Goal: Task Accomplishment & Management: Manage account settings

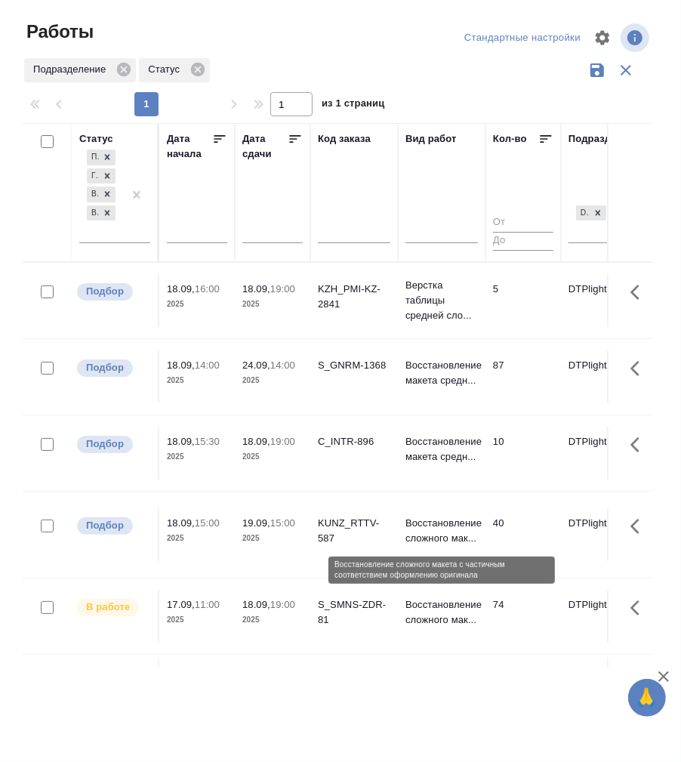
click at [437, 522] on p "Восстановление сложного мак..." at bounding box center [441, 531] width 72 height 30
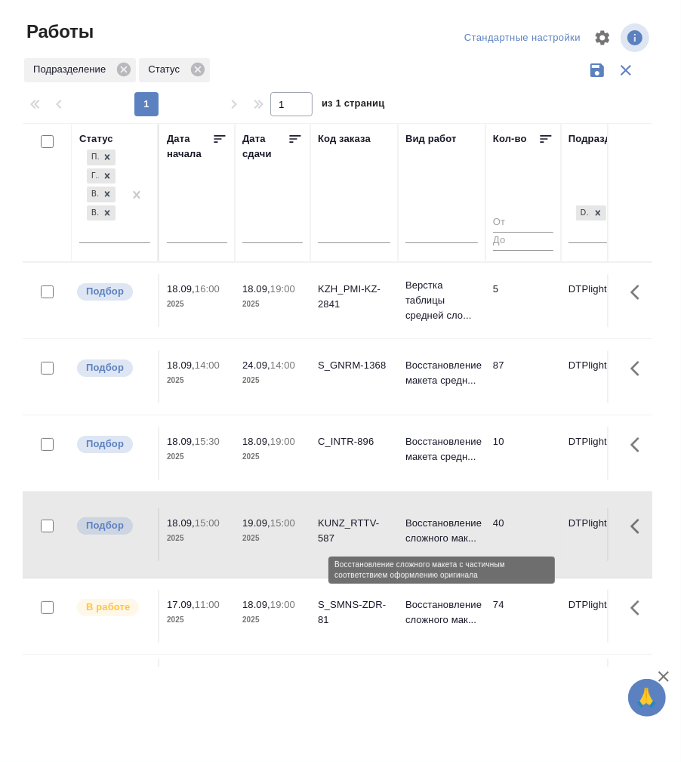
click at [437, 522] on p "Восстановление сложного мак..." at bounding box center [441, 531] width 72 height 30
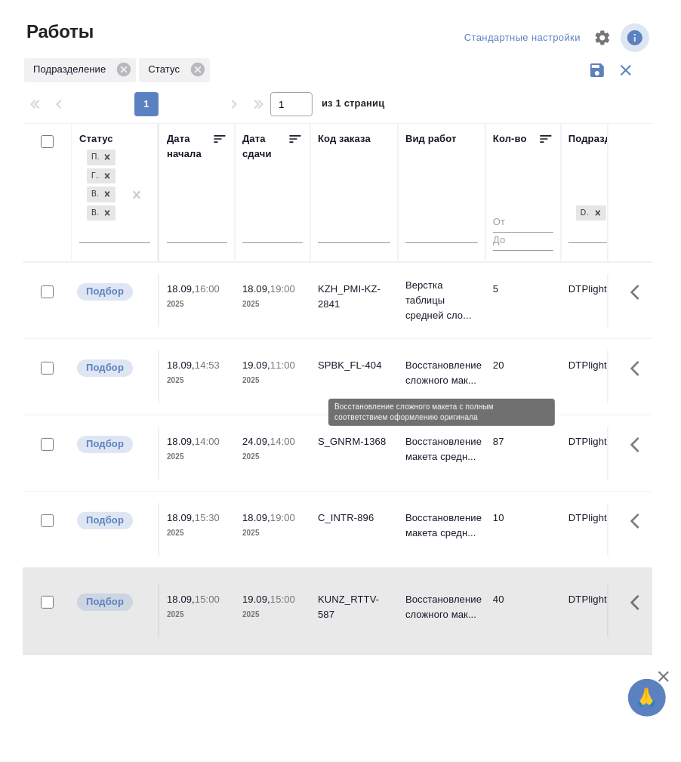
click at [435, 368] on p "Восстановление сложного мак..." at bounding box center [441, 373] width 72 height 30
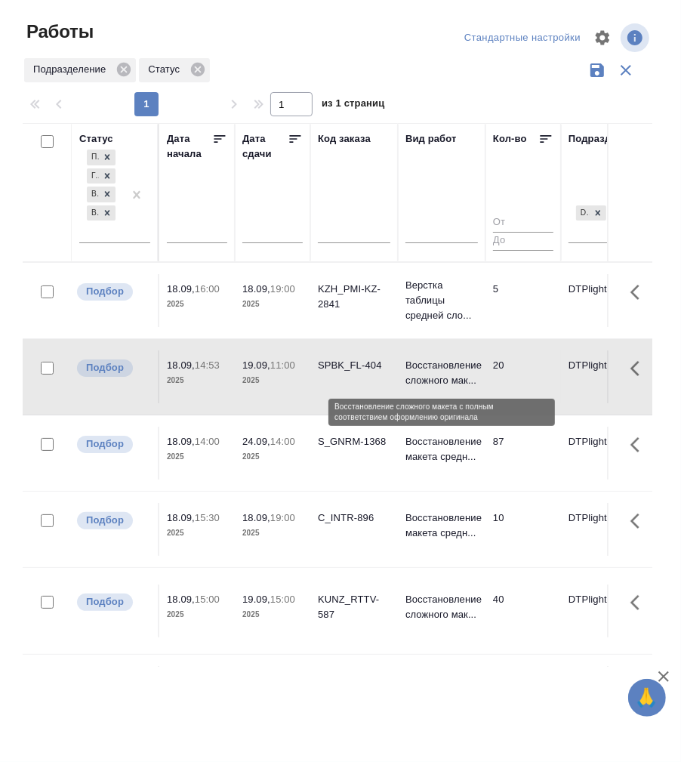
click at [435, 368] on p "Восстановление сложного мак..." at bounding box center [441, 373] width 72 height 30
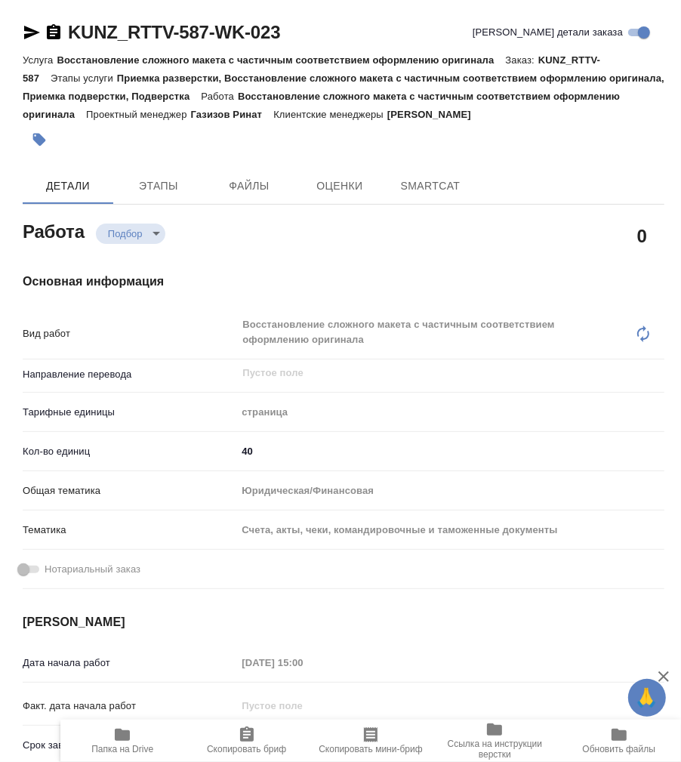
type textarea "x"
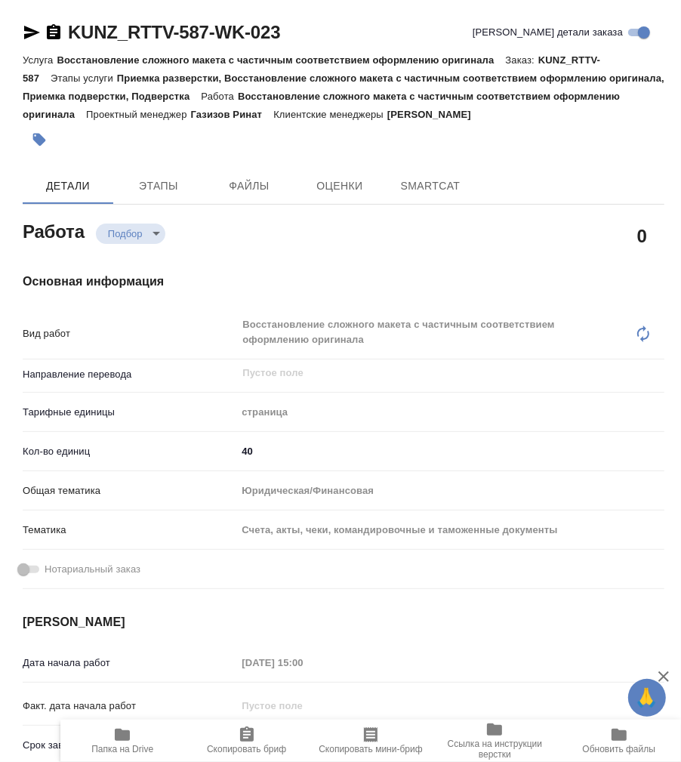
type textarea "x"
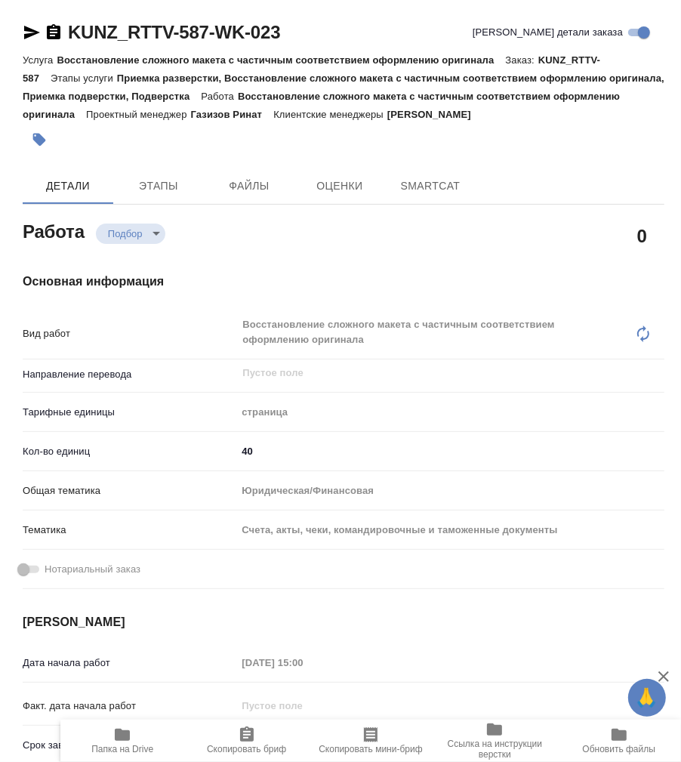
type textarea "x"
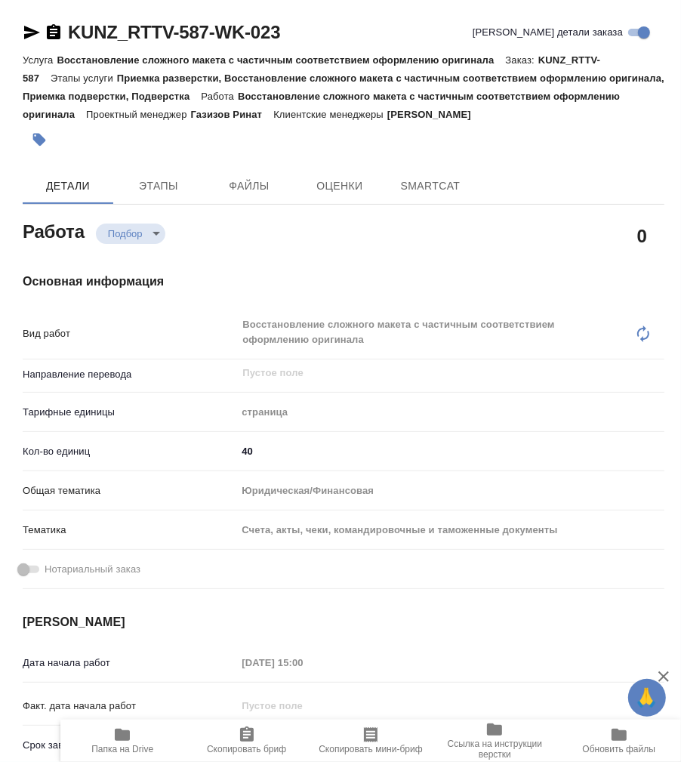
type textarea "x"
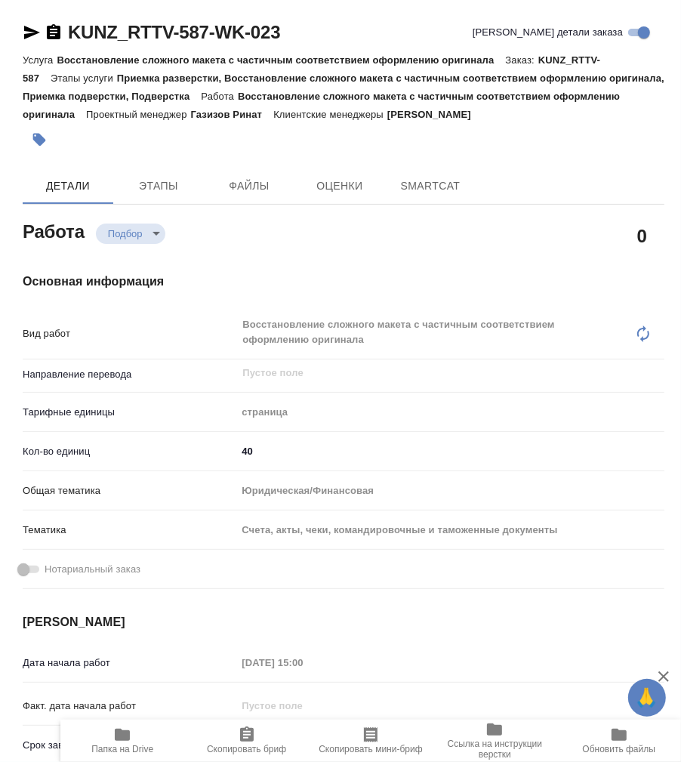
type textarea "x"
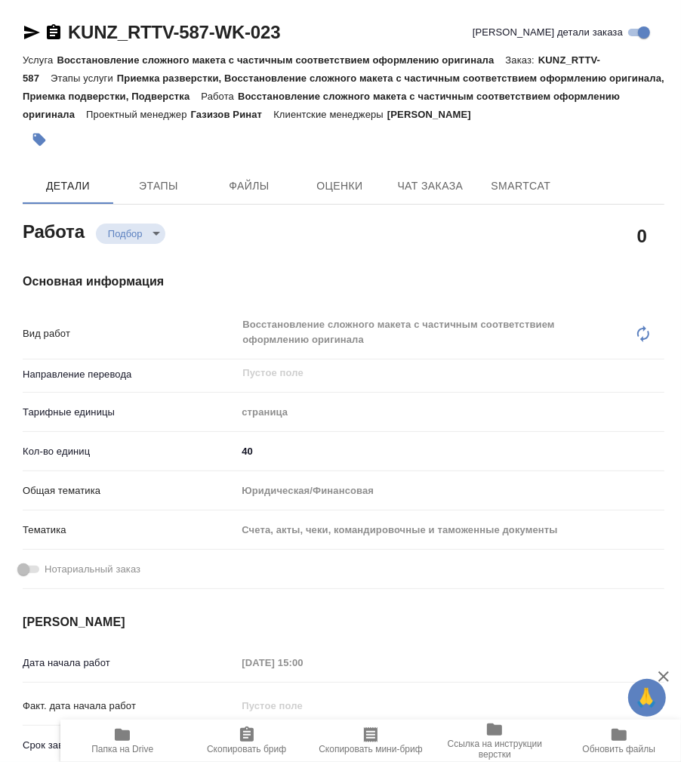
type textarea "x"
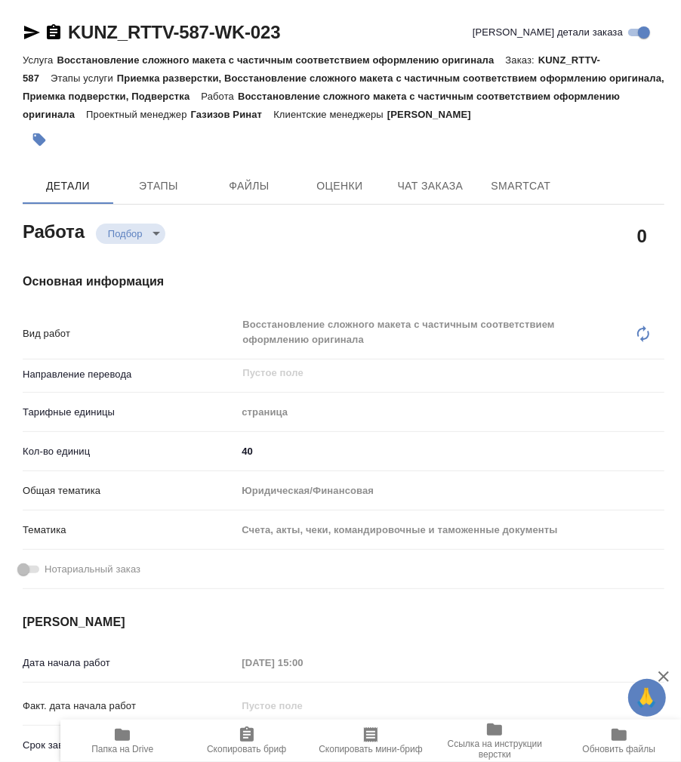
type textarea "x"
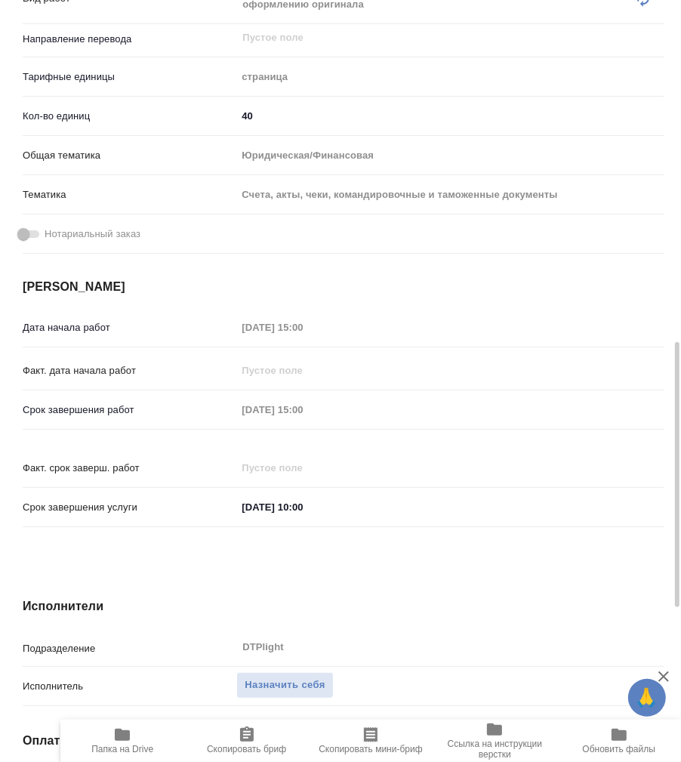
scroll to position [670, 0]
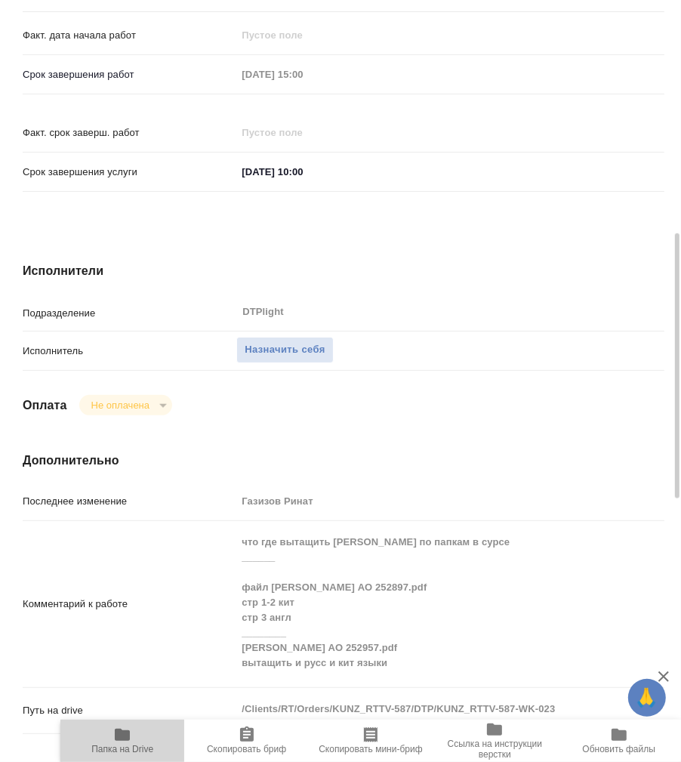
click at [119, 734] on icon "button" at bounding box center [122, 734] width 15 height 12
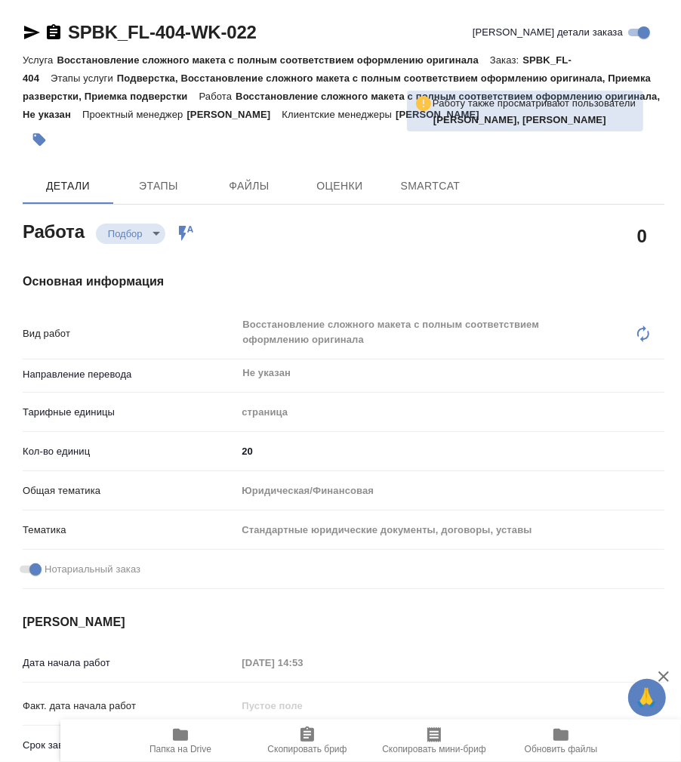
type textarea "x"
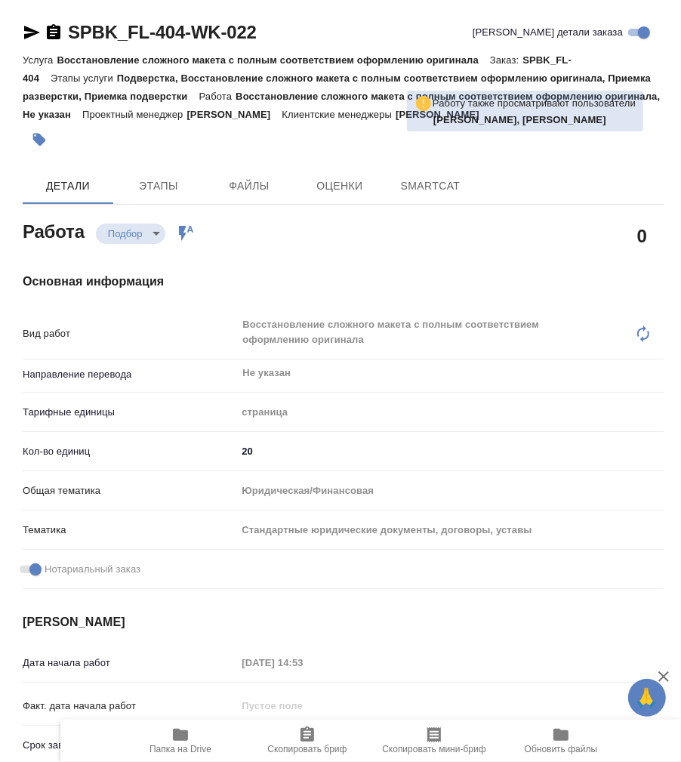
type textarea "x"
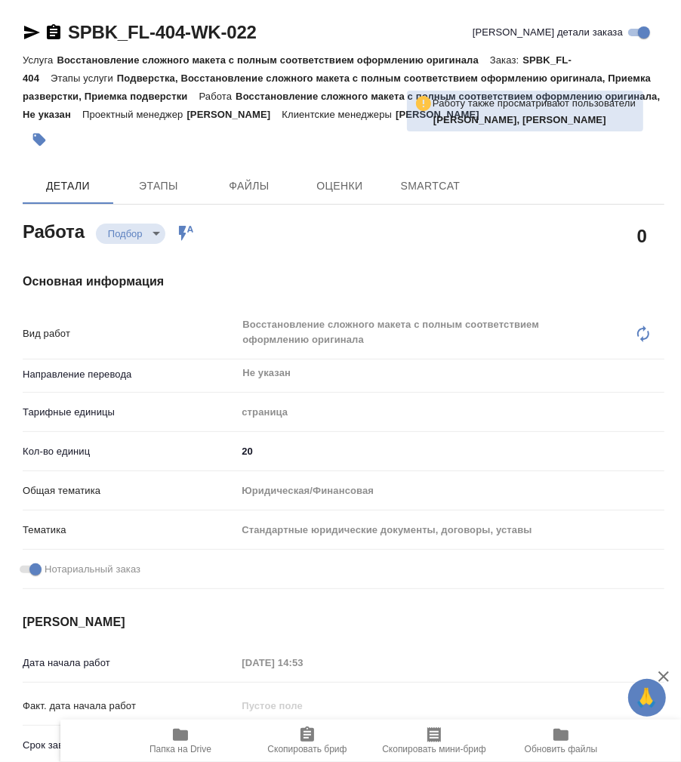
type textarea "x"
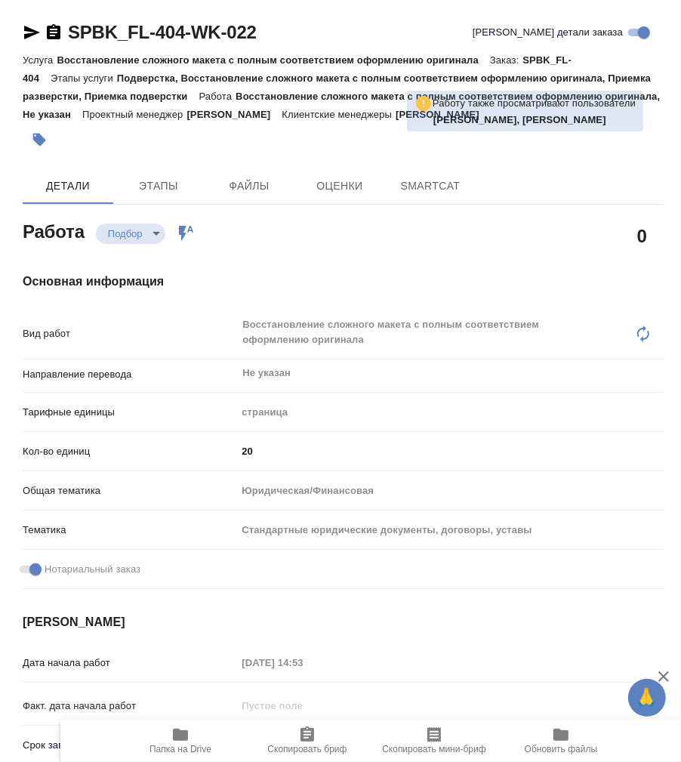
type textarea "x"
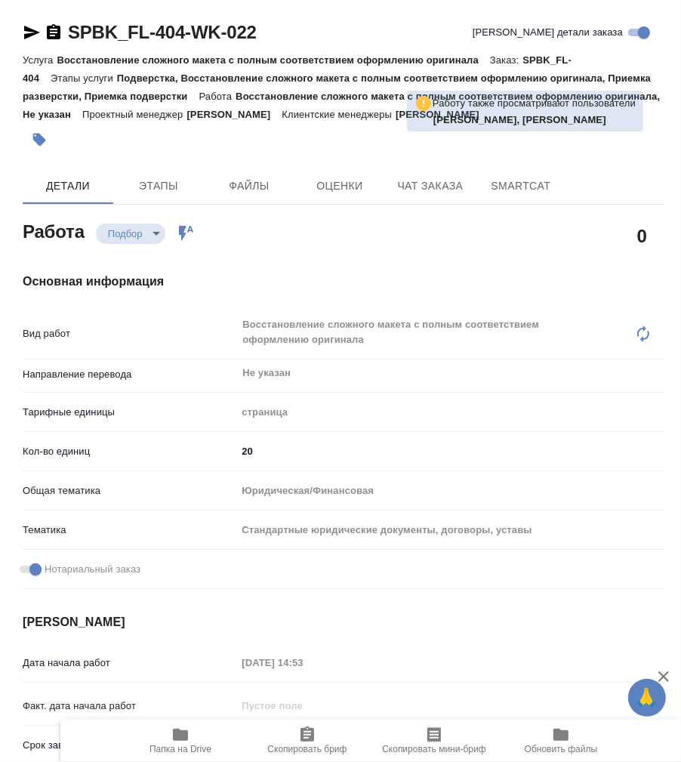
type textarea "x"
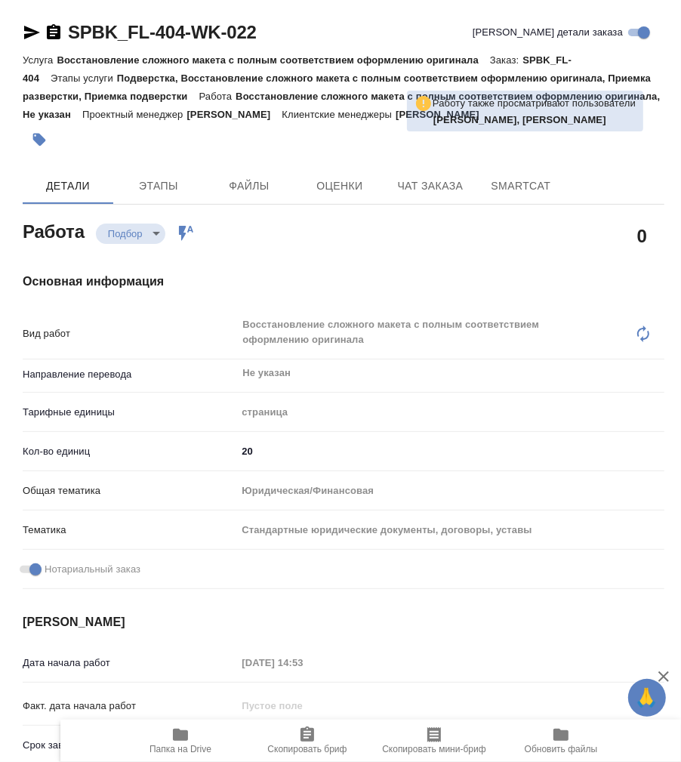
type textarea "x"
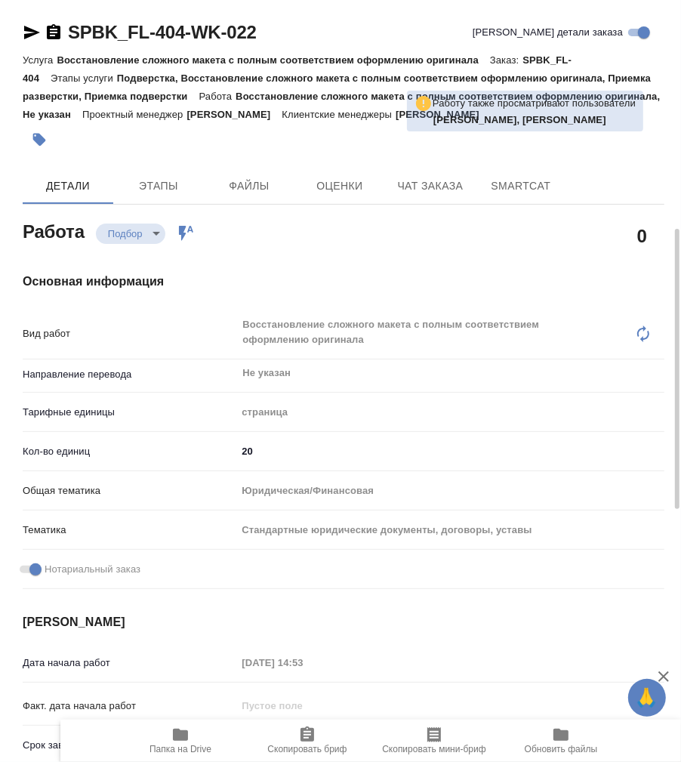
type textarea "x"
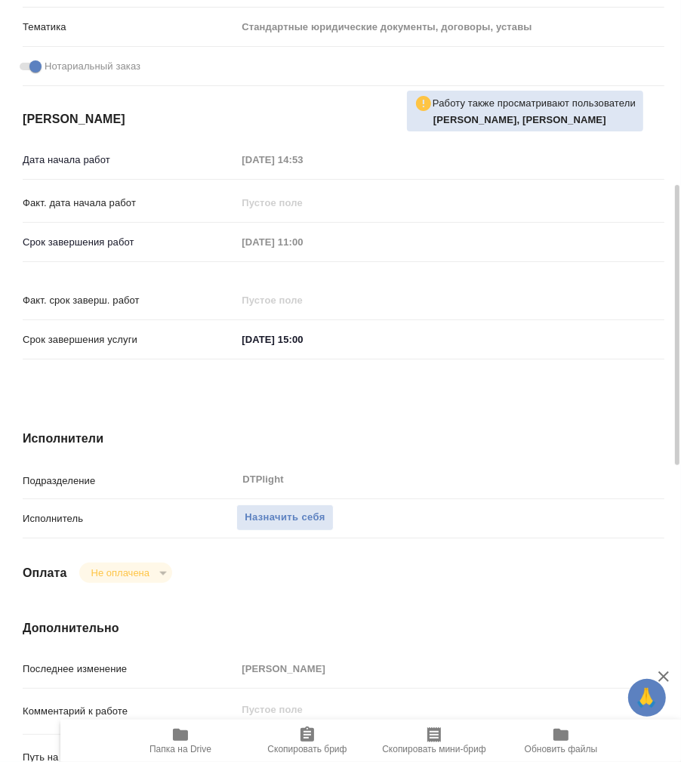
type textarea "x"
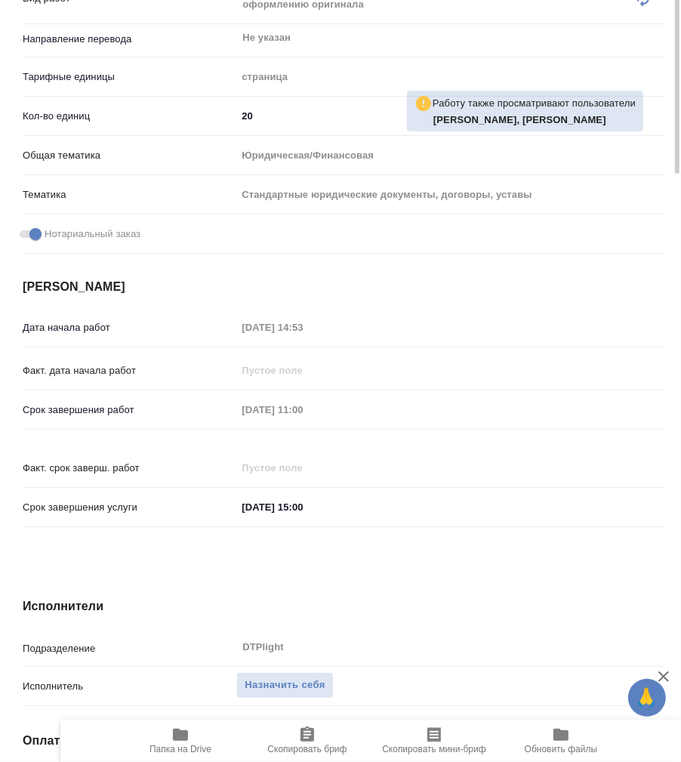
scroll to position [168, 0]
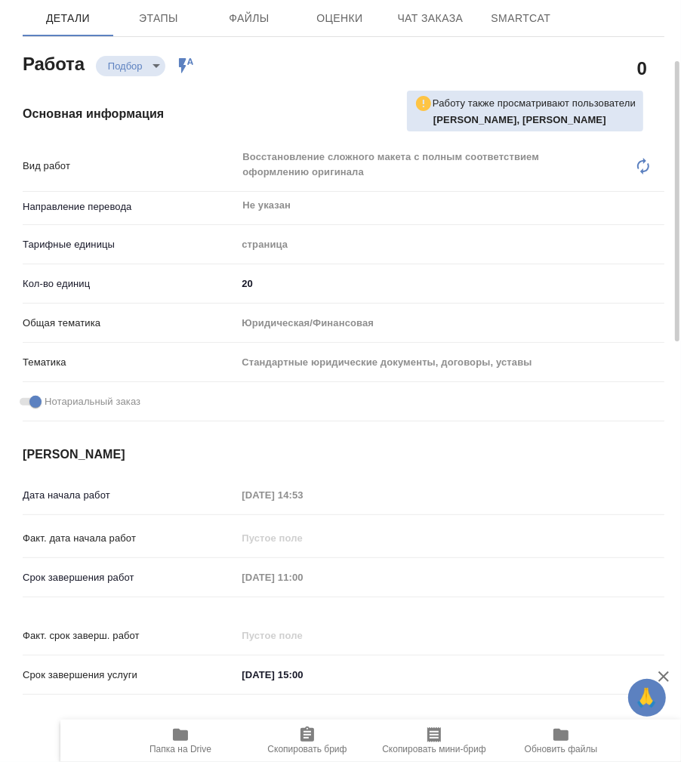
click at [183, 736] on icon "button" at bounding box center [180, 734] width 15 height 12
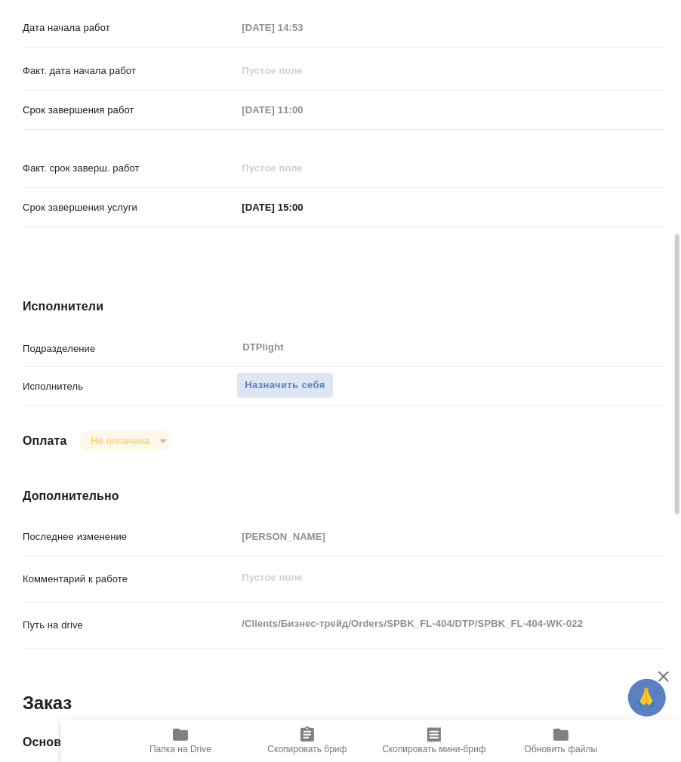
scroll to position [803, 0]
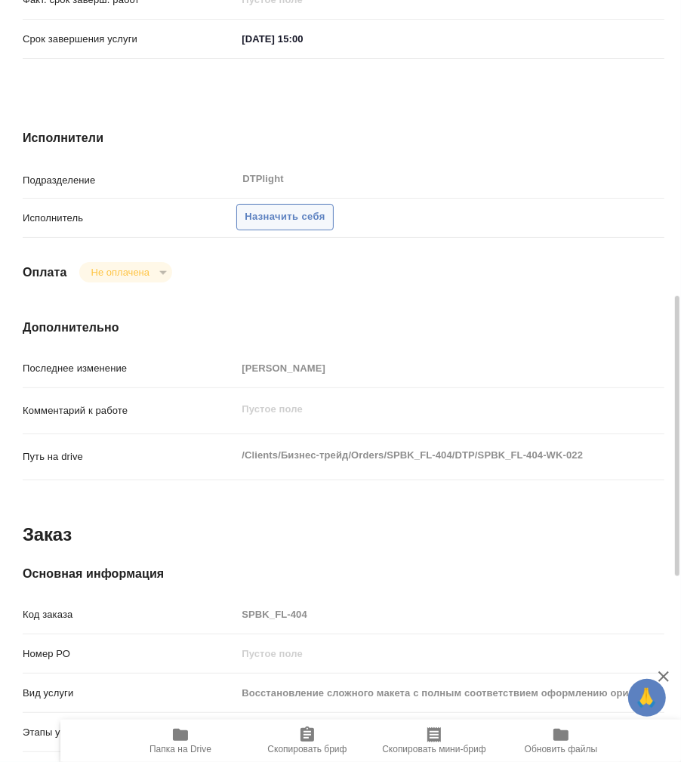
click at [275, 208] on span "Назначить себя" at bounding box center [285, 216] width 80 height 17
type textarea "x"
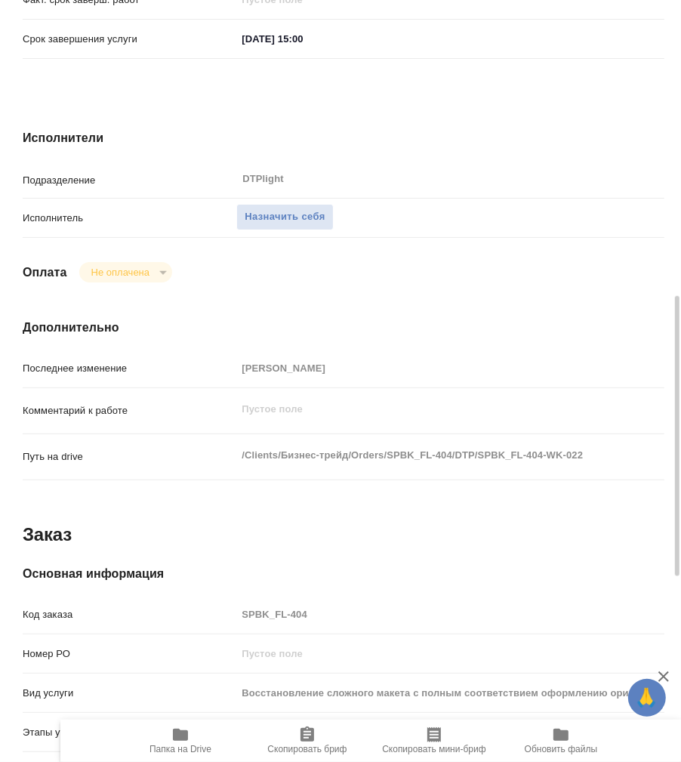
type textarea "x"
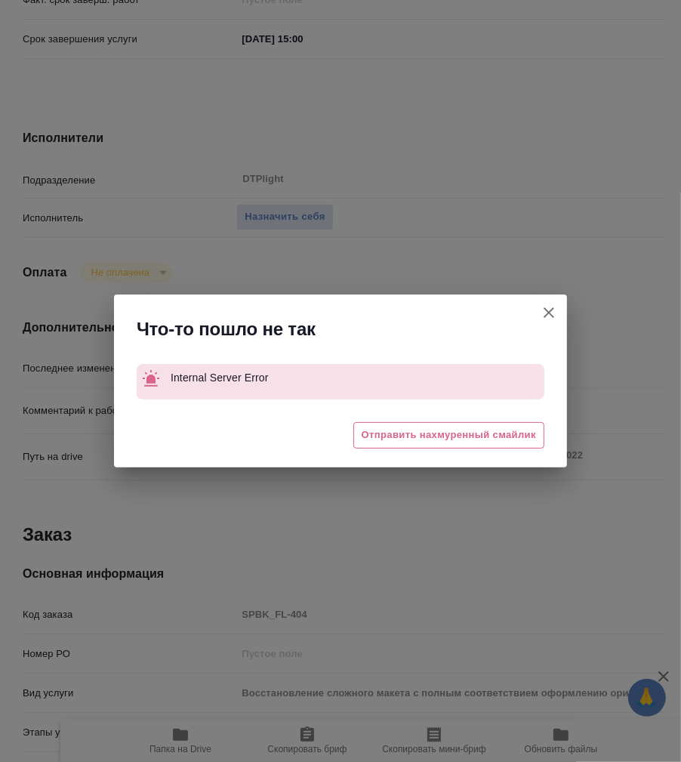
click at [550, 313] on icon "button" at bounding box center [548, 312] width 11 height 11
type textarea "x"
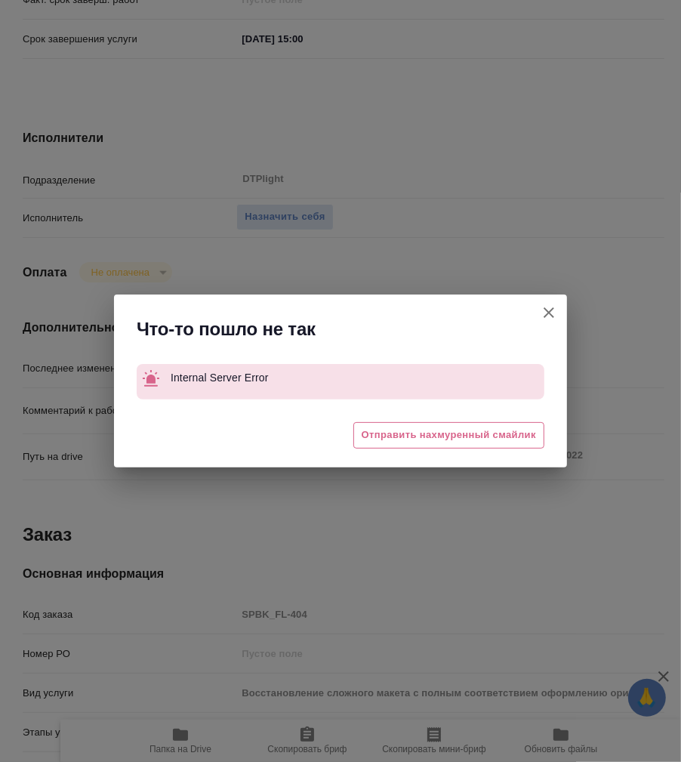
type textarea "x"
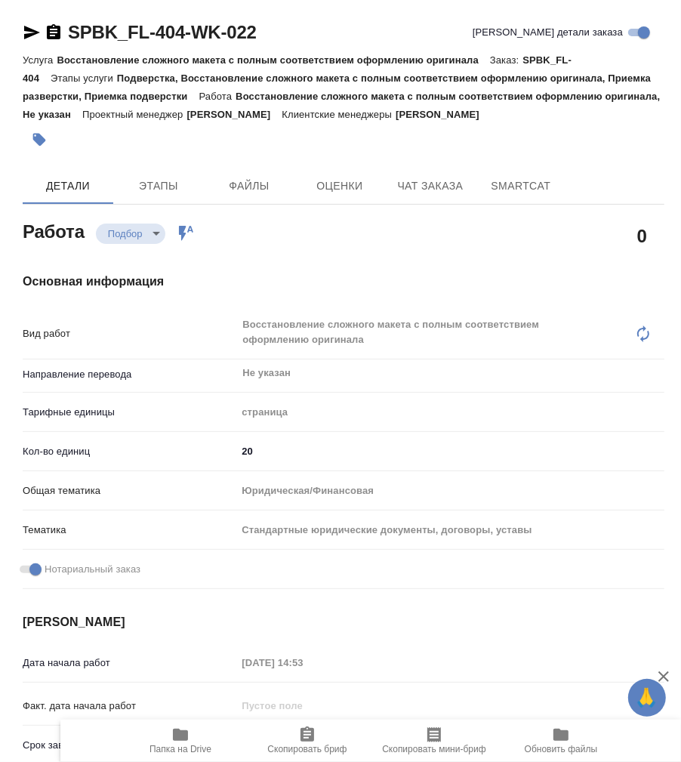
type textarea "x"
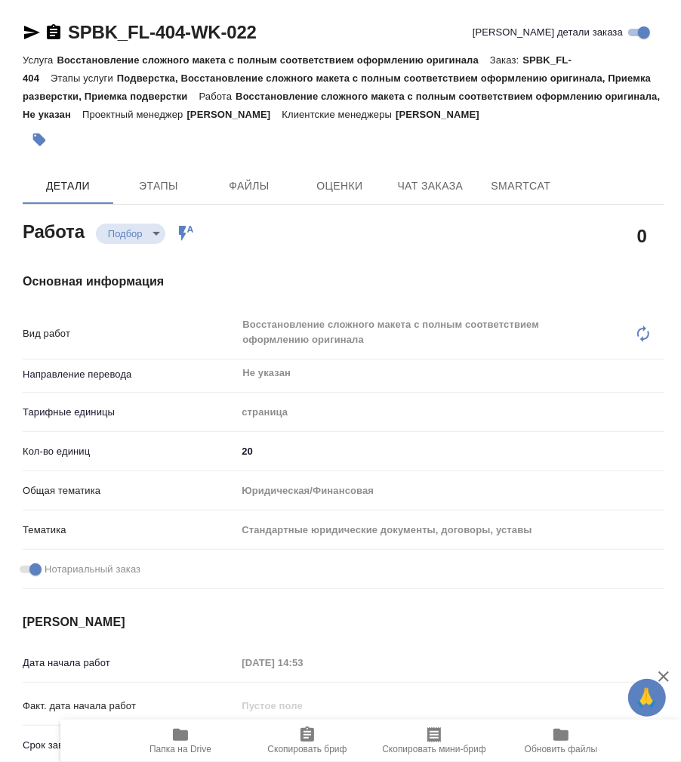
type textarea "x"
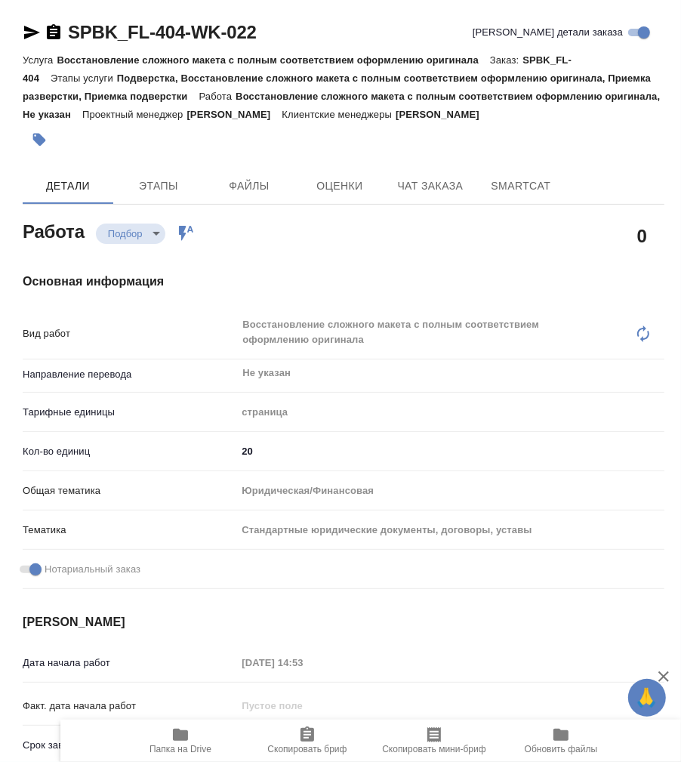
type textarea "x"
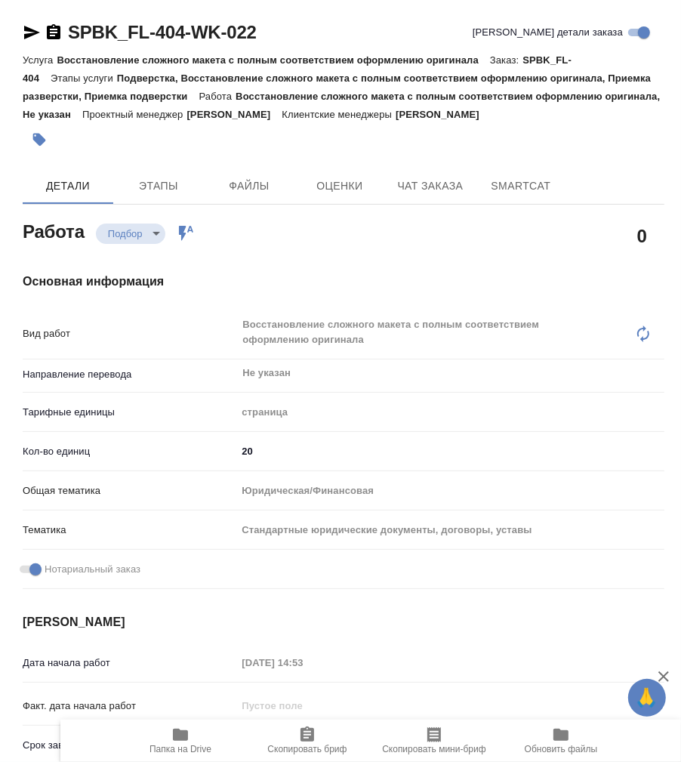
type textarea "x"
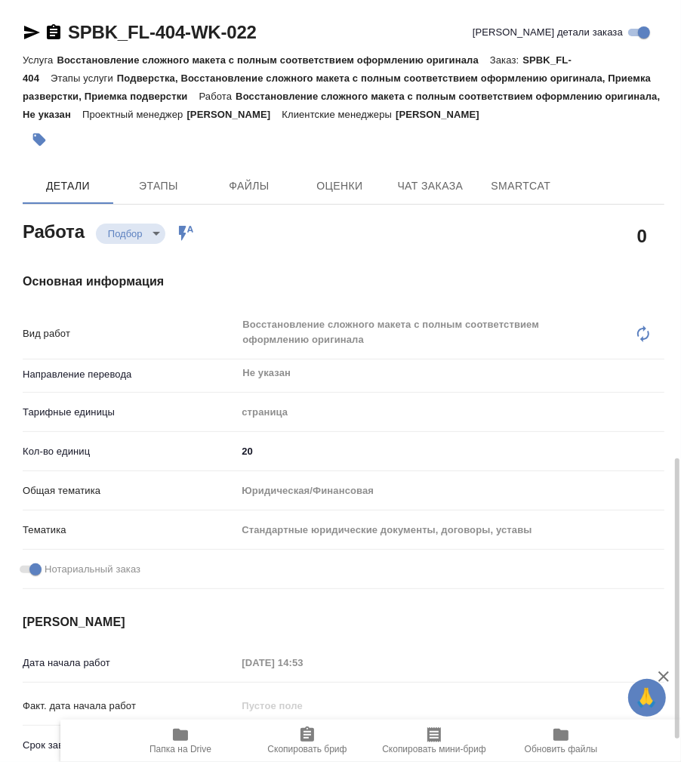
scroll to position [335, 0]
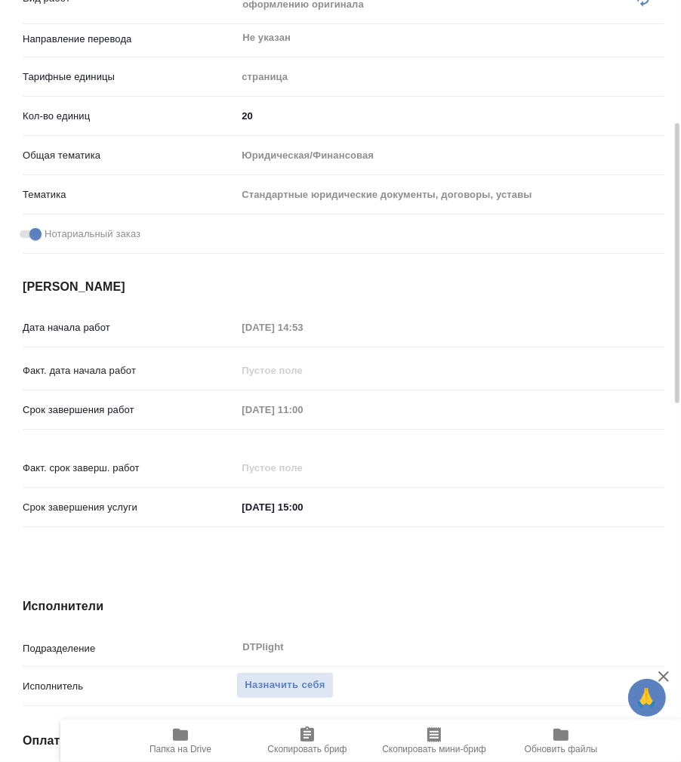
type textarea "x"
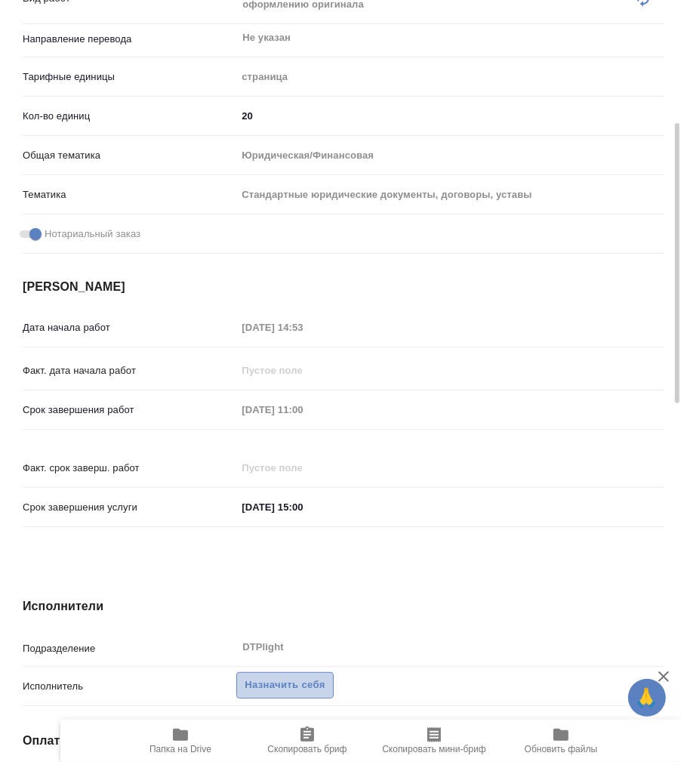
click at [290, 676] on span "Назначить себя" at bounding box center [285, 684] width 80 height 17
type textarea "x"
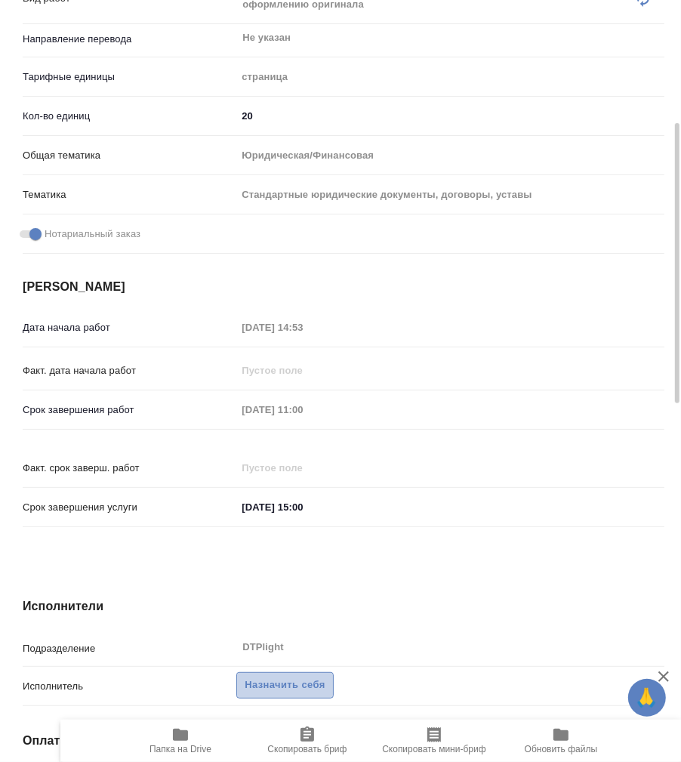
type textarea "x"
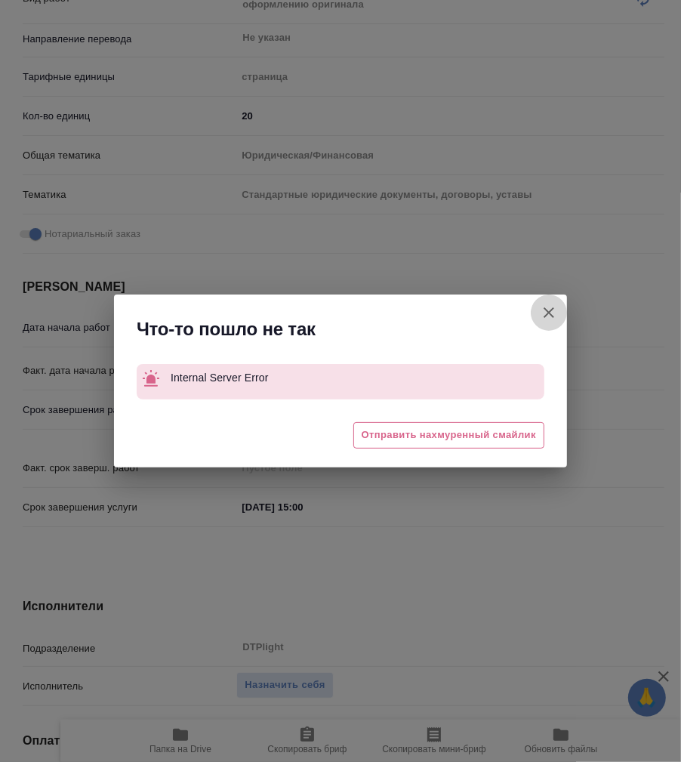
click at [553, 312] on icon "button" at bounding box center [549, 312] width 18 height 18
type textarea "x"
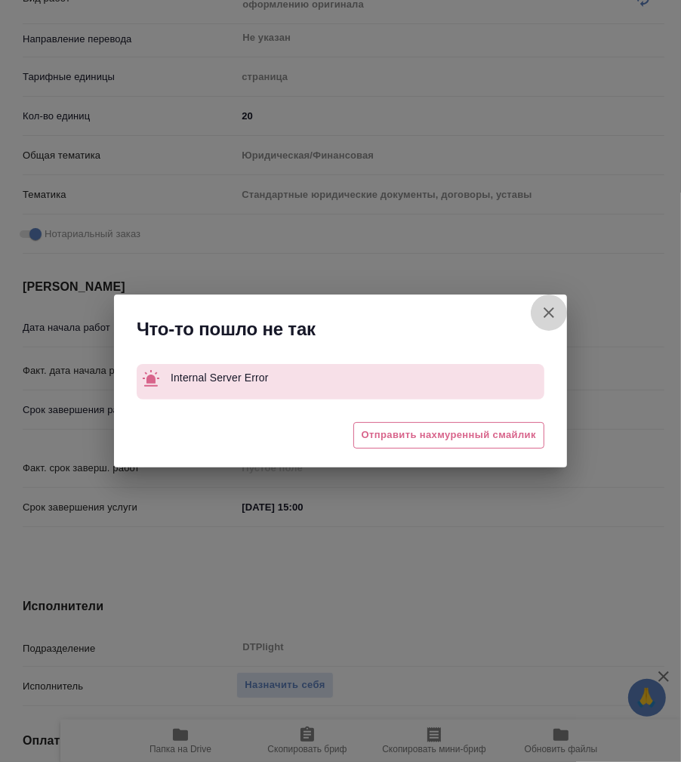
type textarea "x"
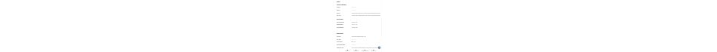
scroll to position [1138, 0]
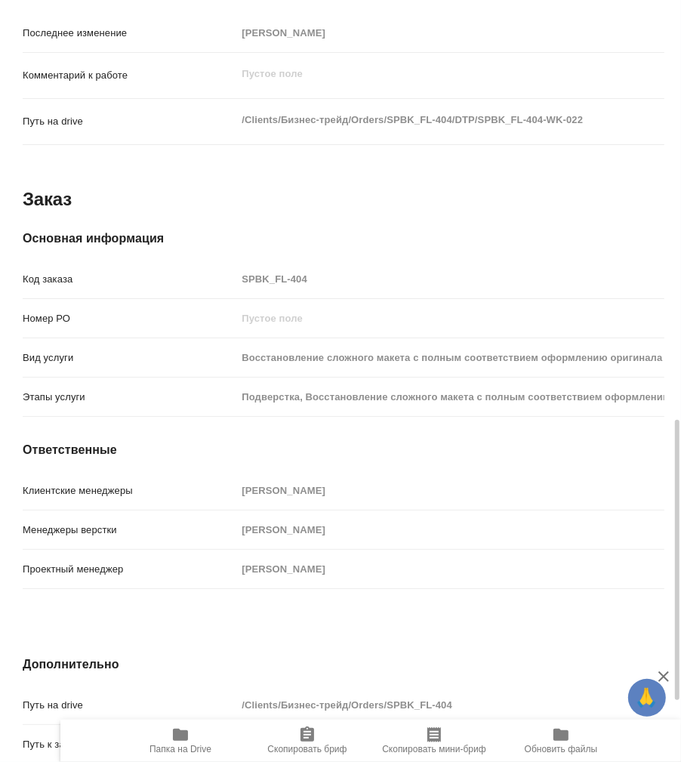
type textarea "x"
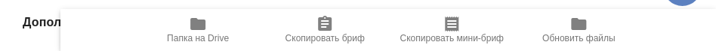
type textarea "x"
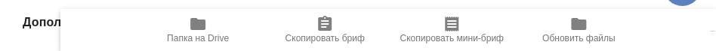
type textarea "x"
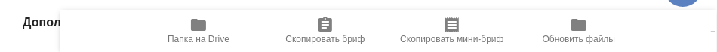
type textarea "x"
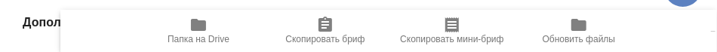
type textarea "x"
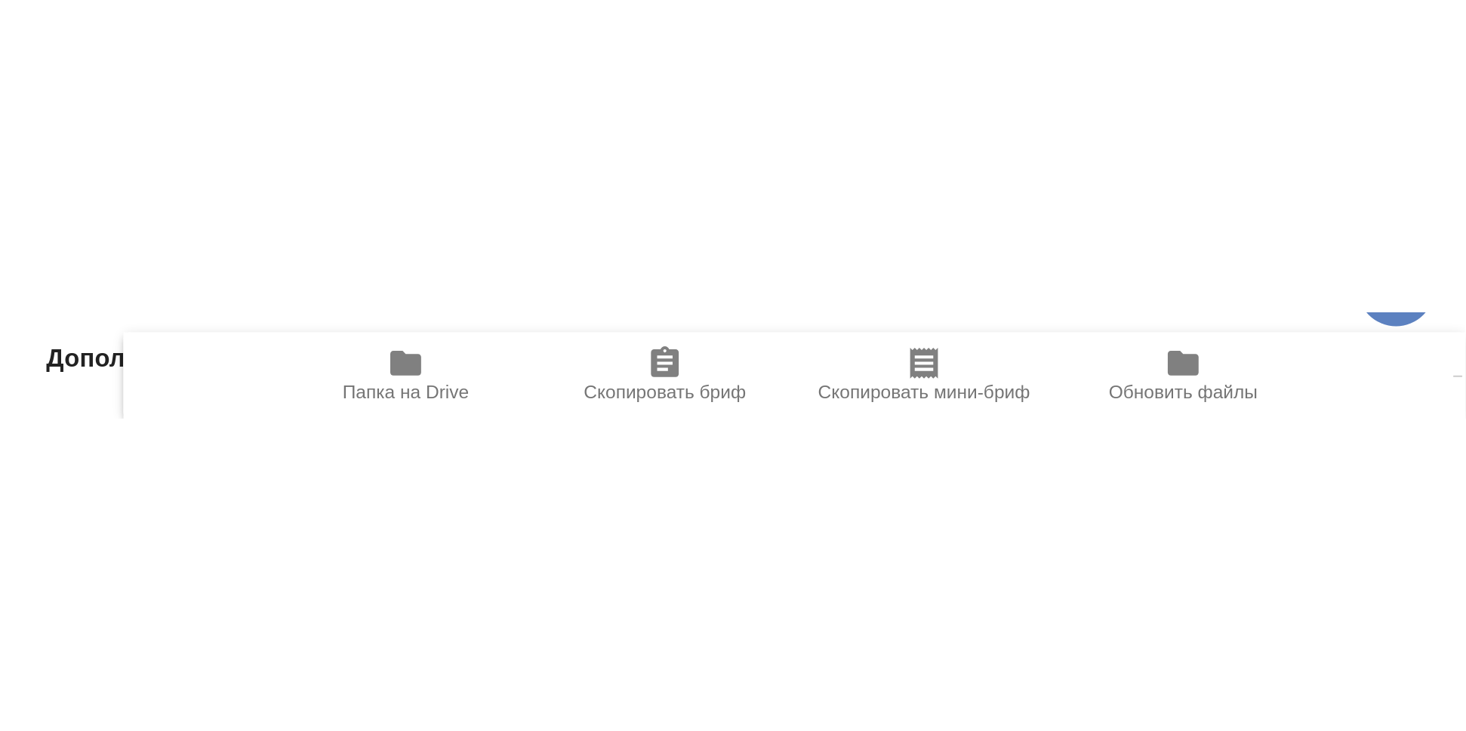
scroll to position [586, 0]
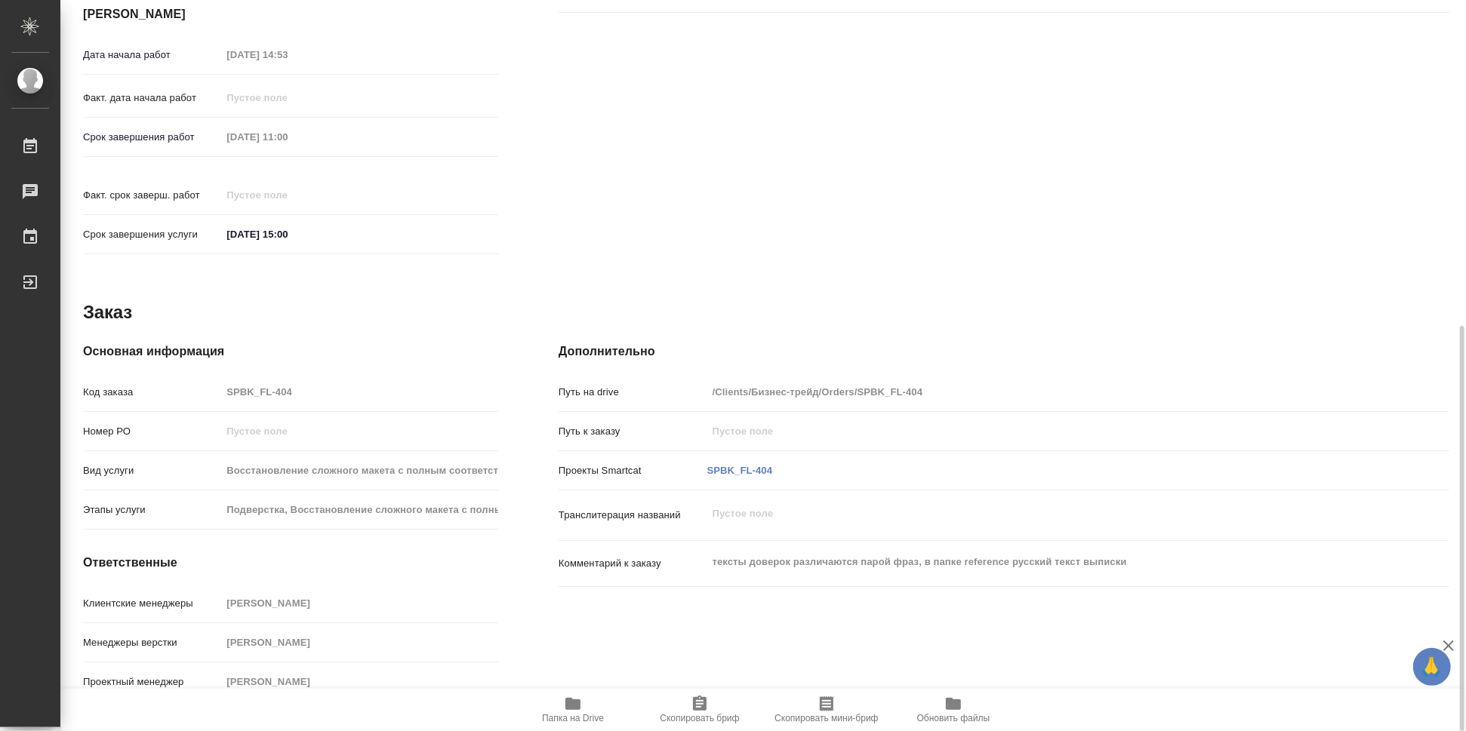
type textarea "x"
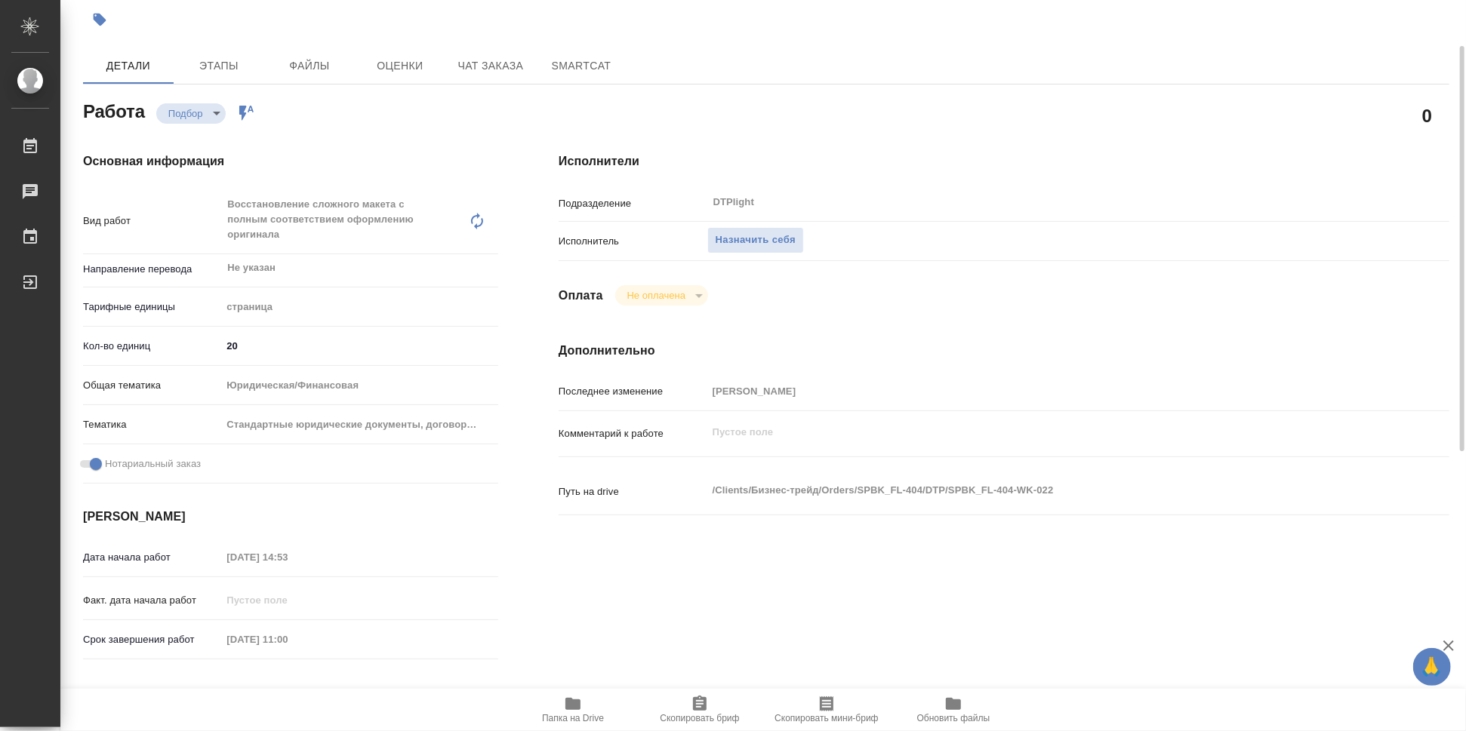
scroll to position [0, 0]
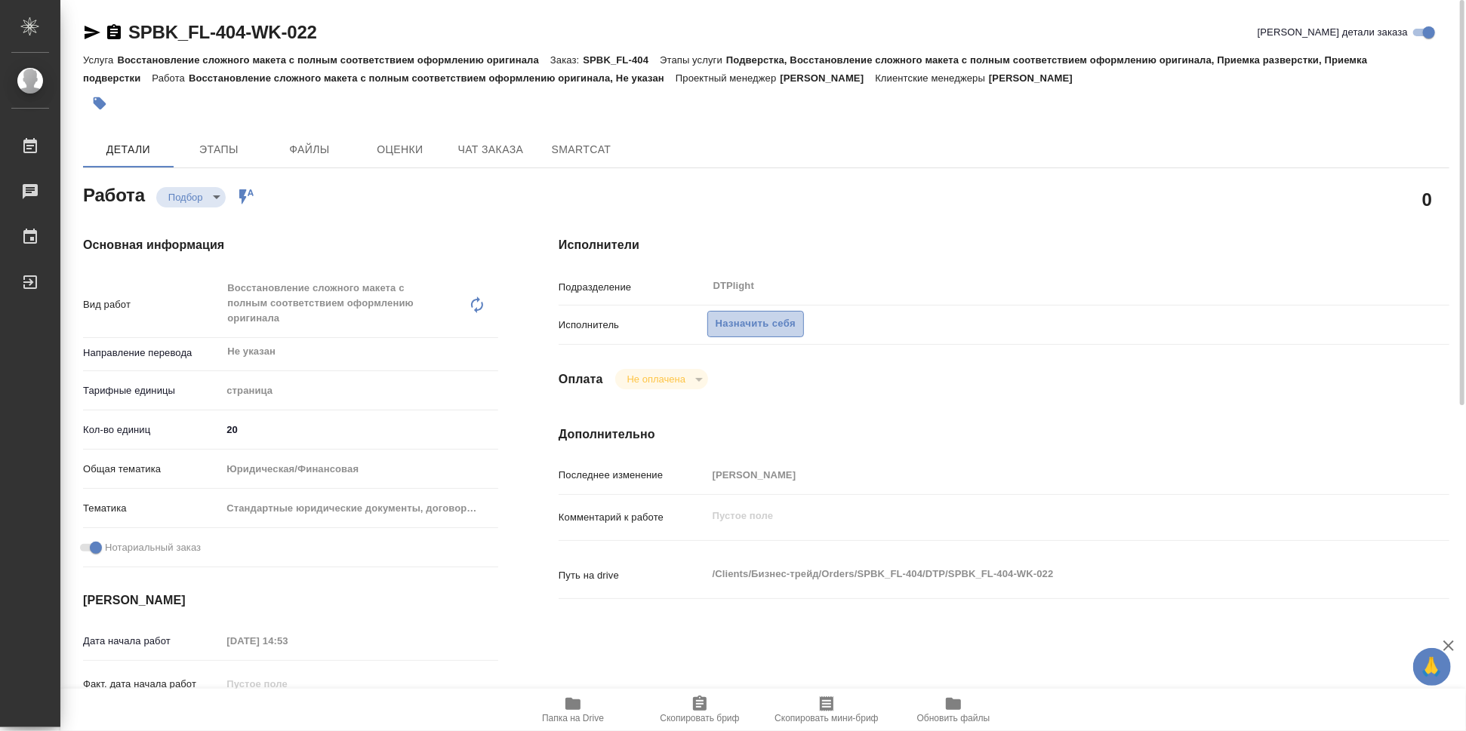
click at [680, 320] on span "Назначить себя" at bounding box center [756, 324] width 80 height 17
type textarea "x"
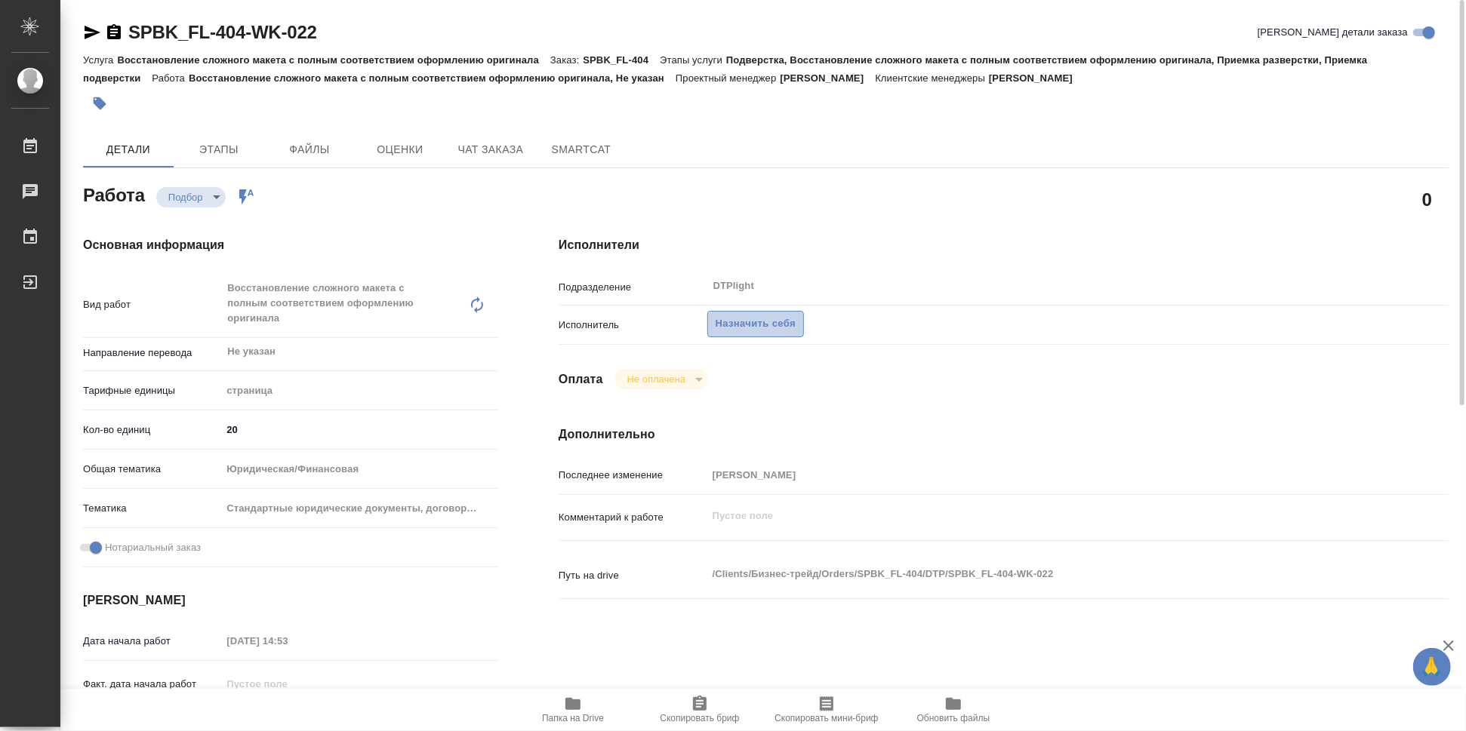
type textarea "x"
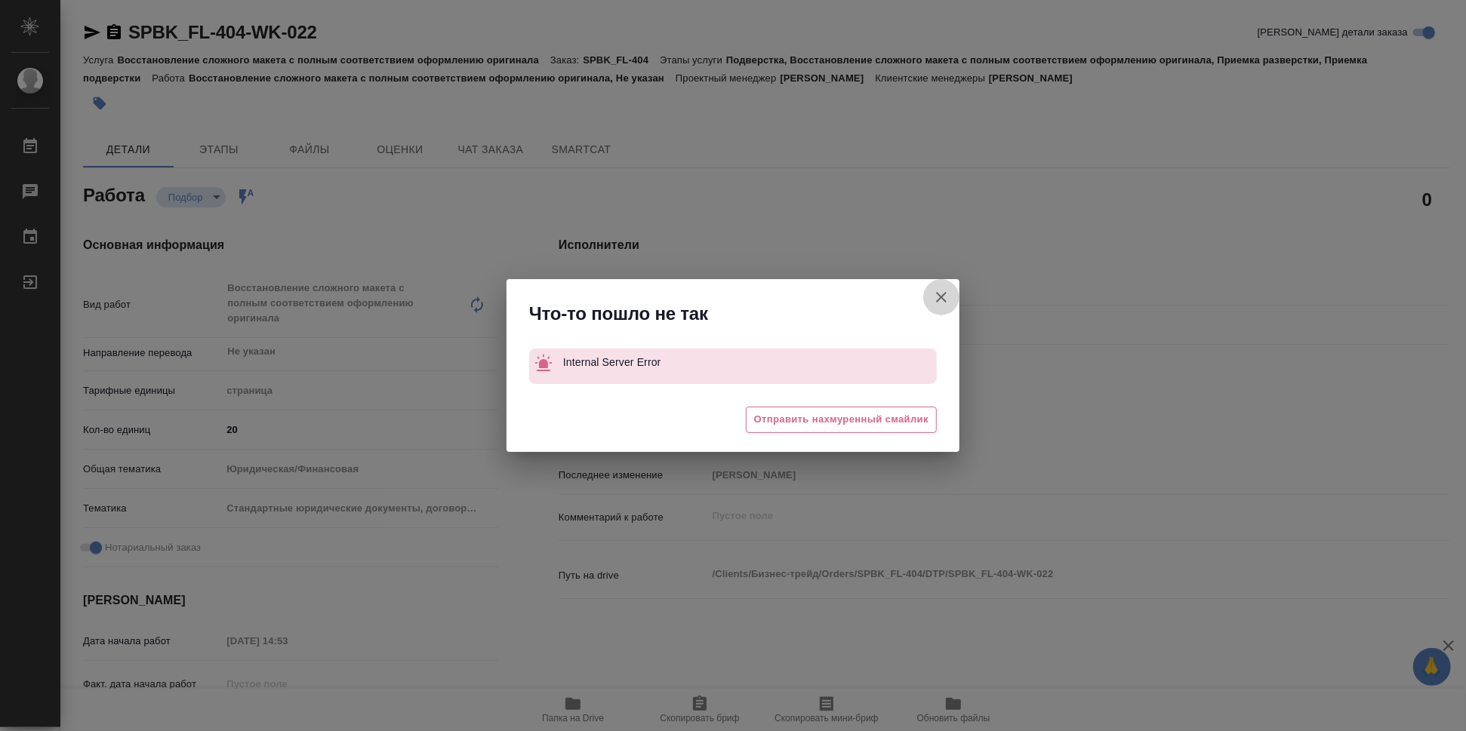
drag, startPoint x: 945, startPoint y: 298, endPoint x: 830, endPoint y: 300, distance: 115.5
click at [680, 298] on icon "button" at bounding box center [941, 297] width 18 height 18
type textarea "x"
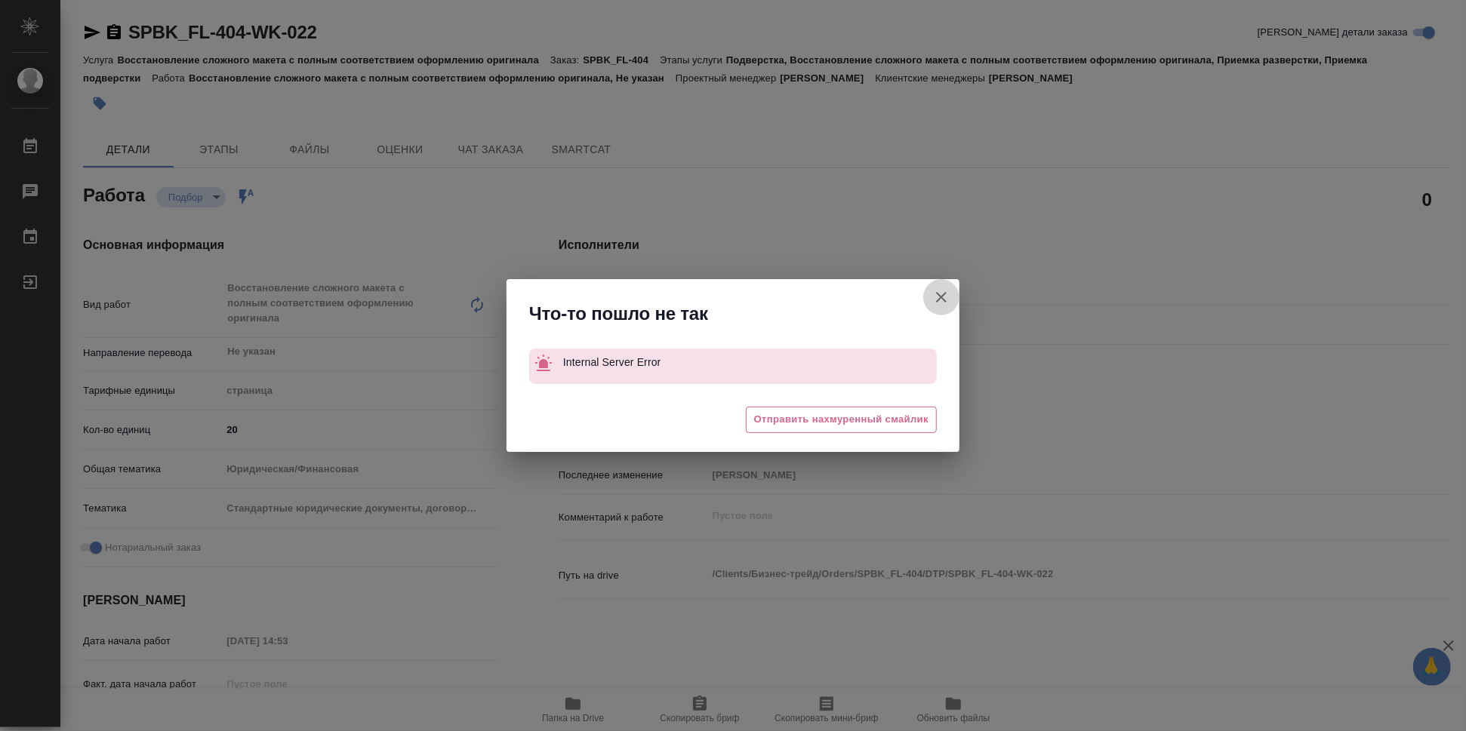
type textarea "x"
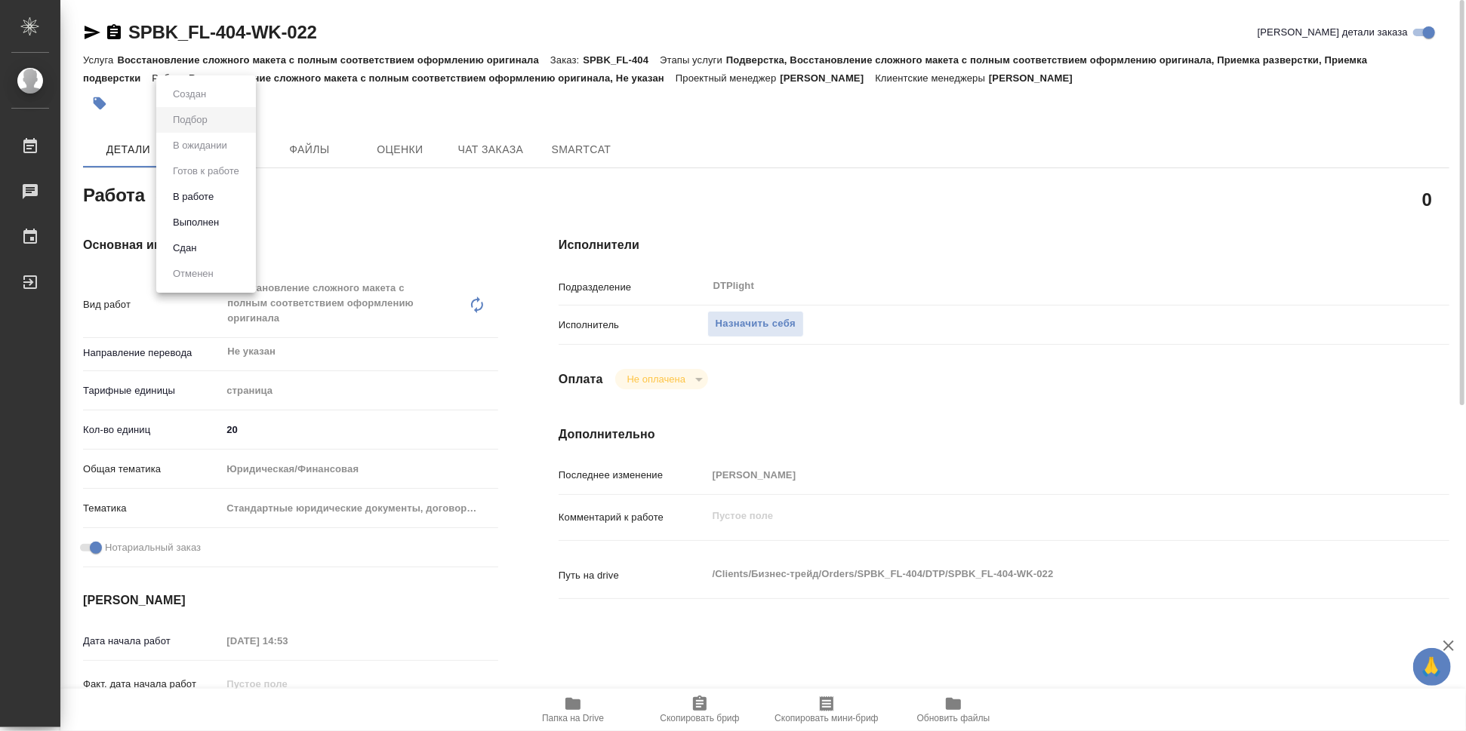
click at [213, 194] on body "🙏 .cls-1 fill:#fff; AWATERA Работы 0 Чаты График Выйти SPBK_FL-404-WK-022 Кратк…" at bounding box center [733, 365] width 1466 height 731
click at [211, 201] on button "В работе" at bounding box center [193, 197] width 50 height 17
type textarea "x"
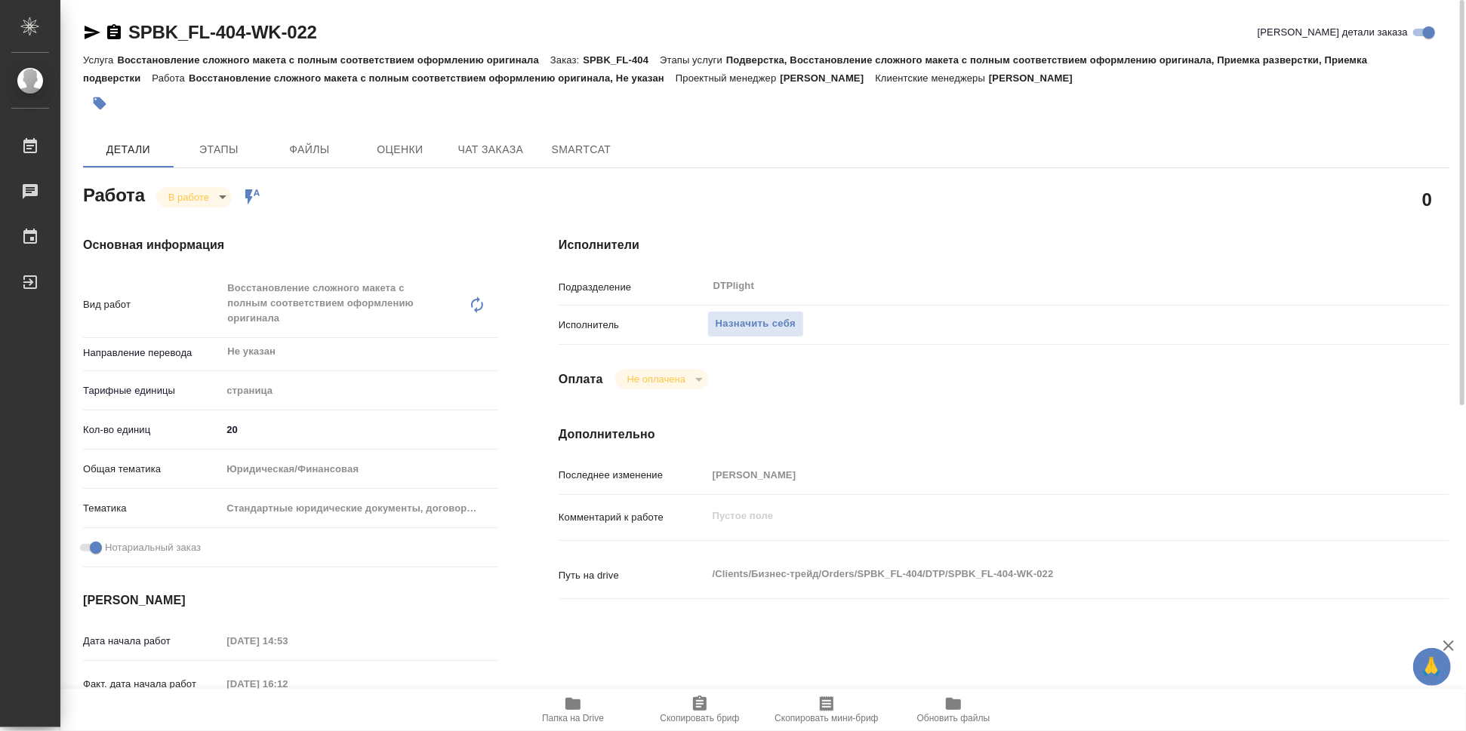
type textarea "x"
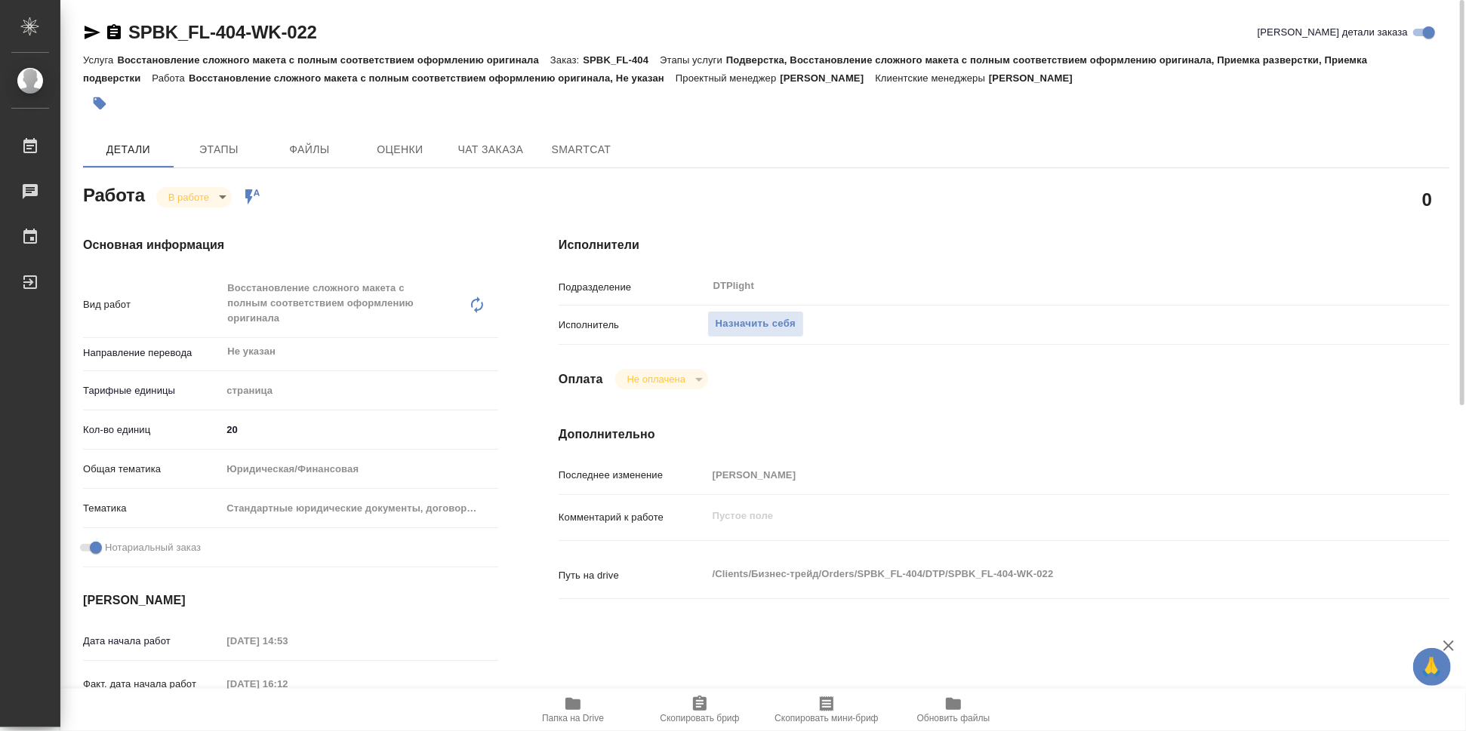
type textarea "x"
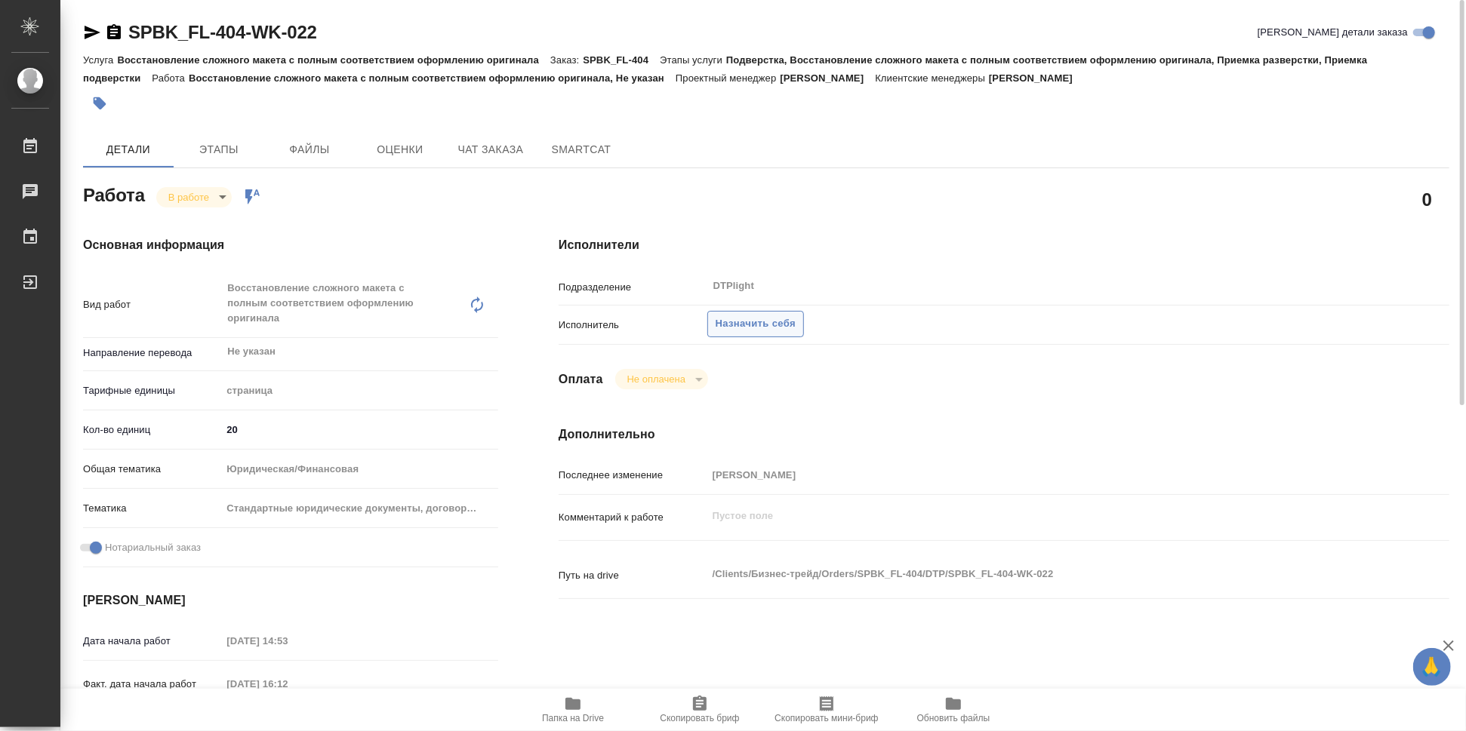
type textarea "x"
click at [680, 327] on span "Назначить себя" at bounding box center [756, 324] width 80 height 17
type textarea "x"
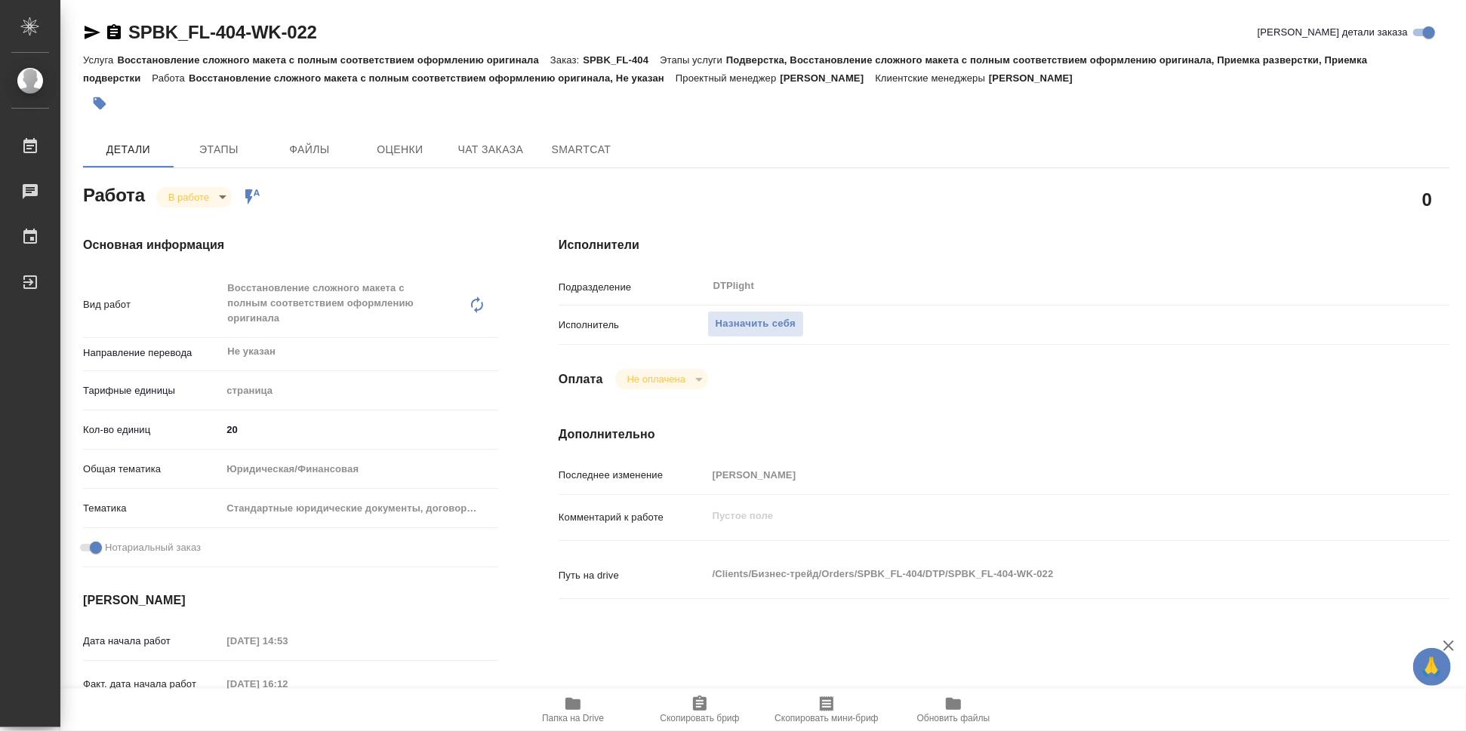
type textarea "x"
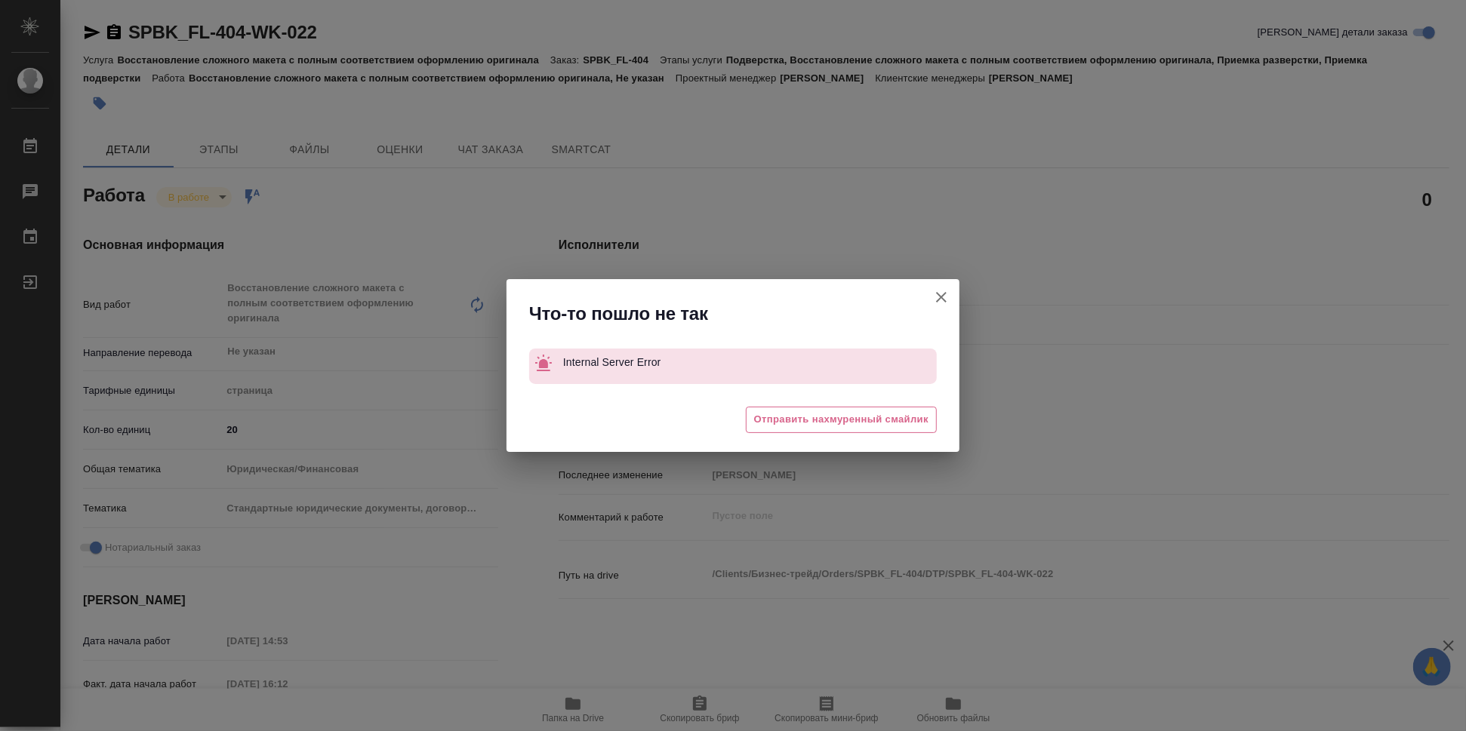
click at [680, 297] on icon "button" at bounding box center [941, 297] width 11 height 11
type textarea "x"
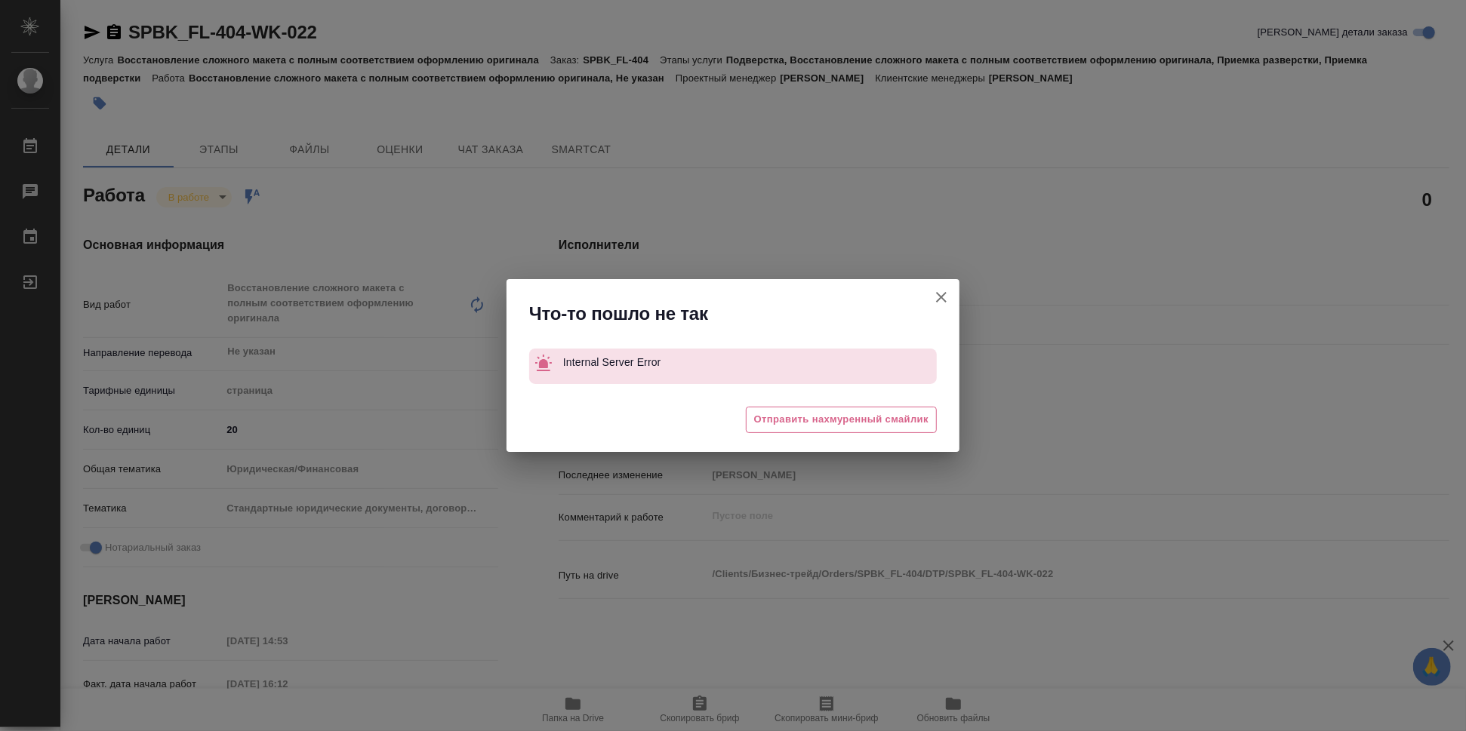
type textarea "x"
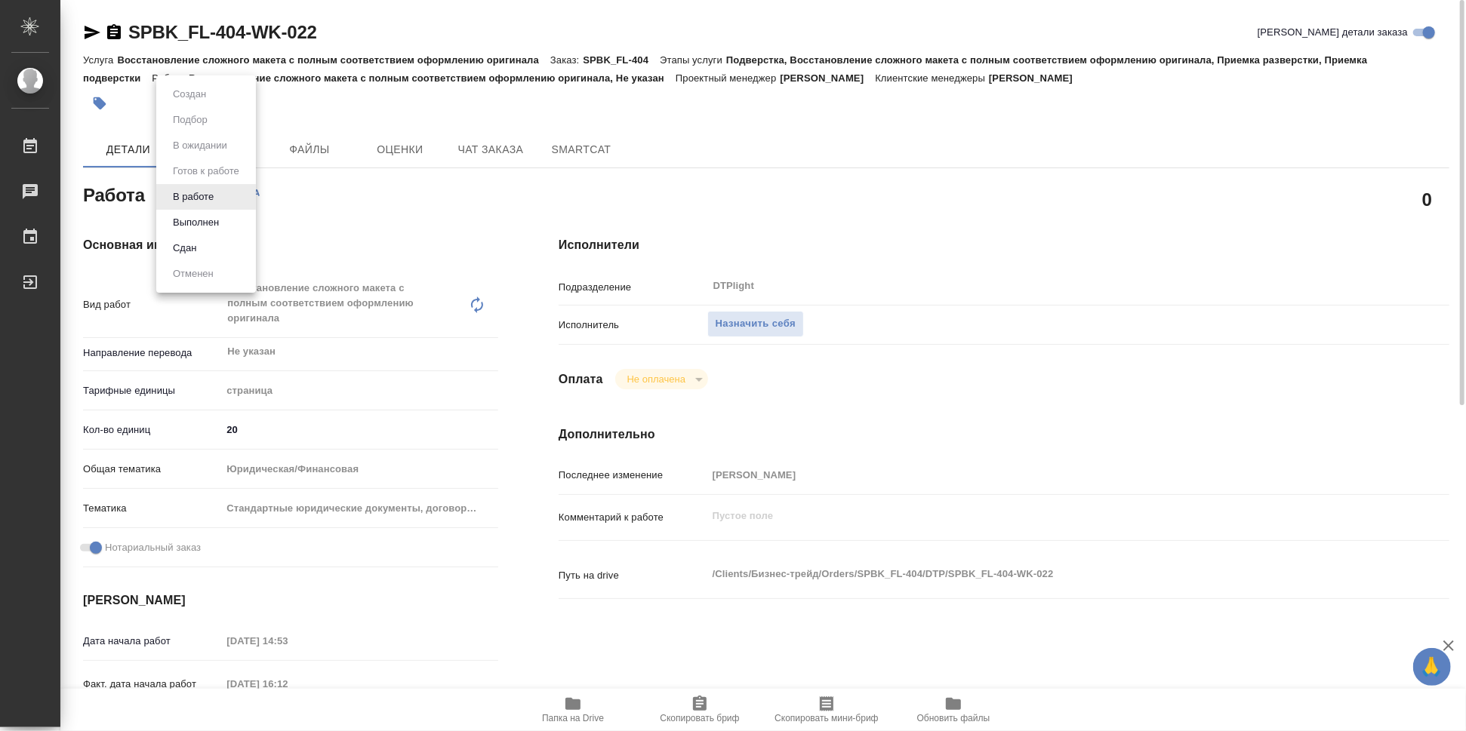
click at [217, 195] on body "🙏 .cls-1 fill:#fff; AWATERA Работы 0 Чаты График Выйти SPBK_FL-404-WK-022 Кратк…" at bounding box center [733, 365] width 1466 height 731
click at [368, 208] on div at bounding box center [733, 365] width 1466 height 731
click at [89, 31] on icon "button" at bounding box center [93, 33] width 16 height 14
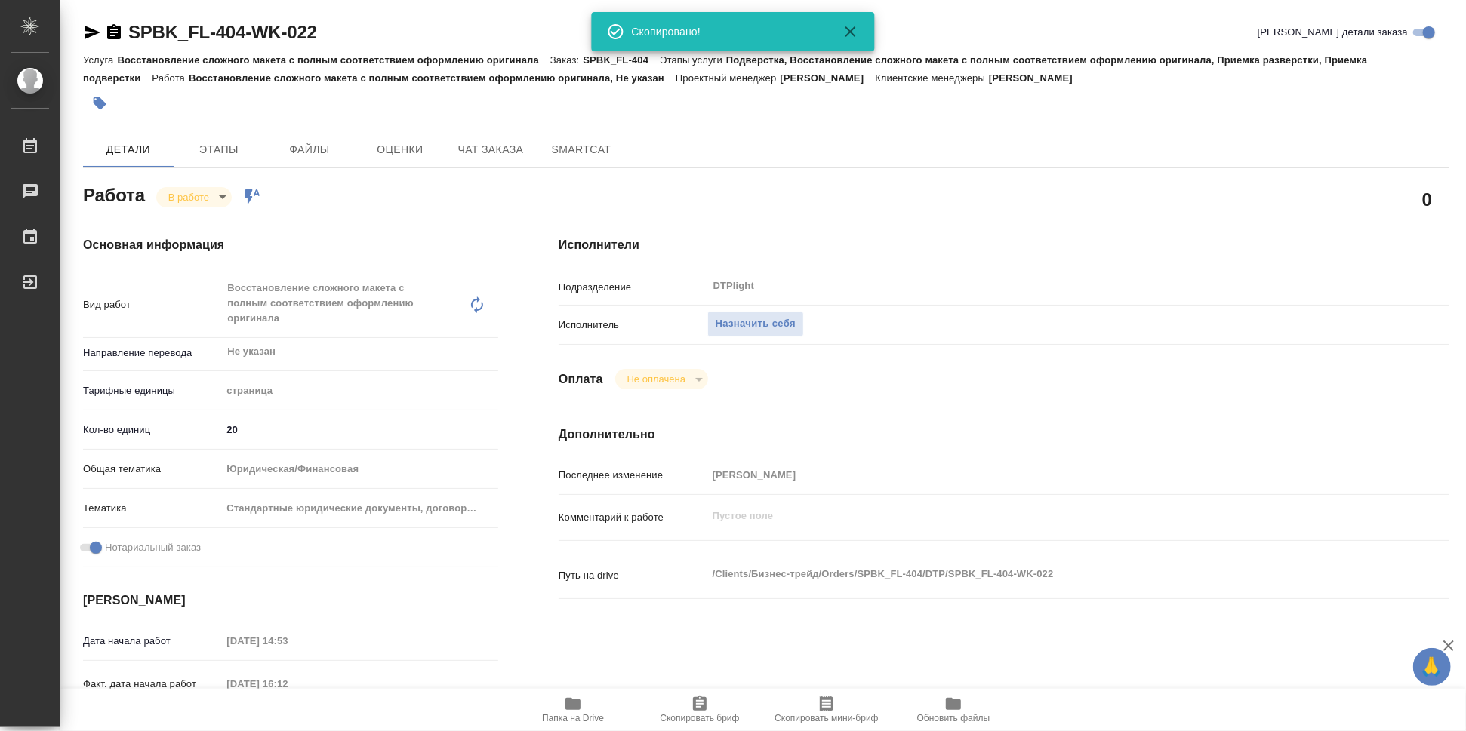
type textarea "x"
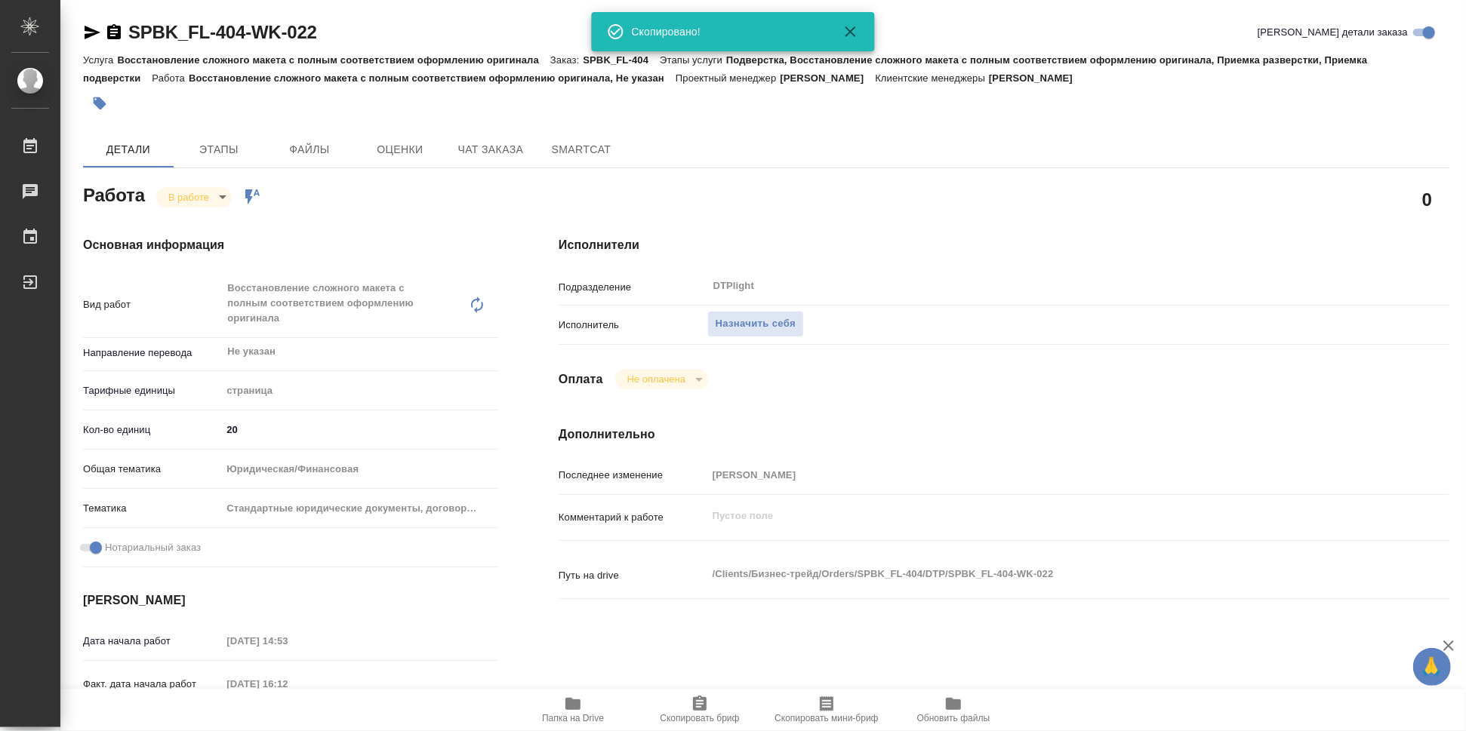
type textarea "x"
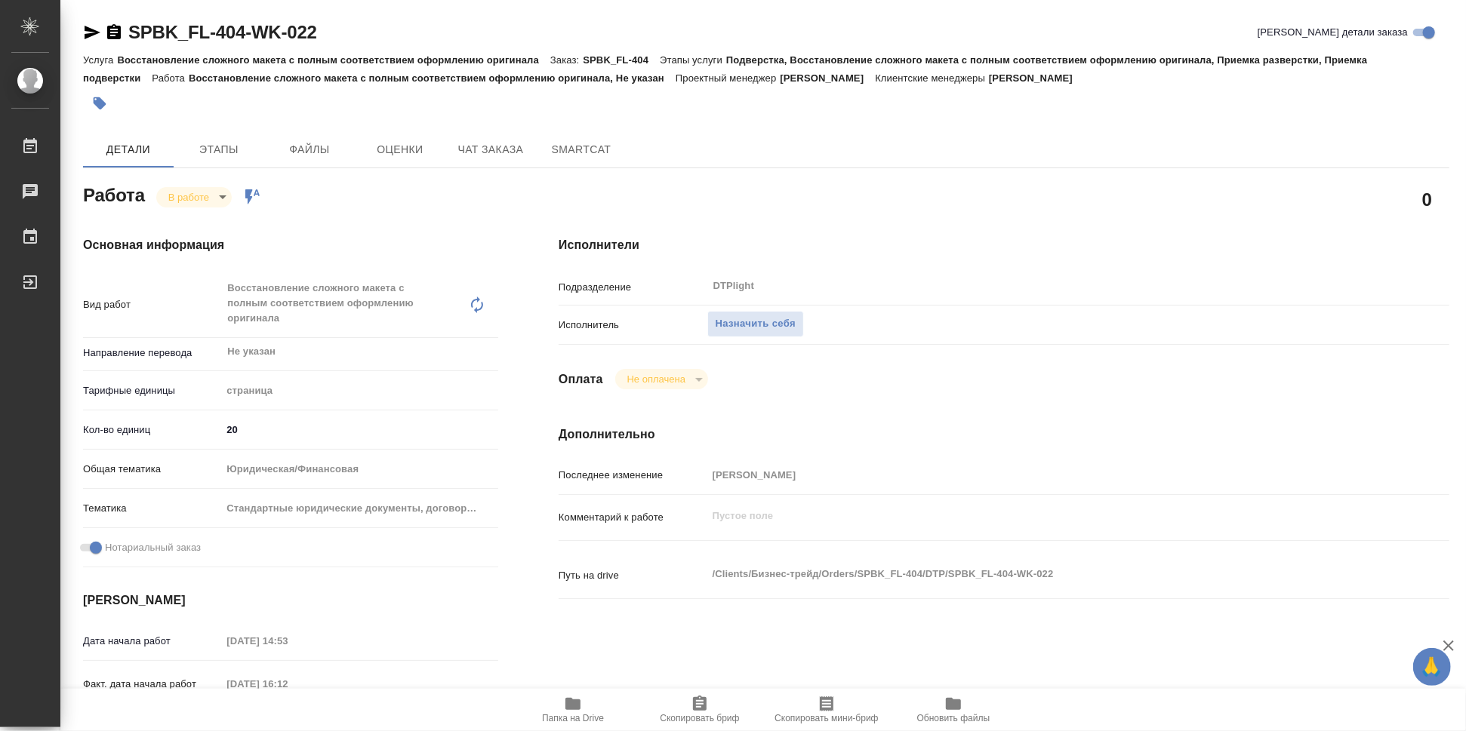
type textarea "x"
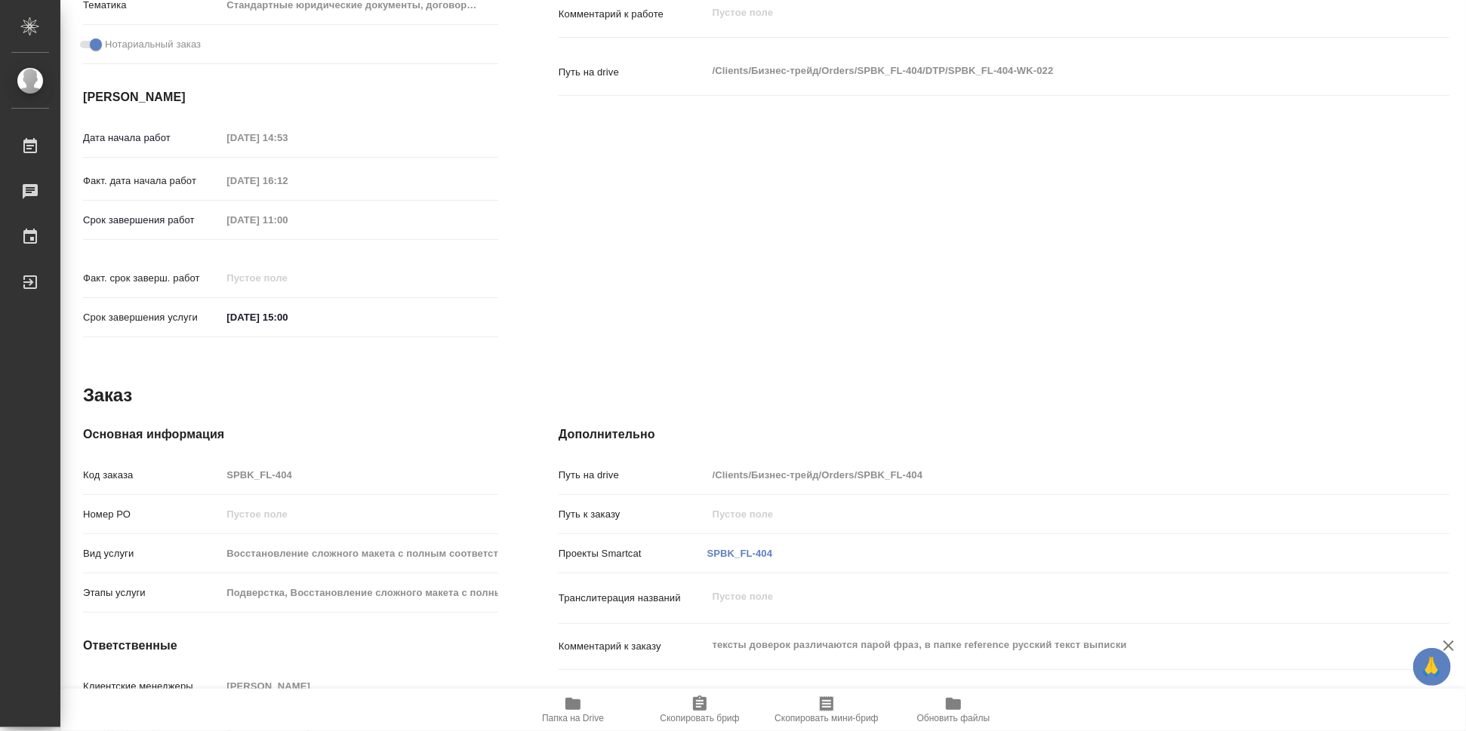
scroll to position [599, 0]
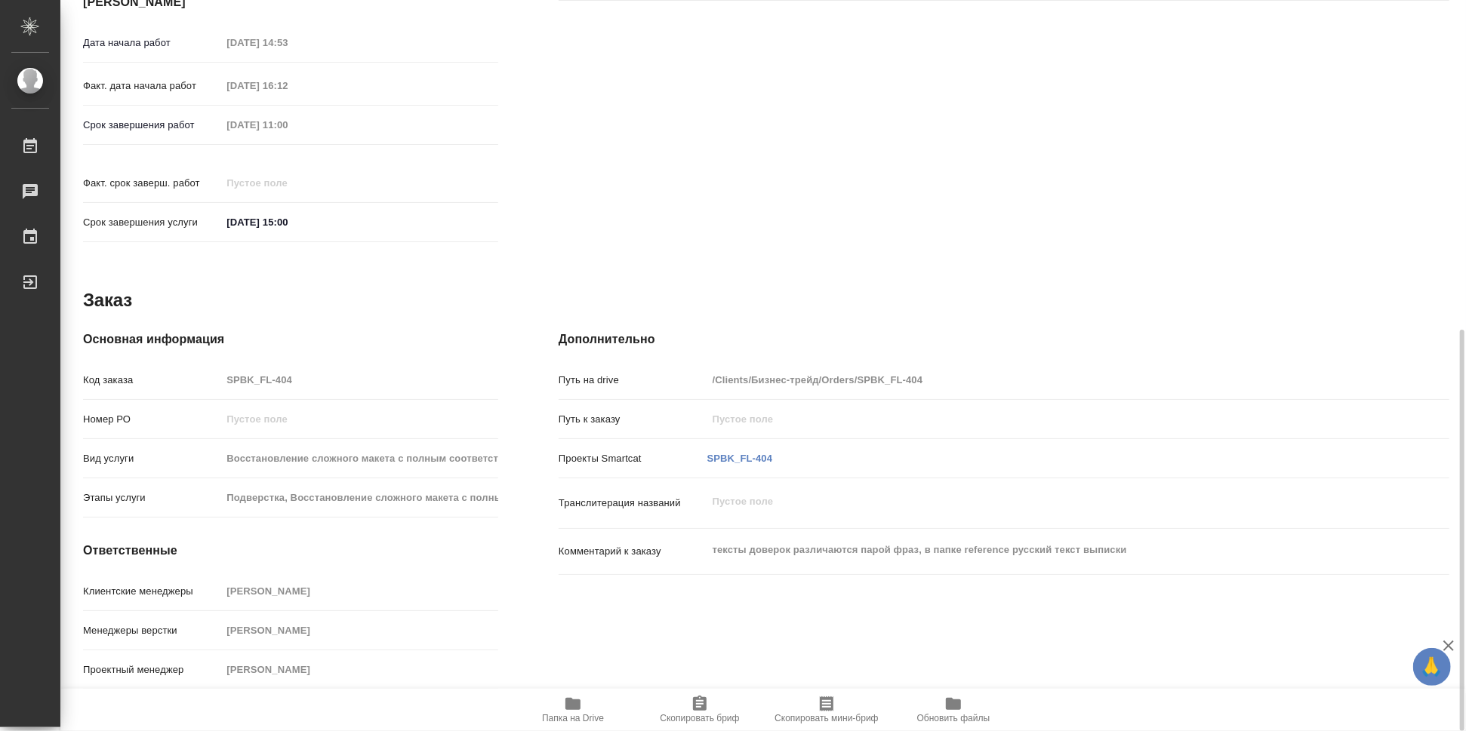
type textarea "x"
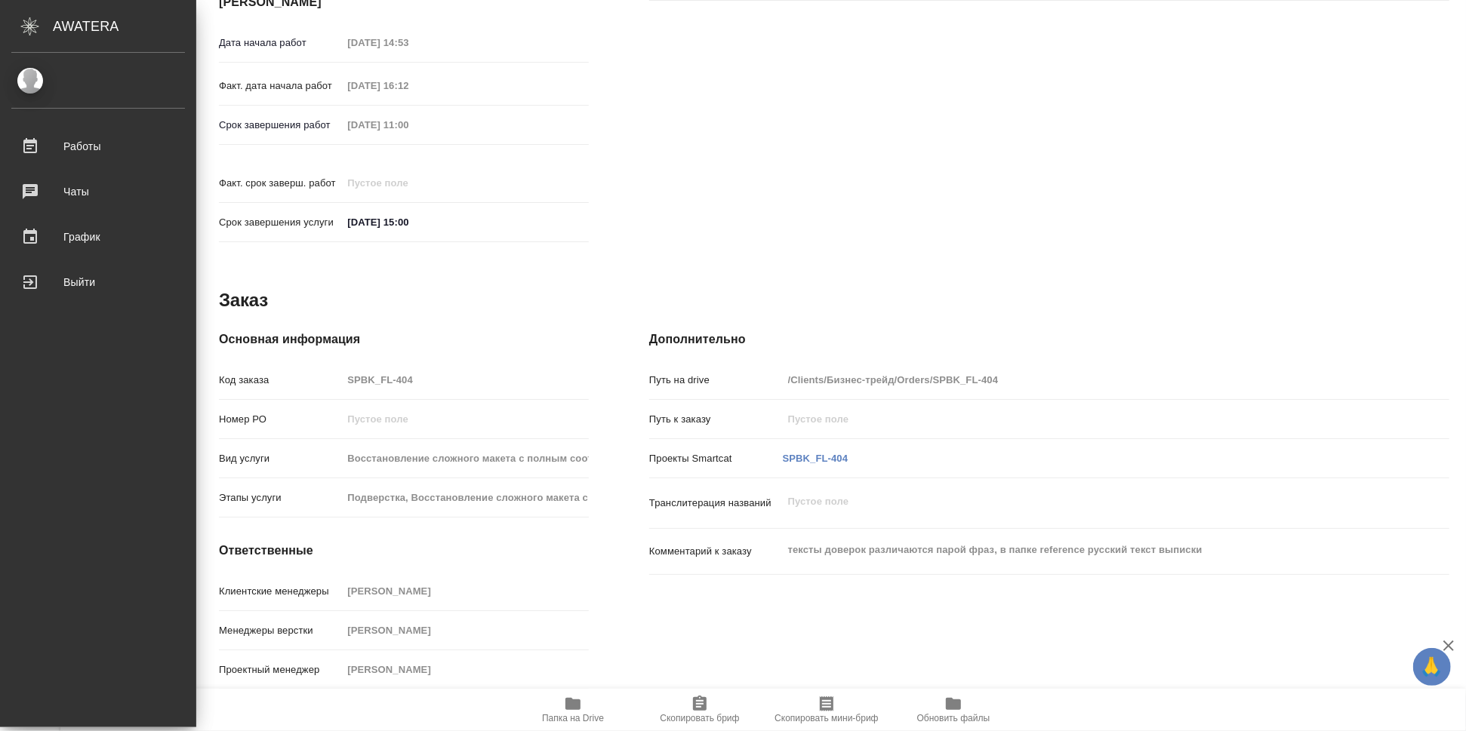
type textarea "x"
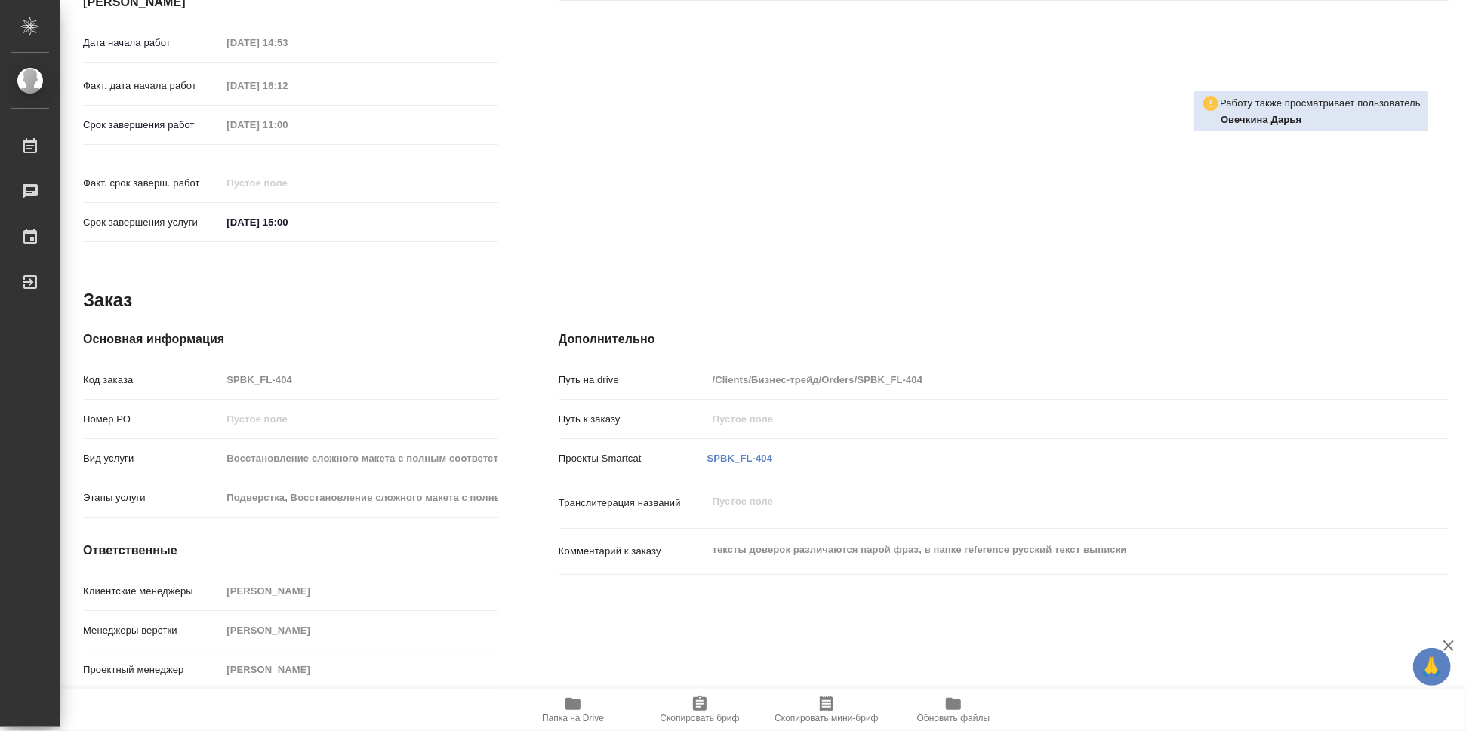
type textarea "x"
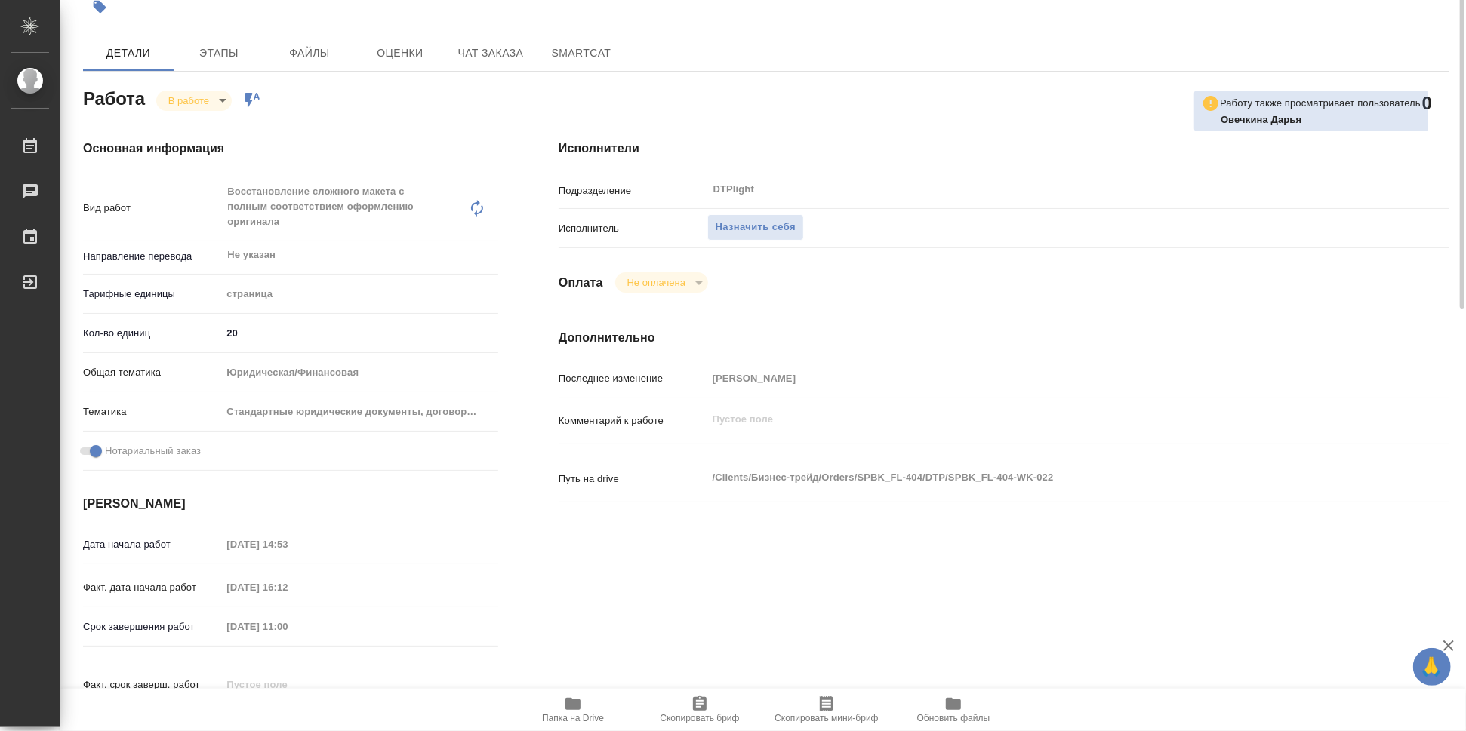
scroll to position [0, 0]
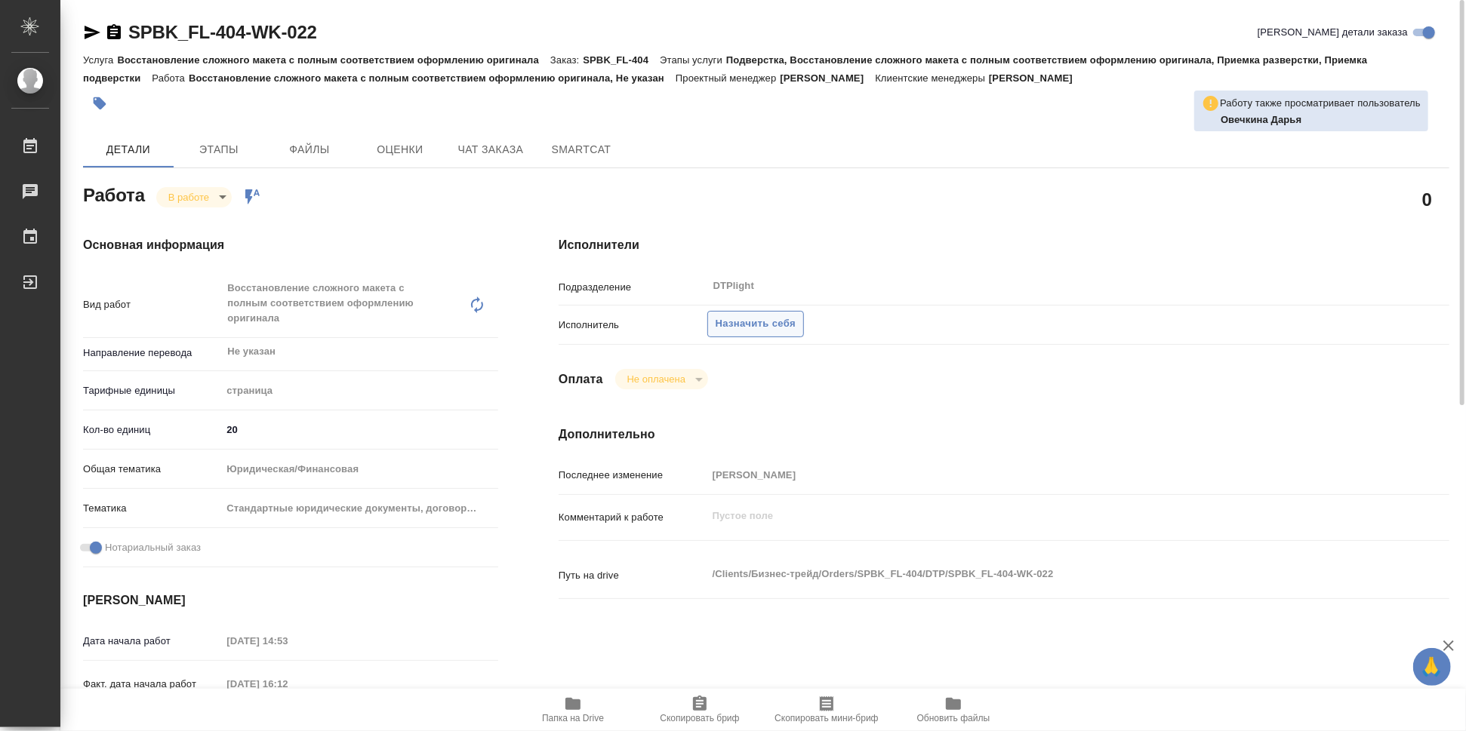
click at [680, 325] on span "Назначить себя" at bounding box center [756, 324] width 80 height 17
type textarea "x"
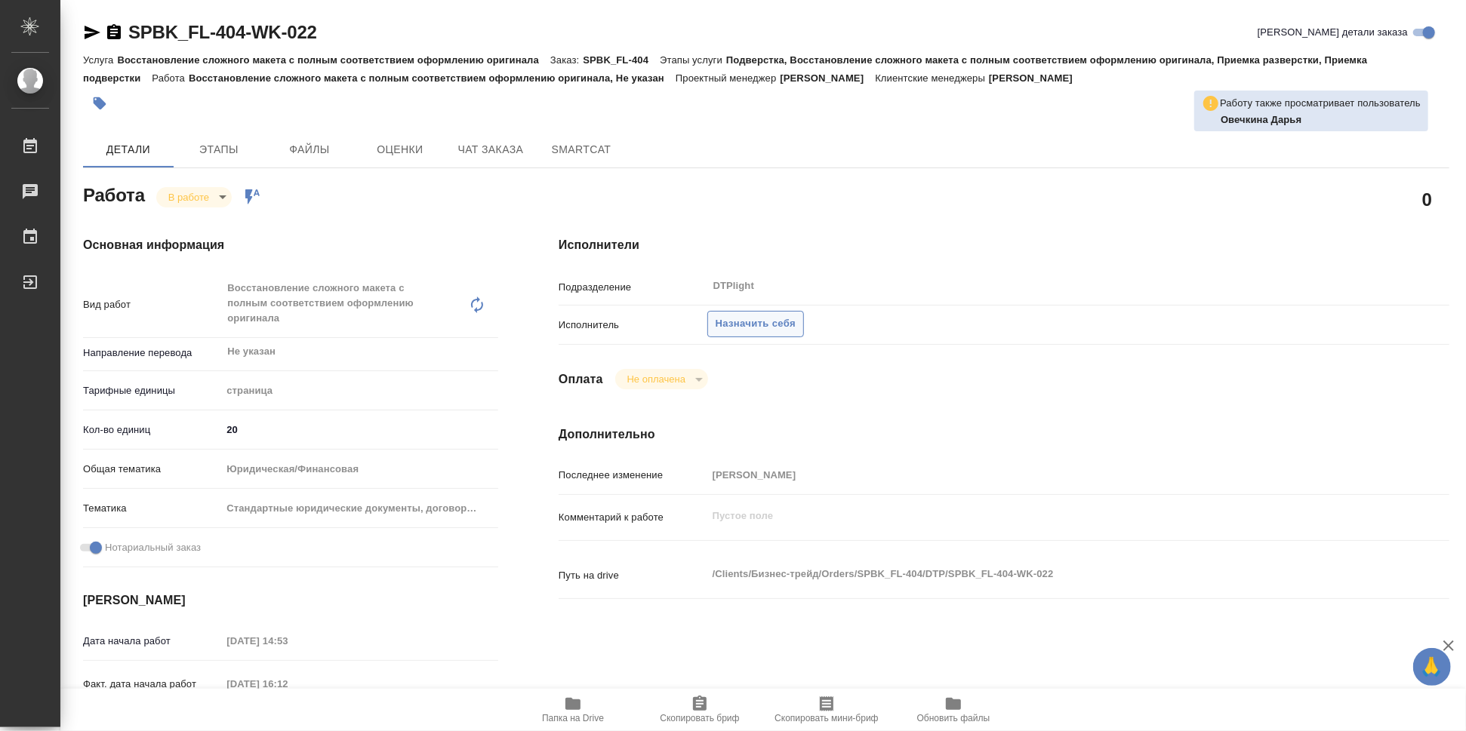
type textarea "x"
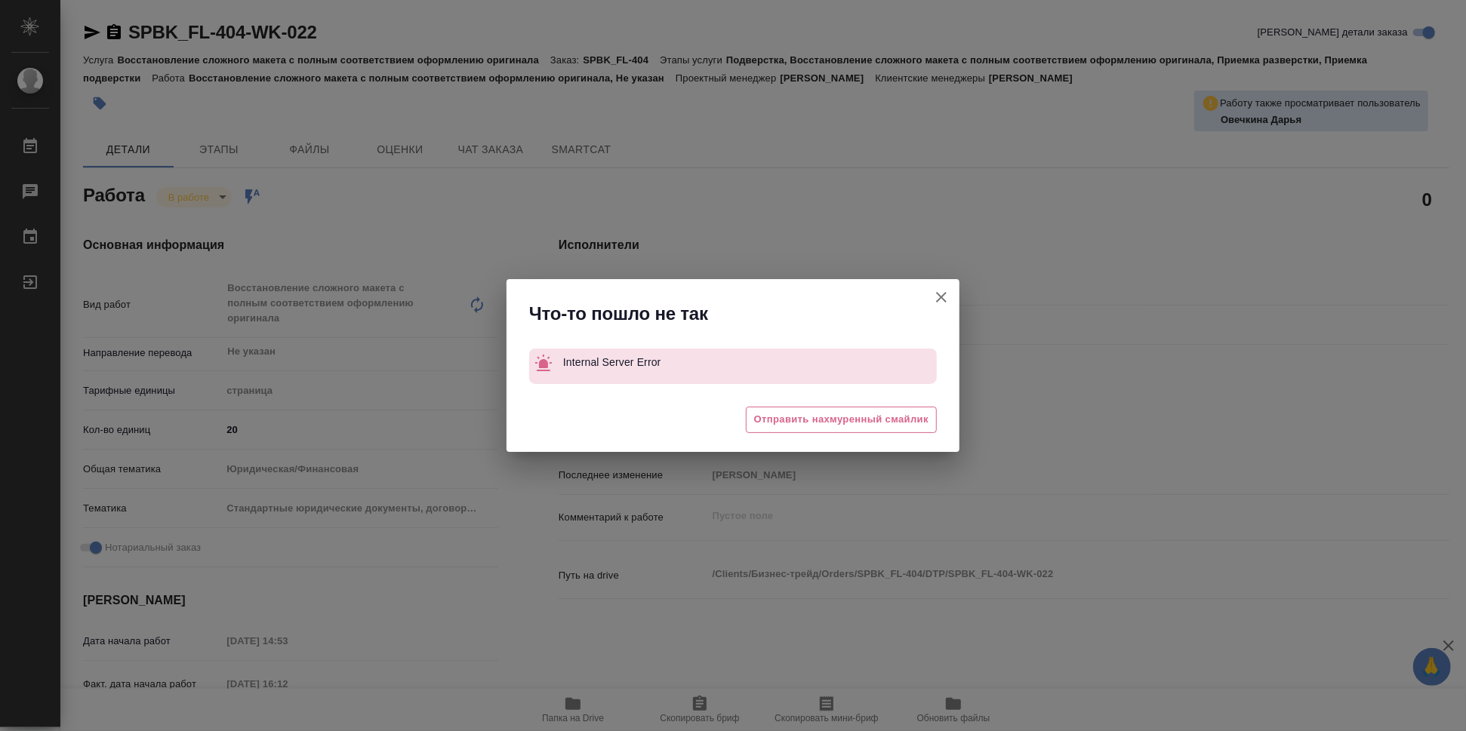
click at [441, 425] on div "Что-то пошло не так Internal Server Error 😓 Отправить нахмуренный смайлик" at bounding box center [733, 365] width 1466 height 731
click at [680, 300] on icon "button" at bounding box center [941, 297] width 11 height 11
type textarea "x"
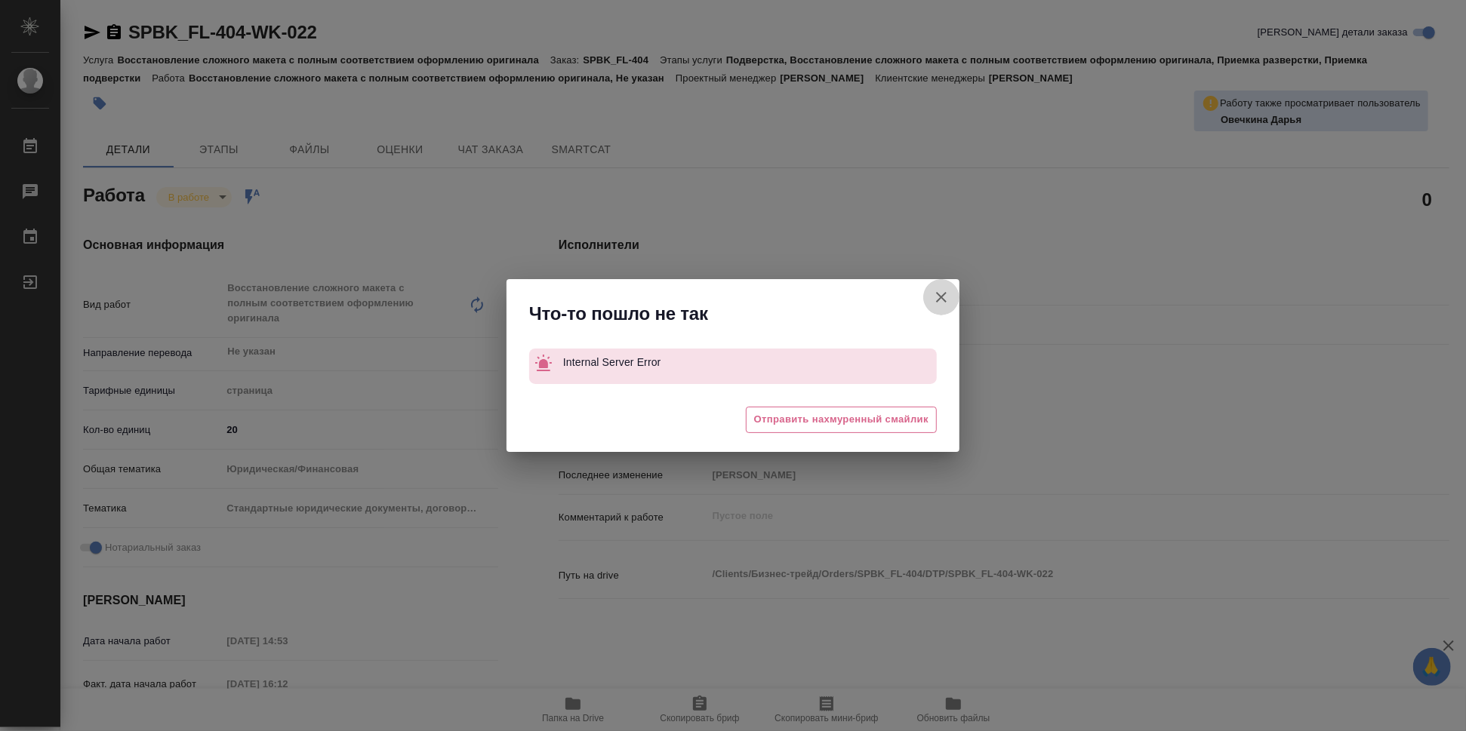
type textarea "x"
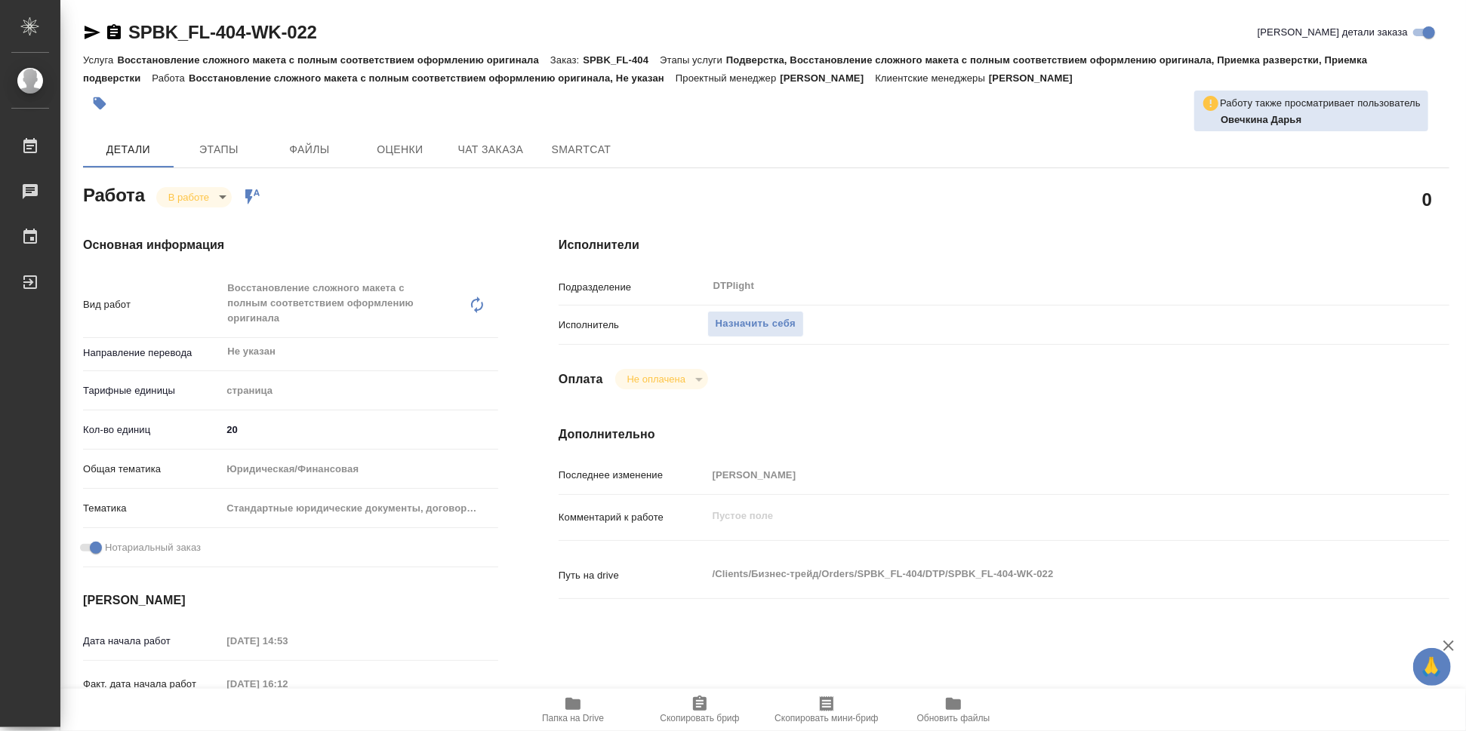
type textarea "x"
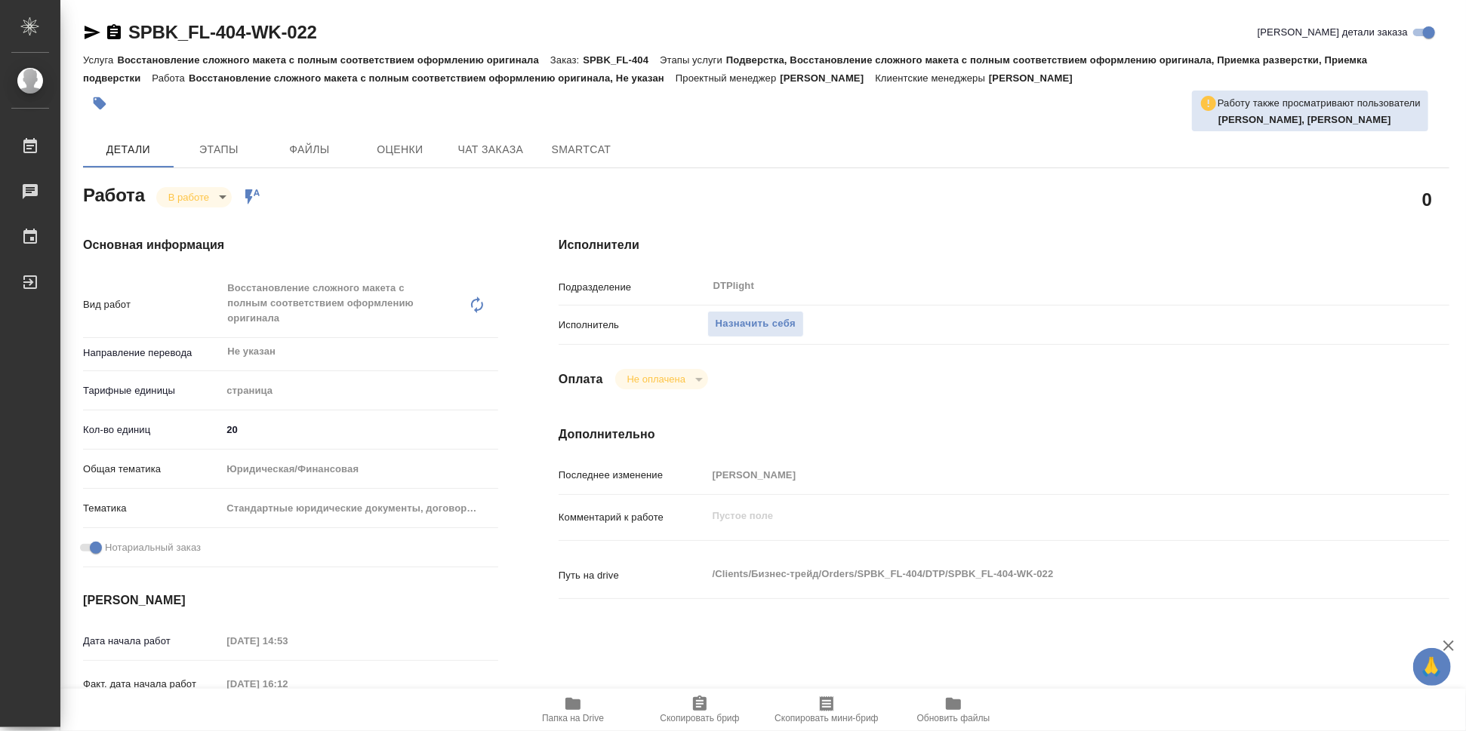
type textarea "x"
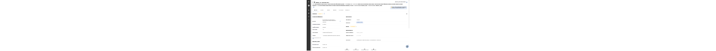
scroll to position [1, 0]
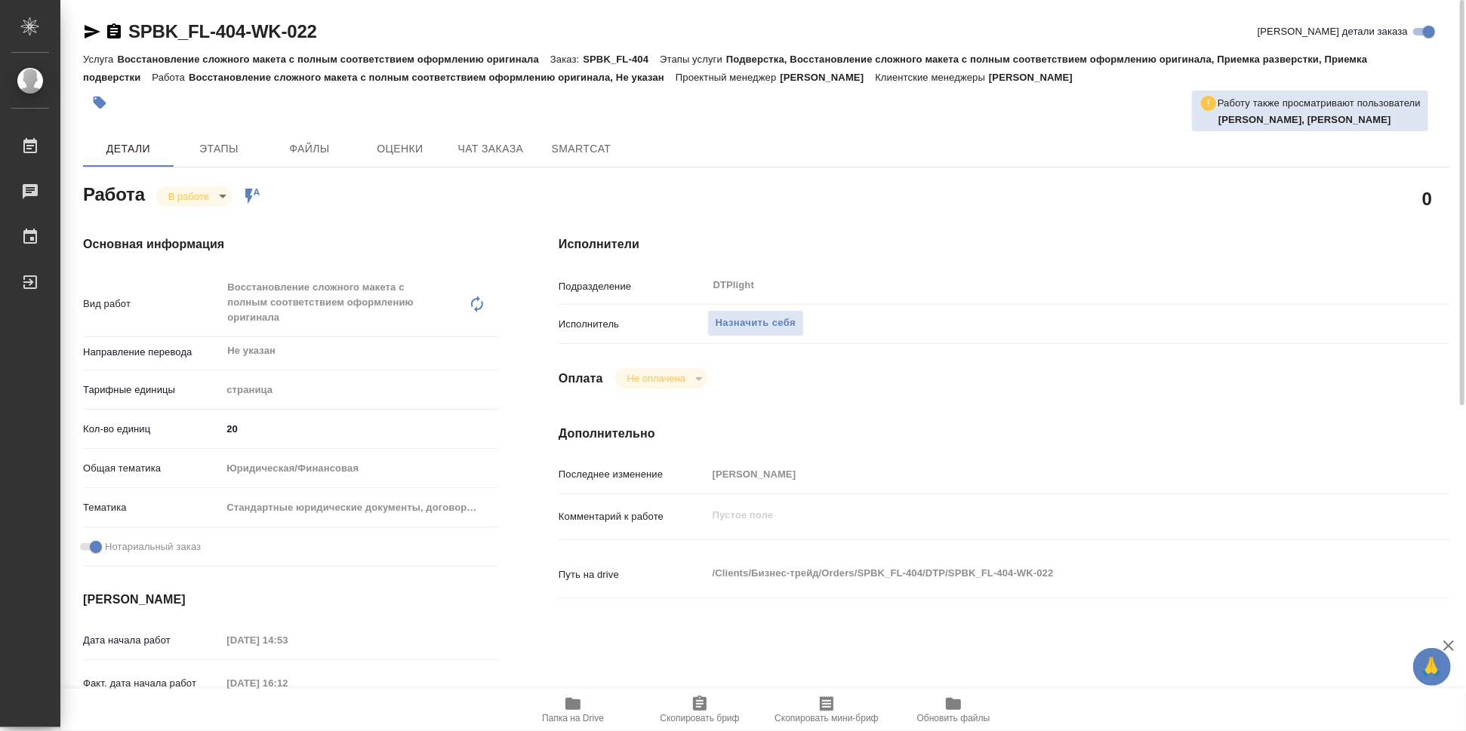
type textarea "x"
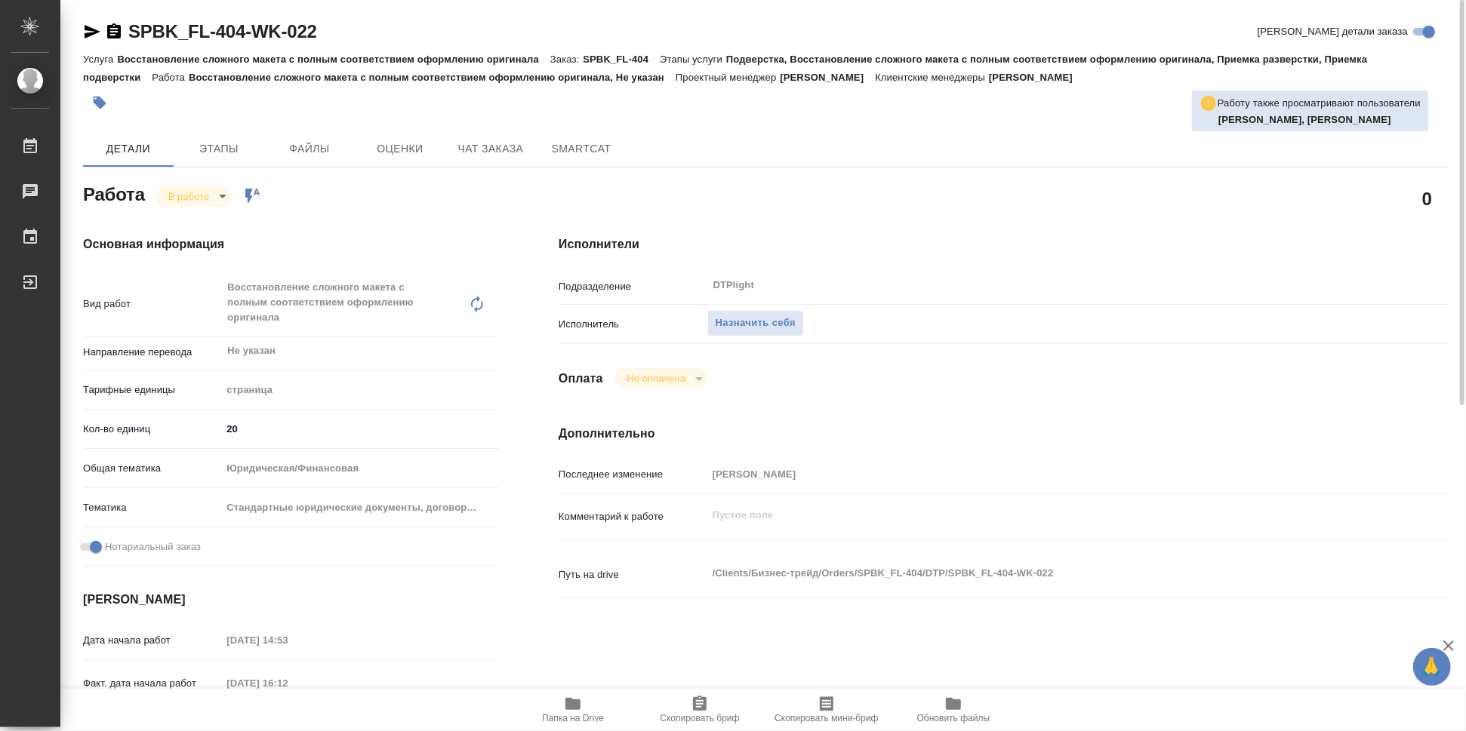
type textarea "x"
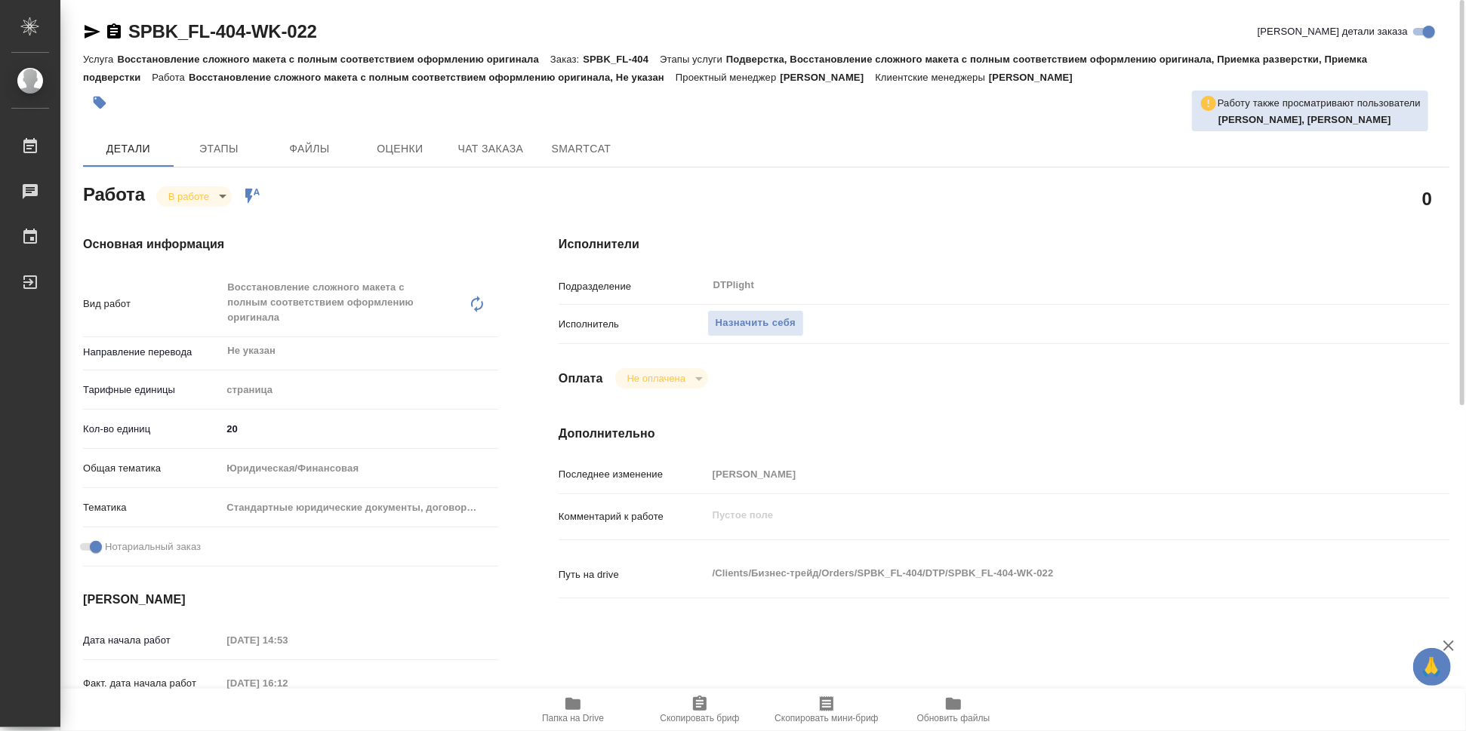
type textarea "x"
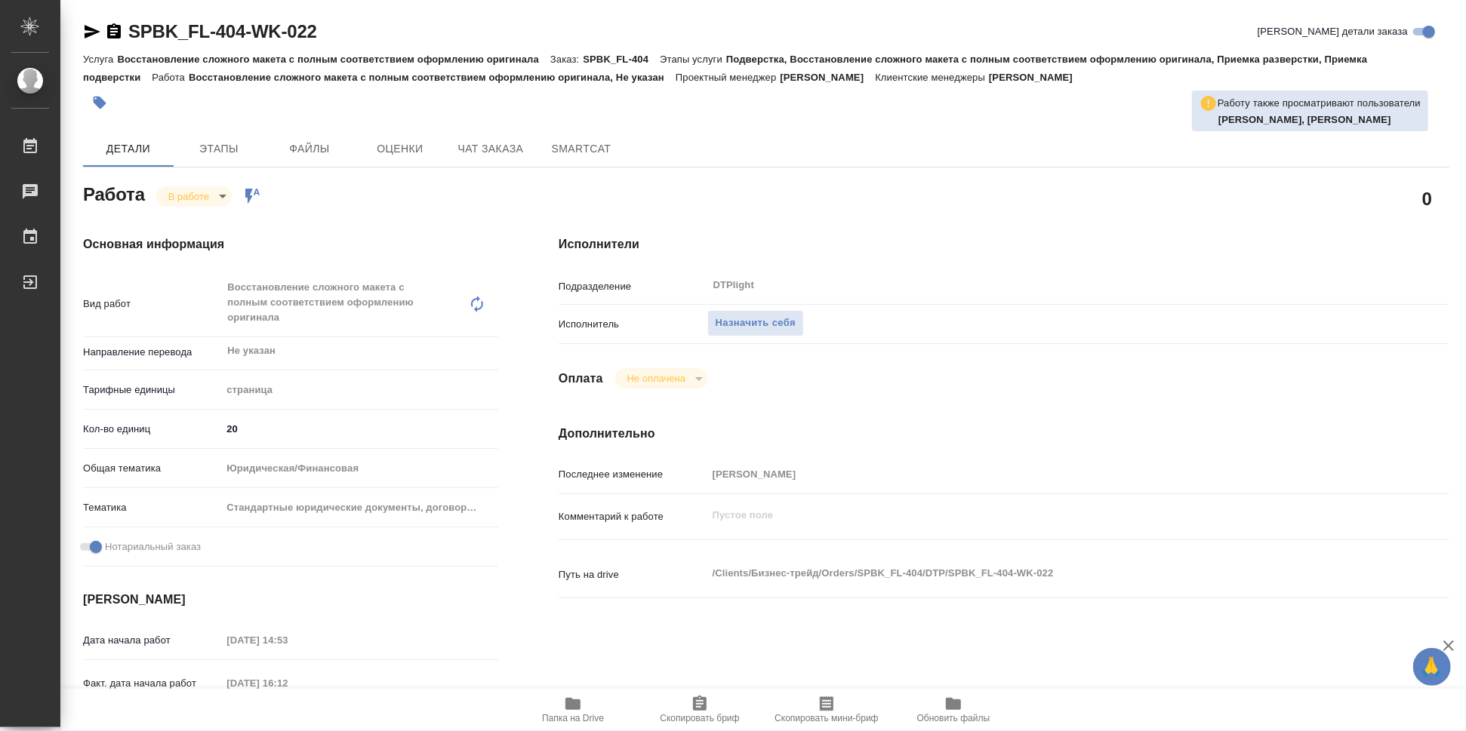
type textarea "x"
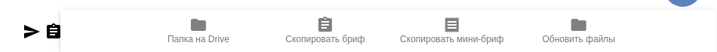
type textarea "x"
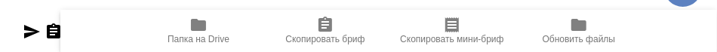
type textarea "x"
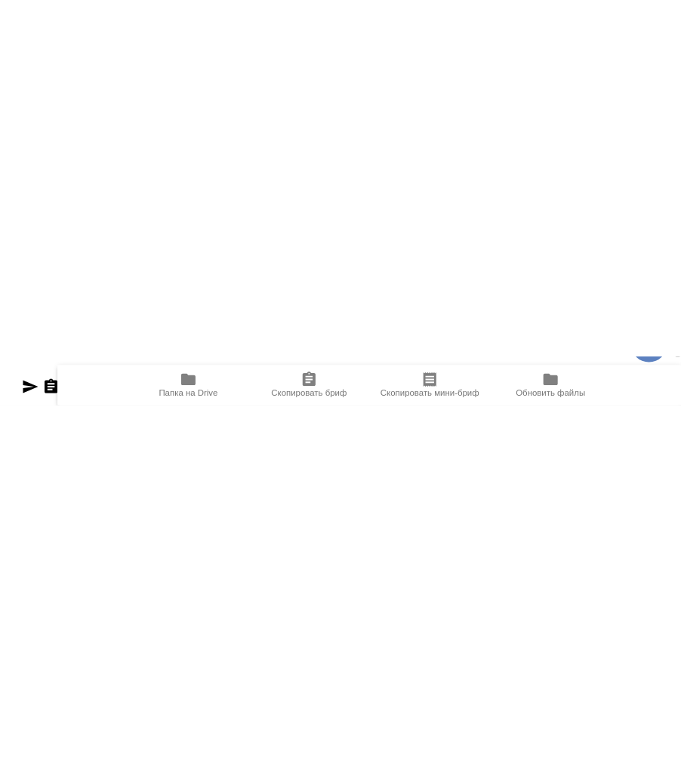
scroll to position [0, 0]
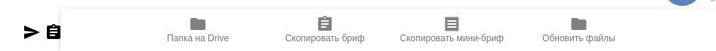
type textarea "x"
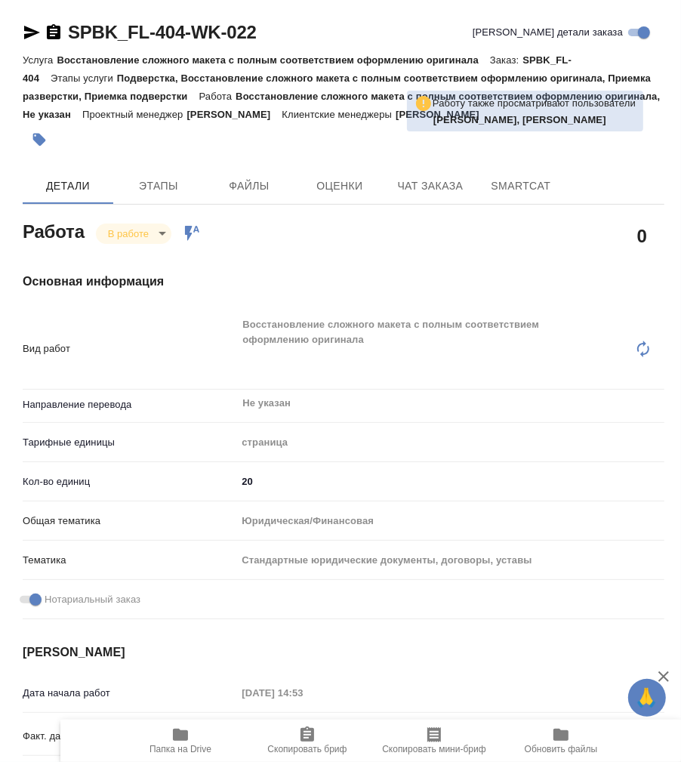
type textarea "x"
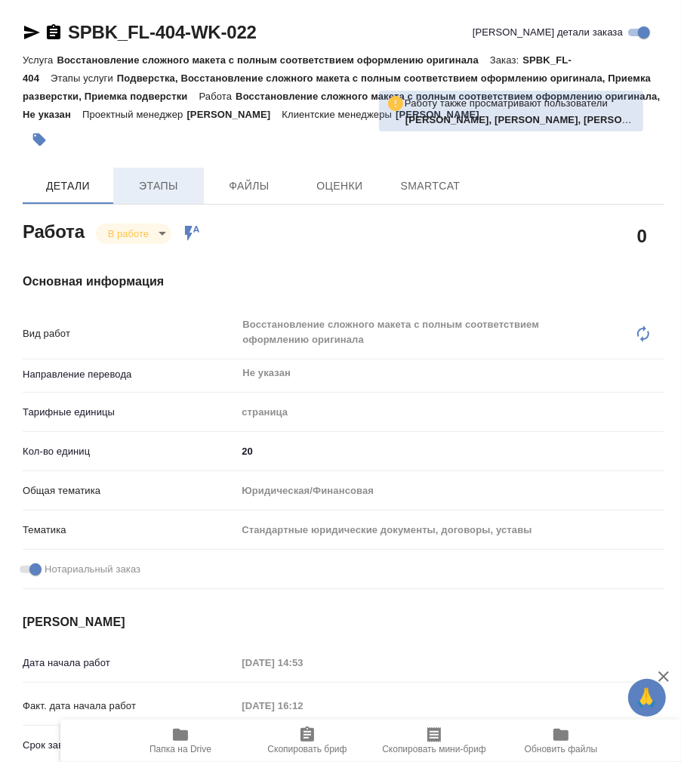
type textarea "x"
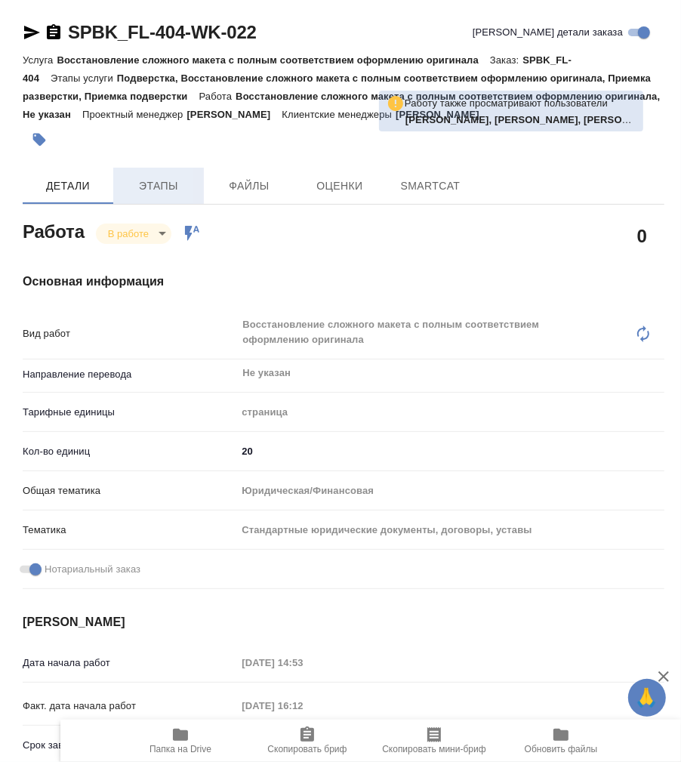
type textarea "x"
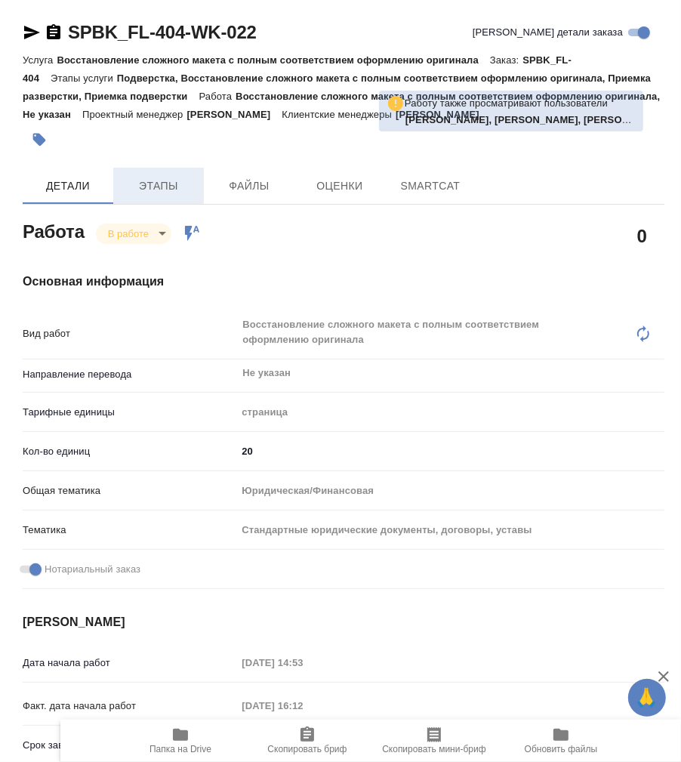
type textarea "x"
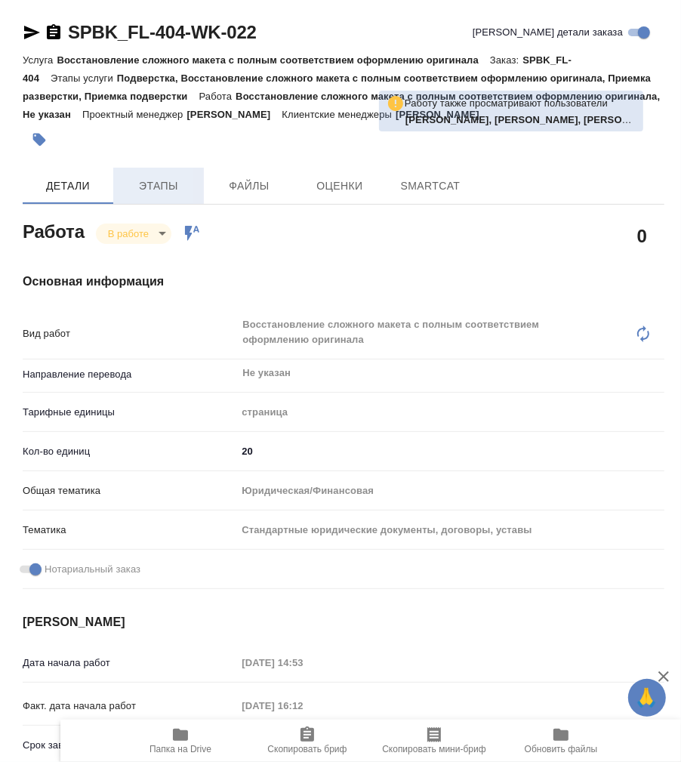
type textarea "x"
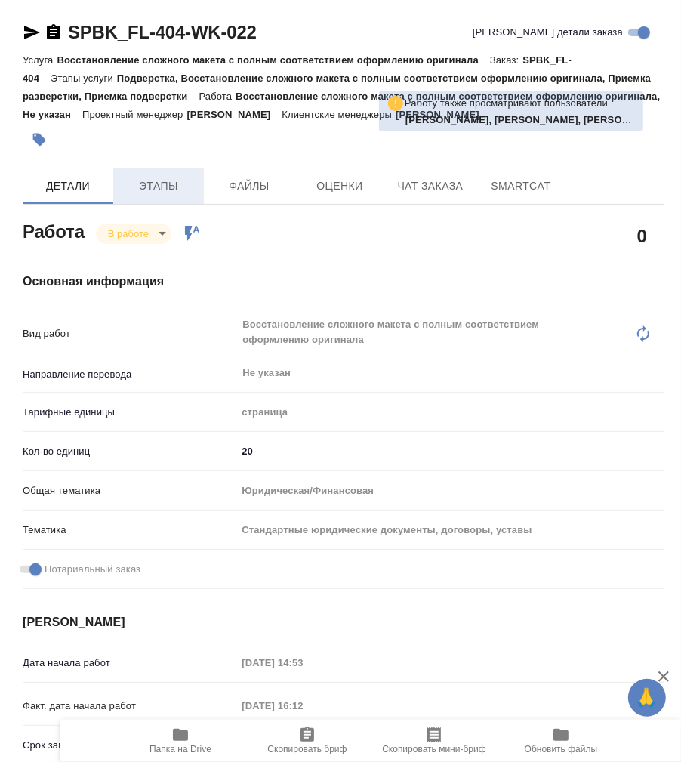
type textarea "x"
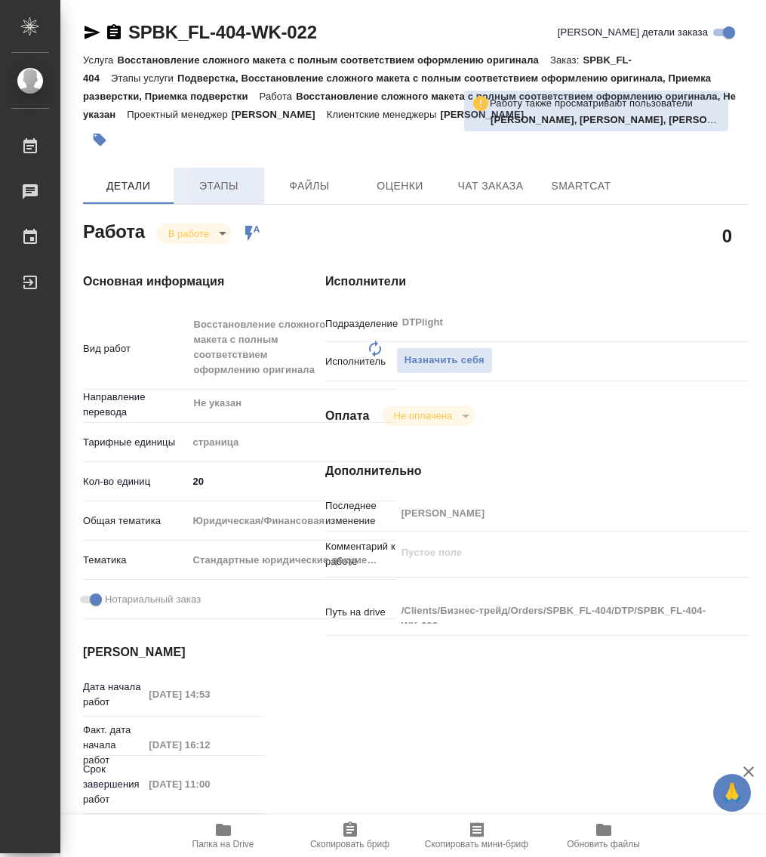
type textarea "x"
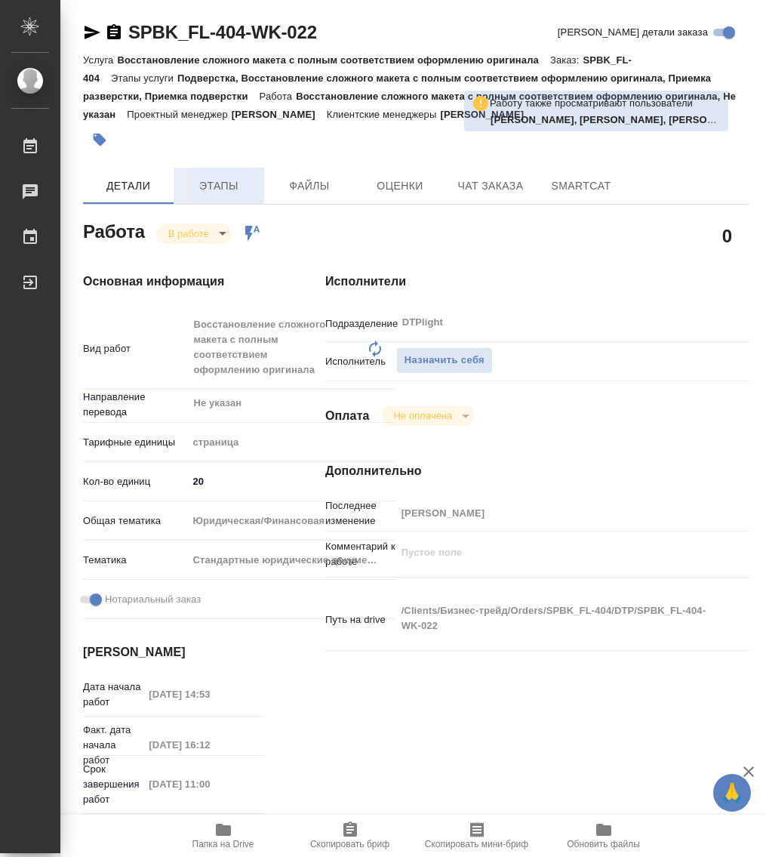
type textarea "x"
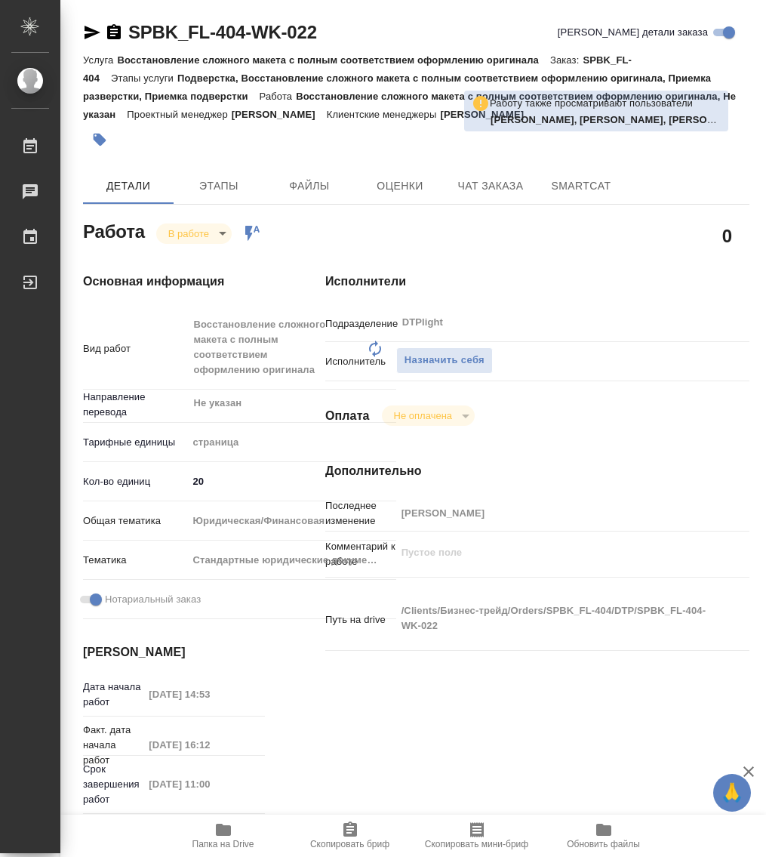
type textarea "x"
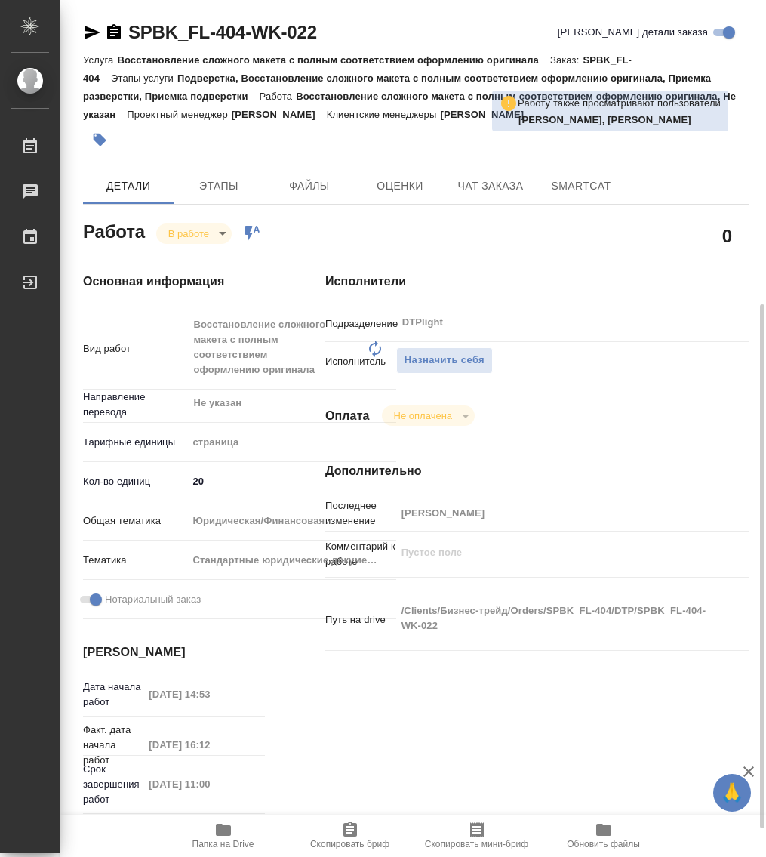
scroll to position [189, 0]
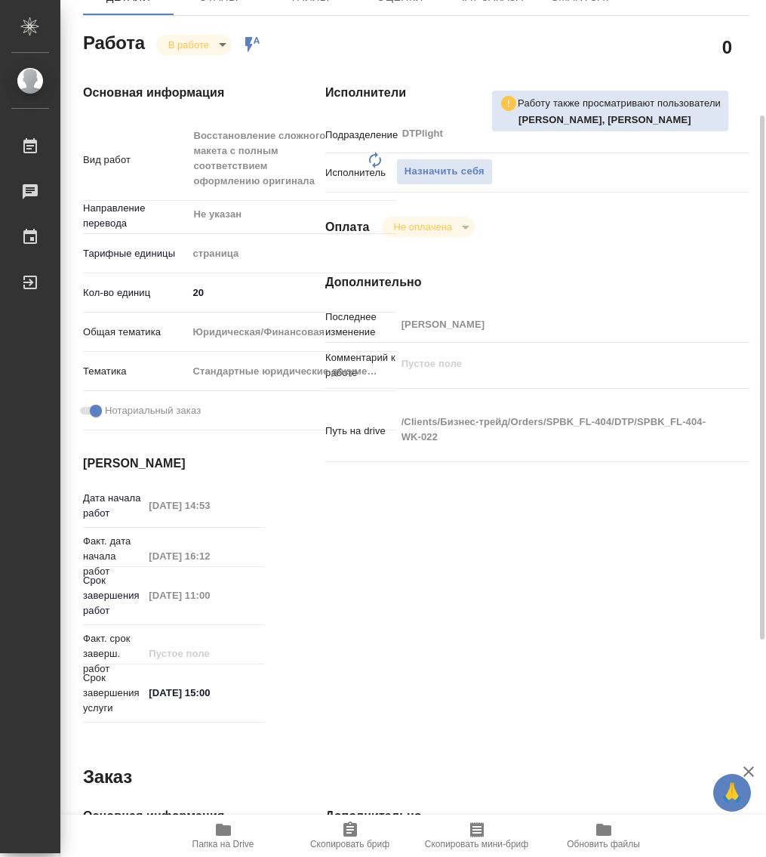
type textarea "x"
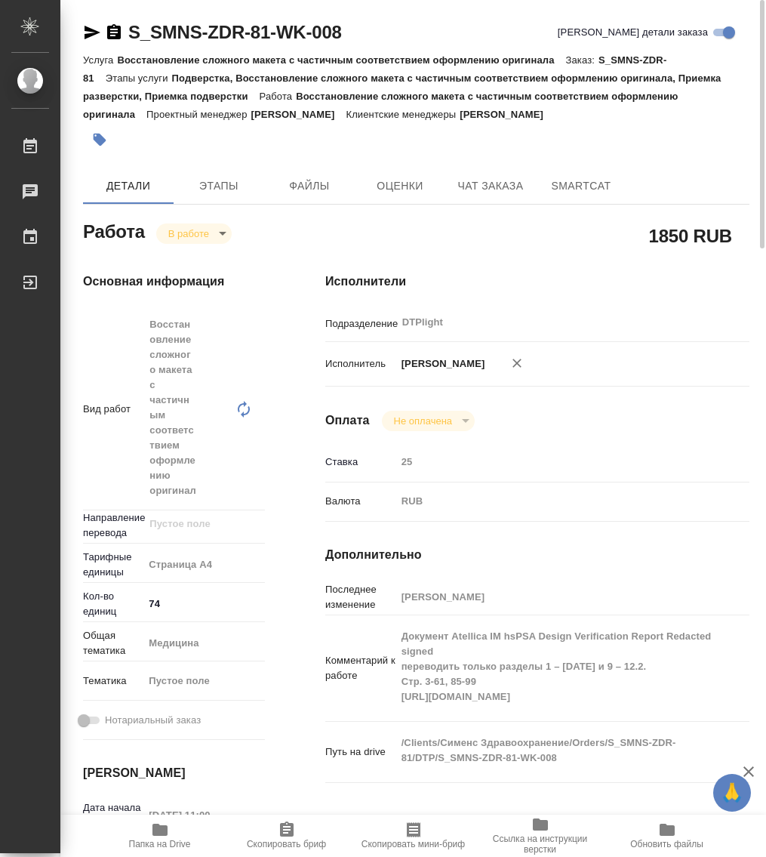
click at [189, 229] on body "🙏 .cls-1 fill:#fff; AWATERA Работы 0 Чаты График Выйти S_SMNS-ZDR-81-WK-008 Кра…" at bounding box center [383, 428] width 766 height 857
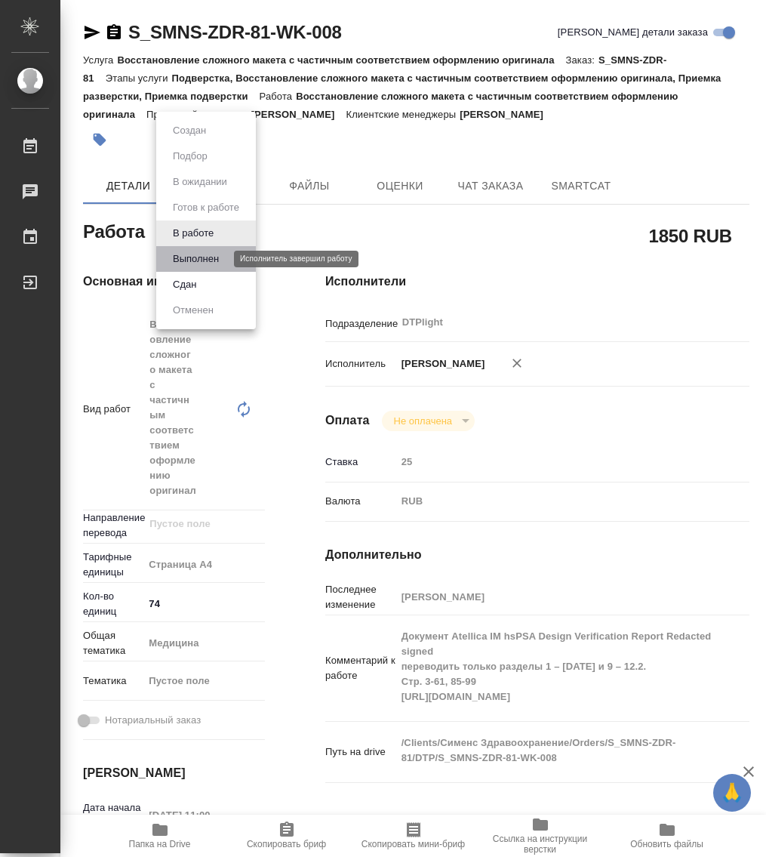
click at [197, 258] on button "Выполнен" at bounding box center [195, 259] width 55 height 17
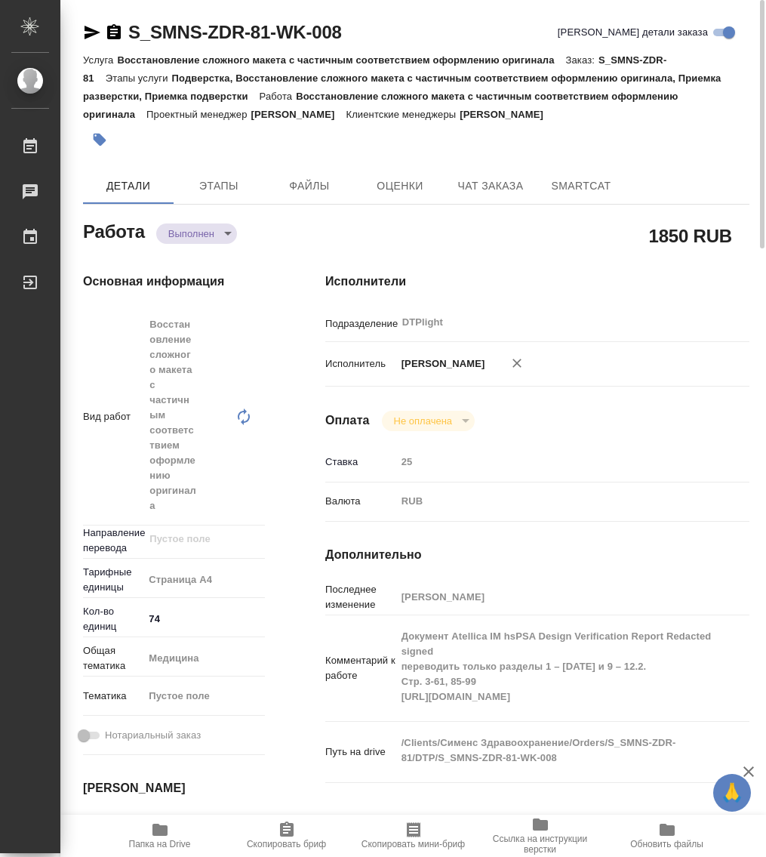
type textarea "x"
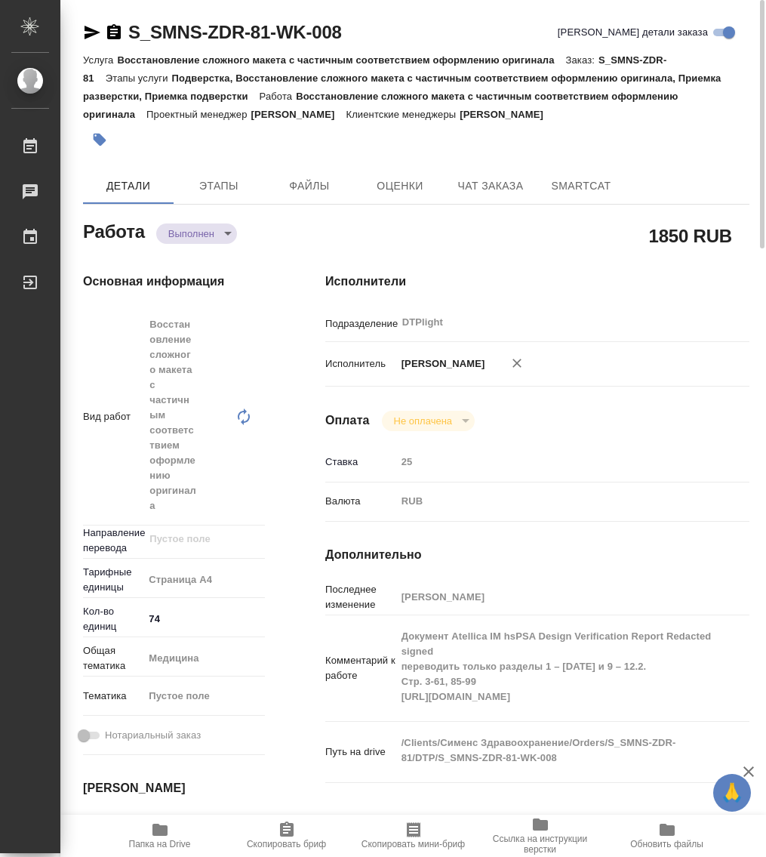
type textarea "x"
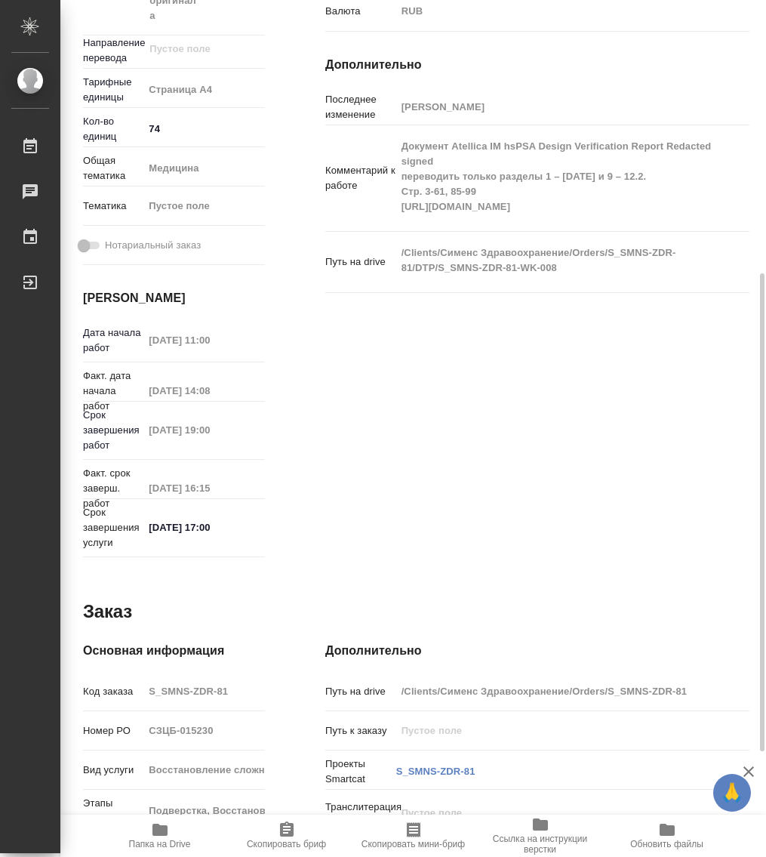
type textarea "x"
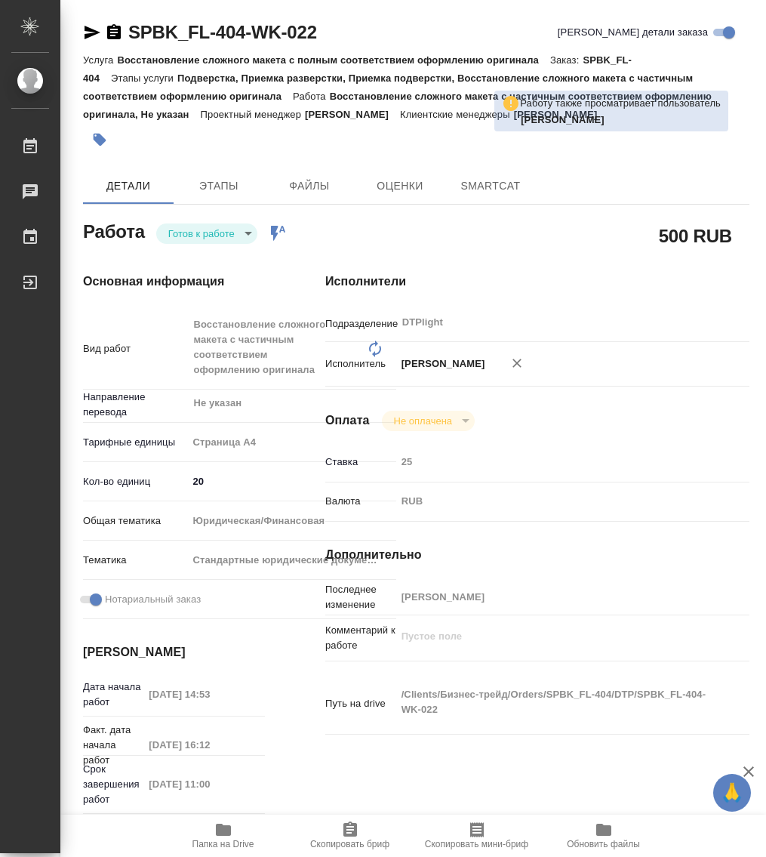
type textarea "x"
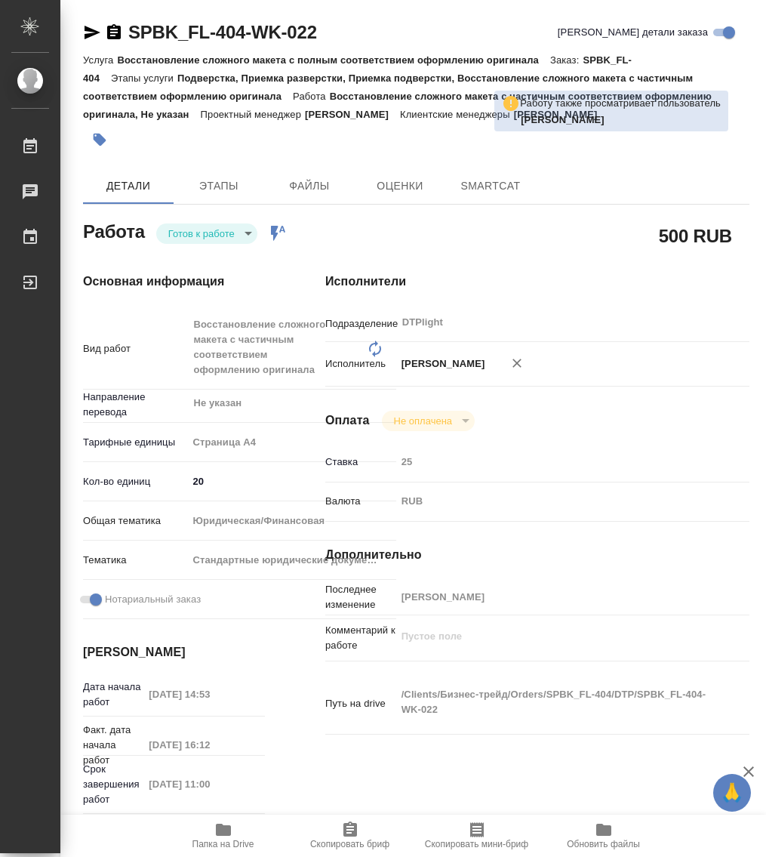
type textarea "x"
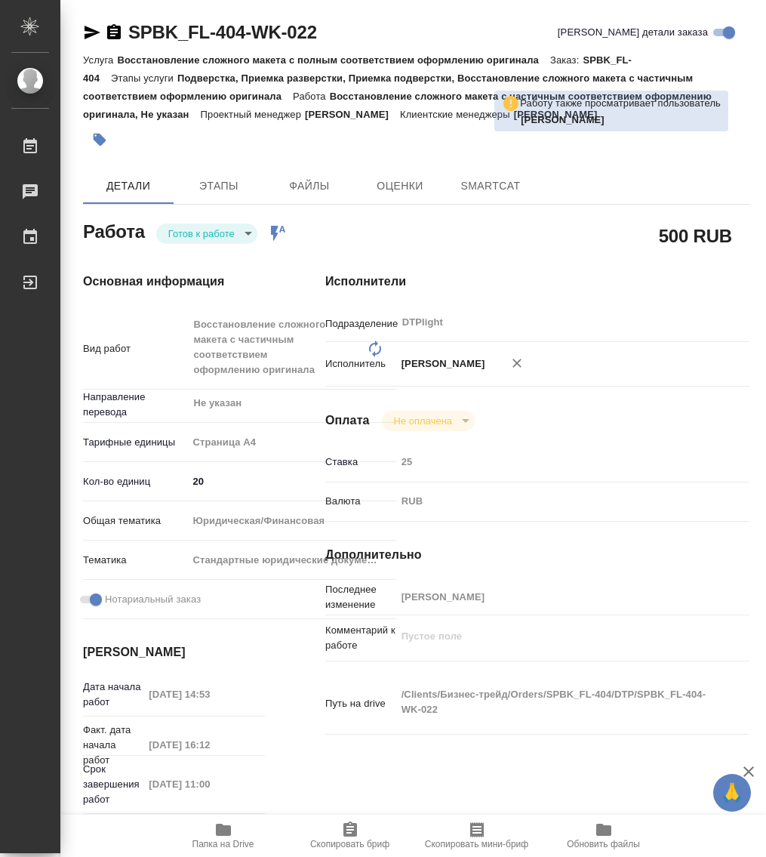
type textarea "x"
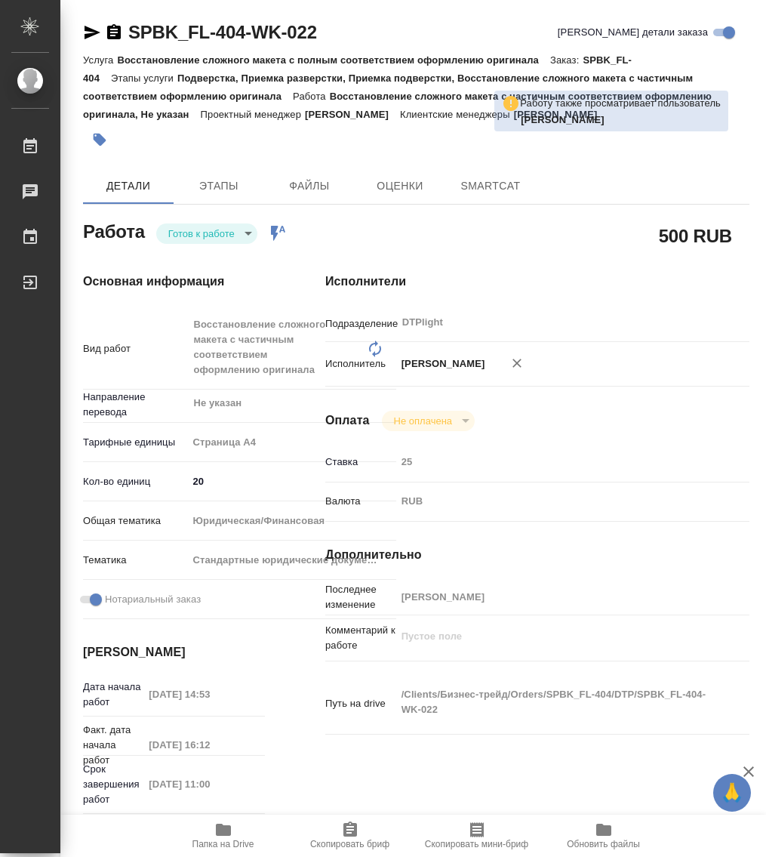
type textarea "x"
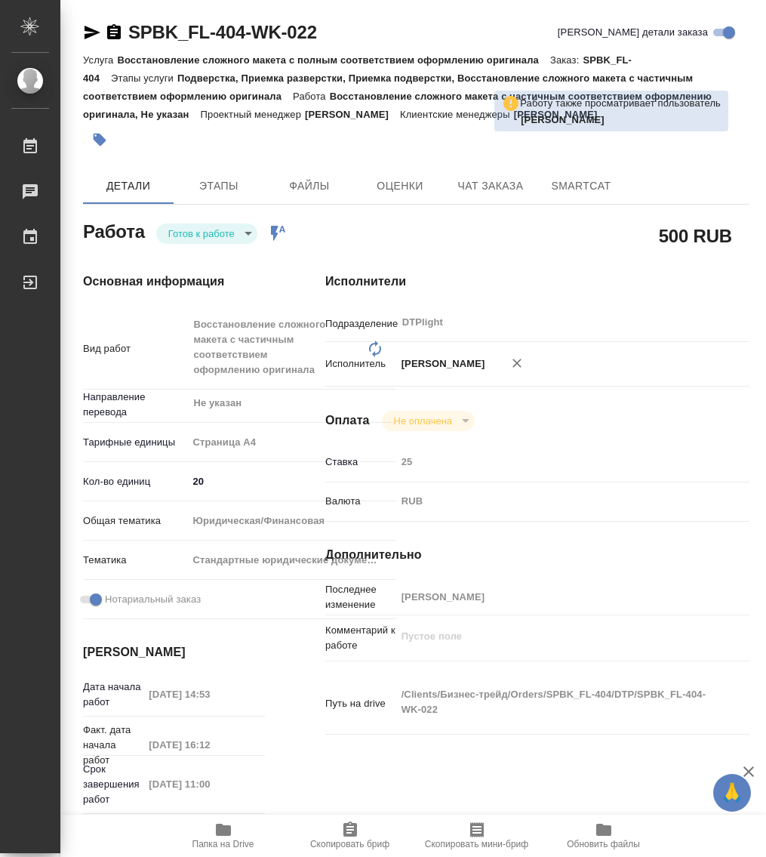
type textarea "x"
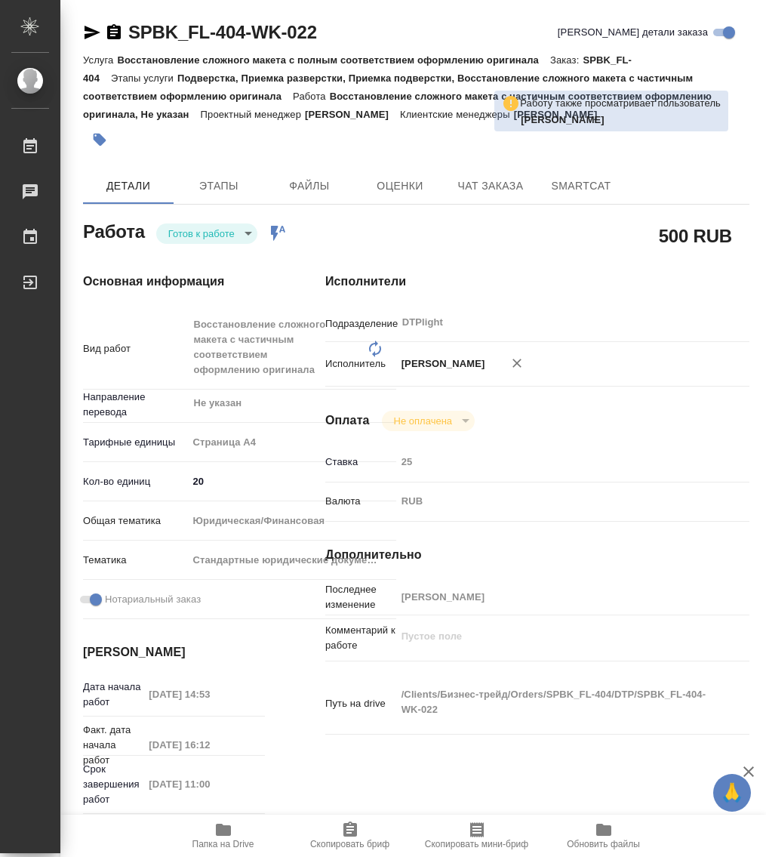
type textarea "x"
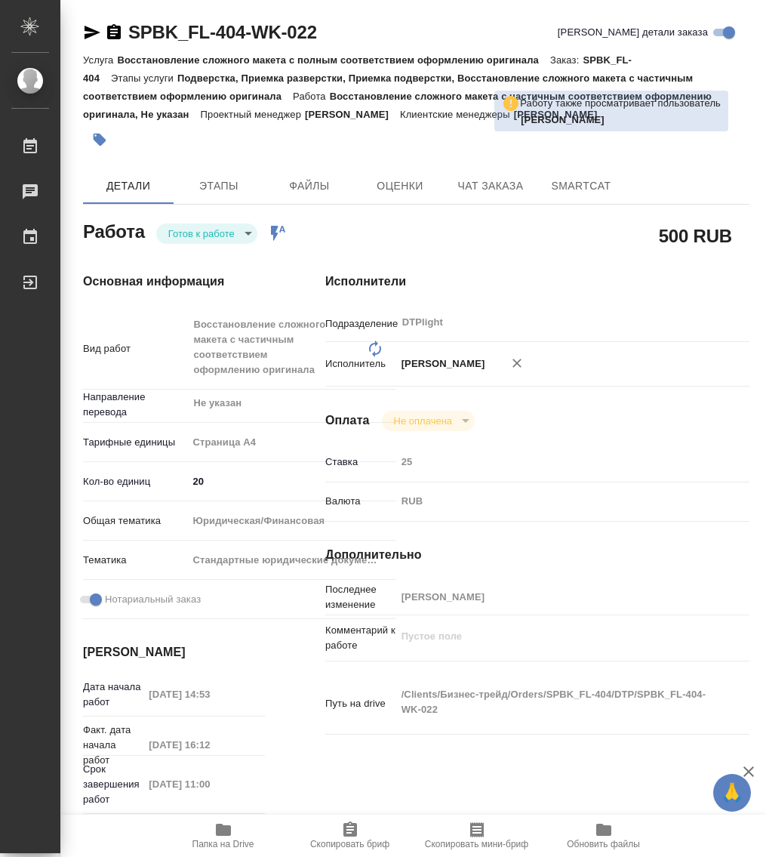
type textarea "x"
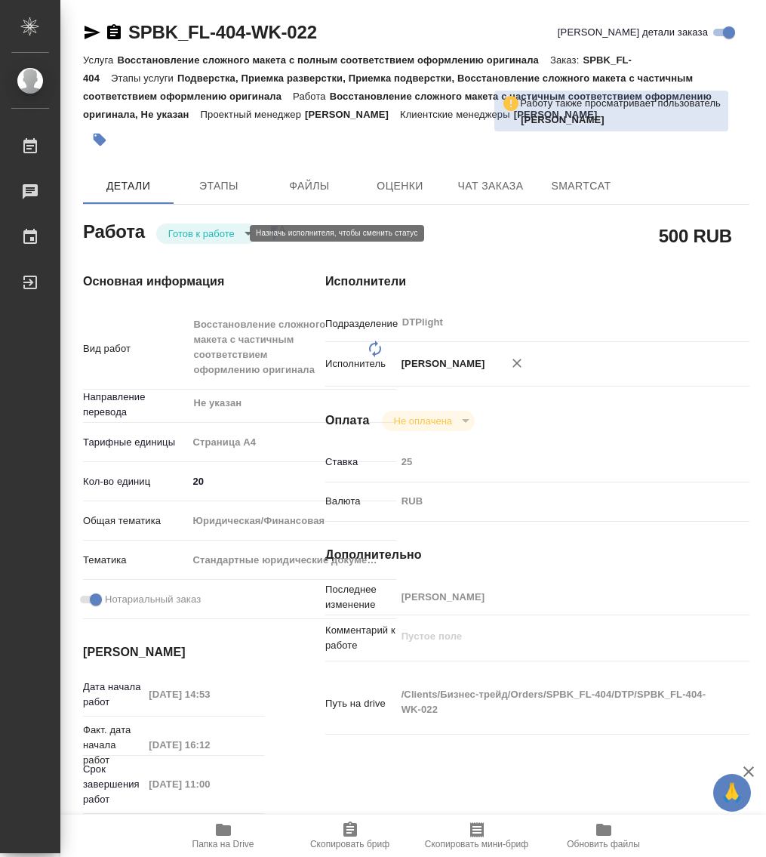
click at [228, 234] on body "🙏 .cls-1 fill:#fff; AWATERA Работы Чаты График Выйти SPBK_FL-404-WK-022 Кратко …" at bounding box center [383, 428] width 766 height 857
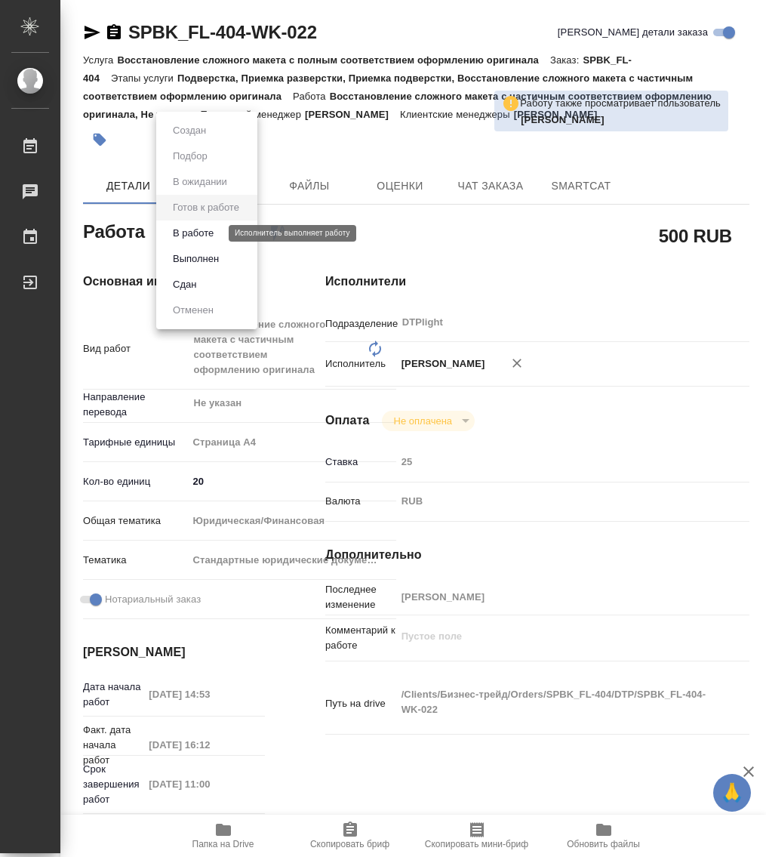
click at [212, 237] on button "В работе" at bounding box center [193, 233] width 50 height 17
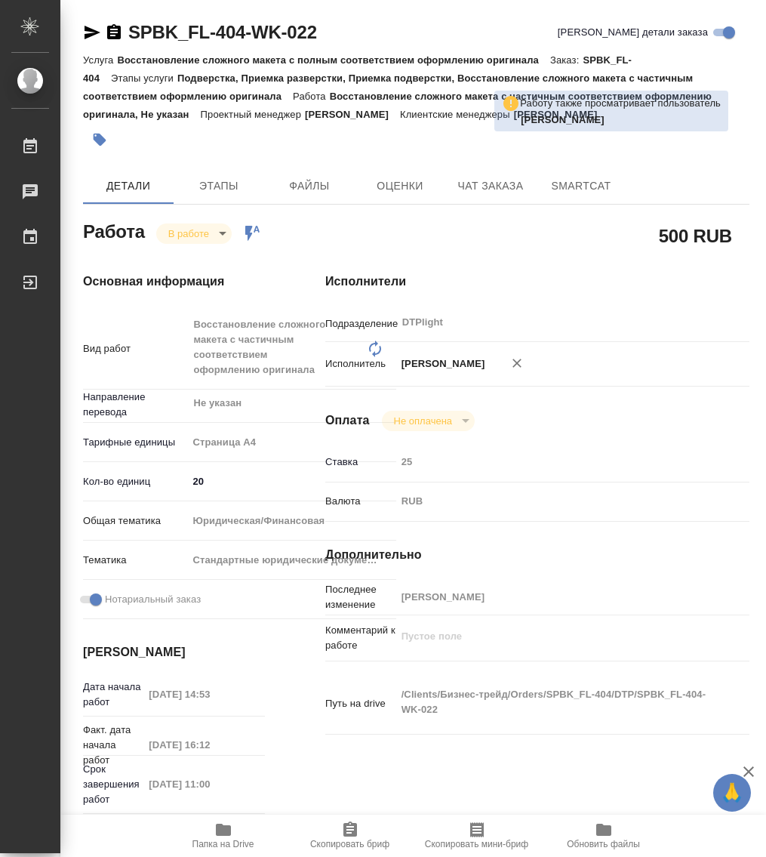
type textarea "x"
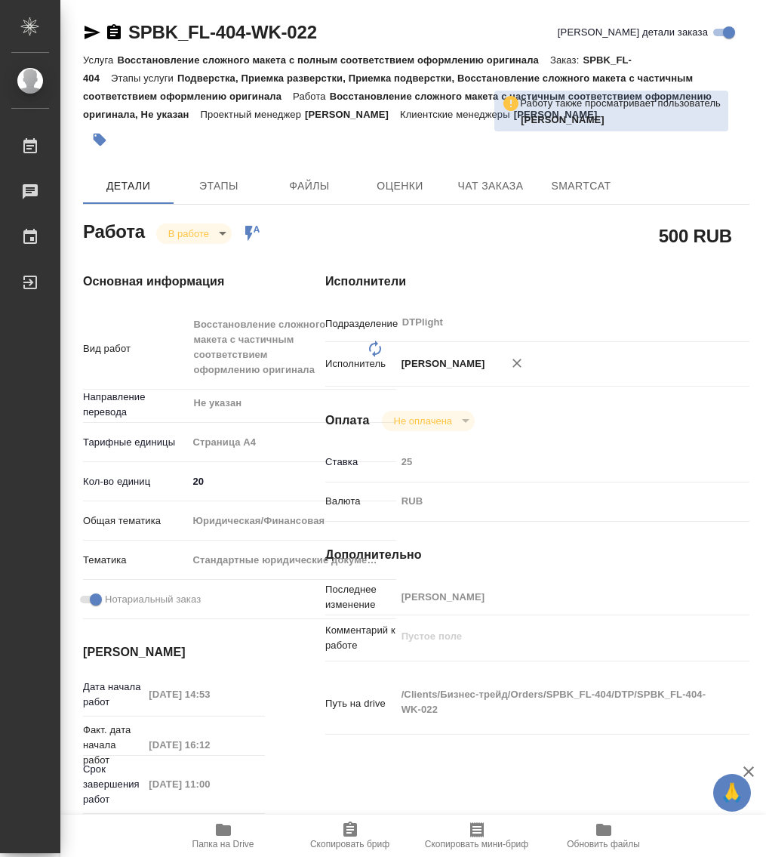
type textarea "x"
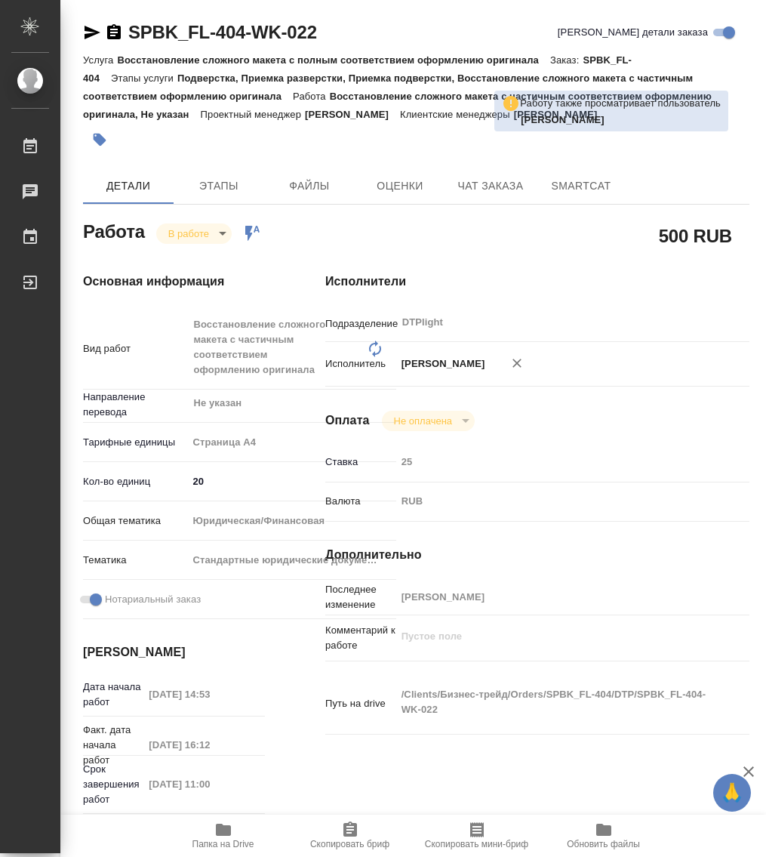
type textarea "x"
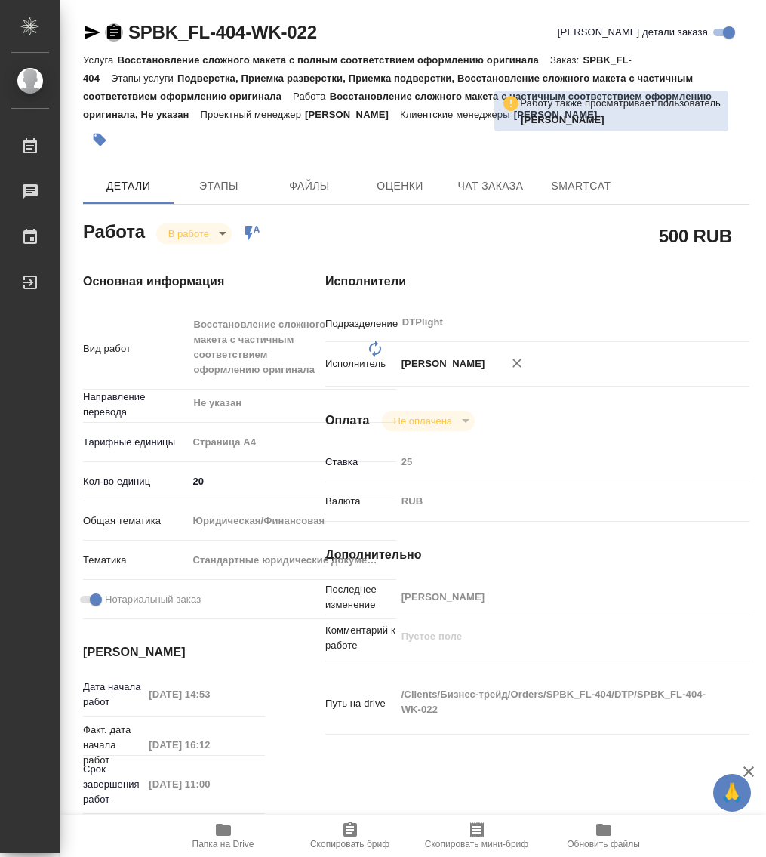
click at [110, 29] on icon "button" at bounding box center [114, 31] width 14 height 15
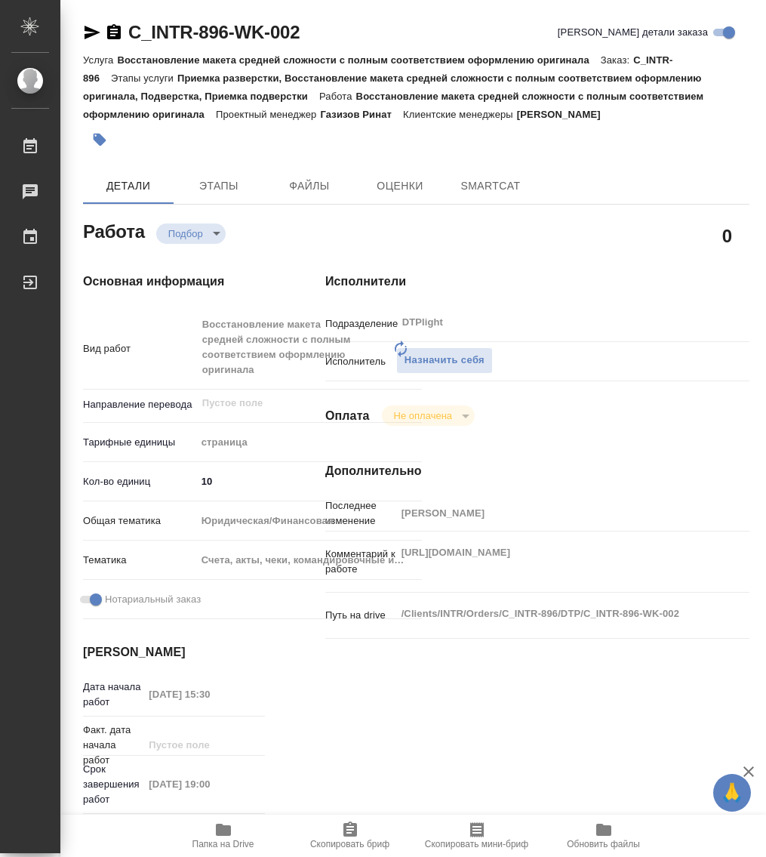
type textarea "x"
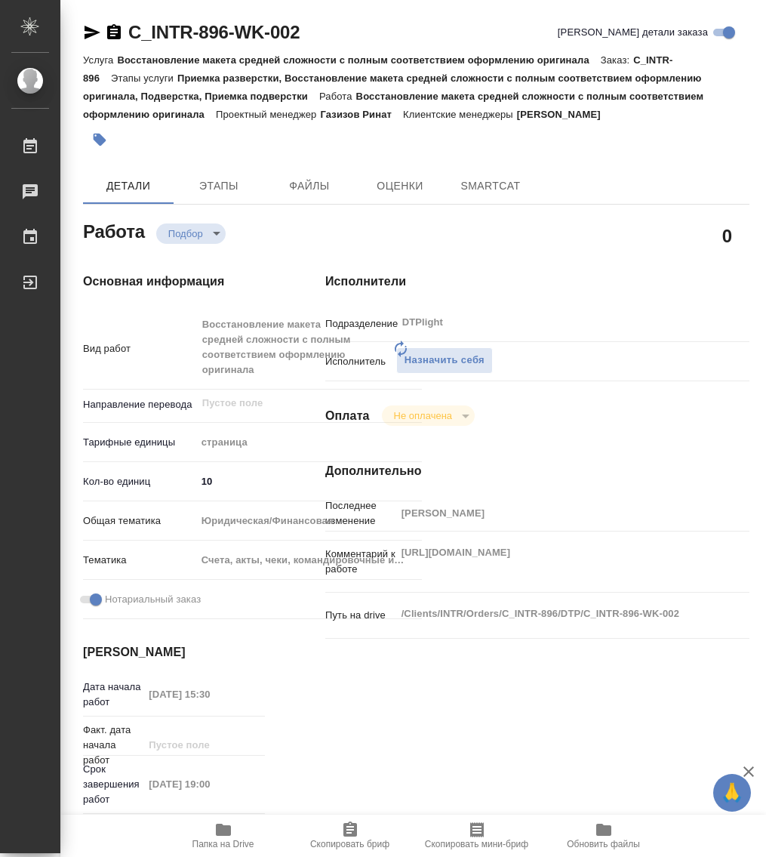
type textarea "x"
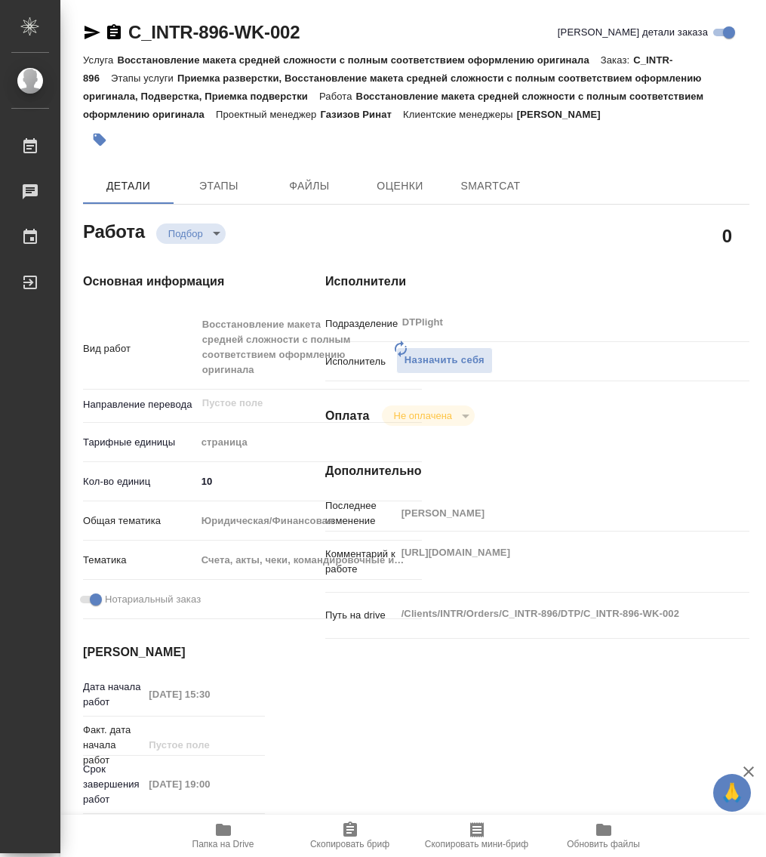
type textarea "x"
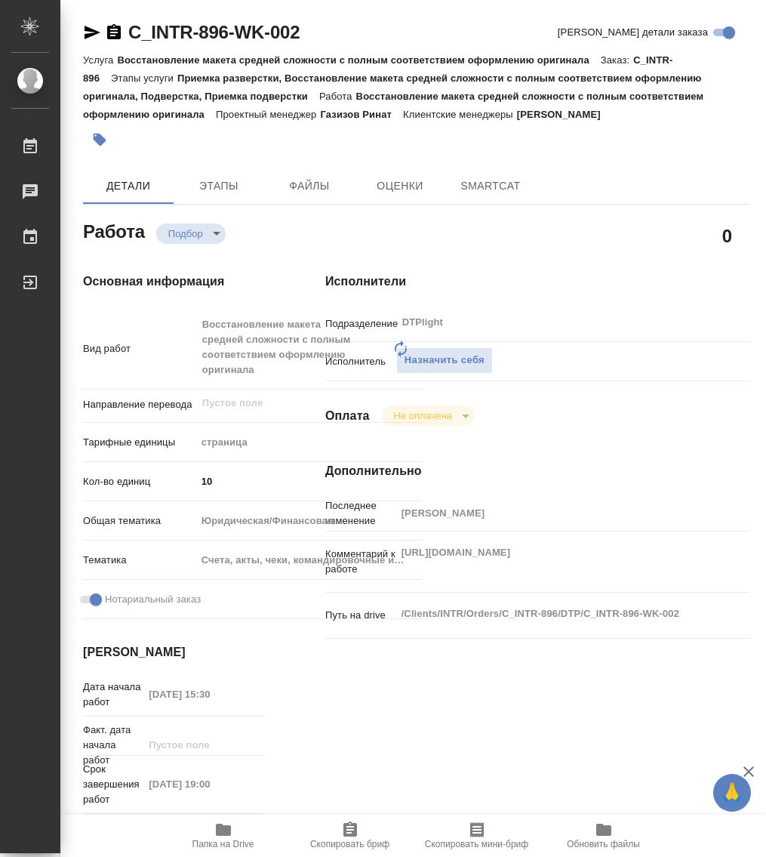
type textarea "x"
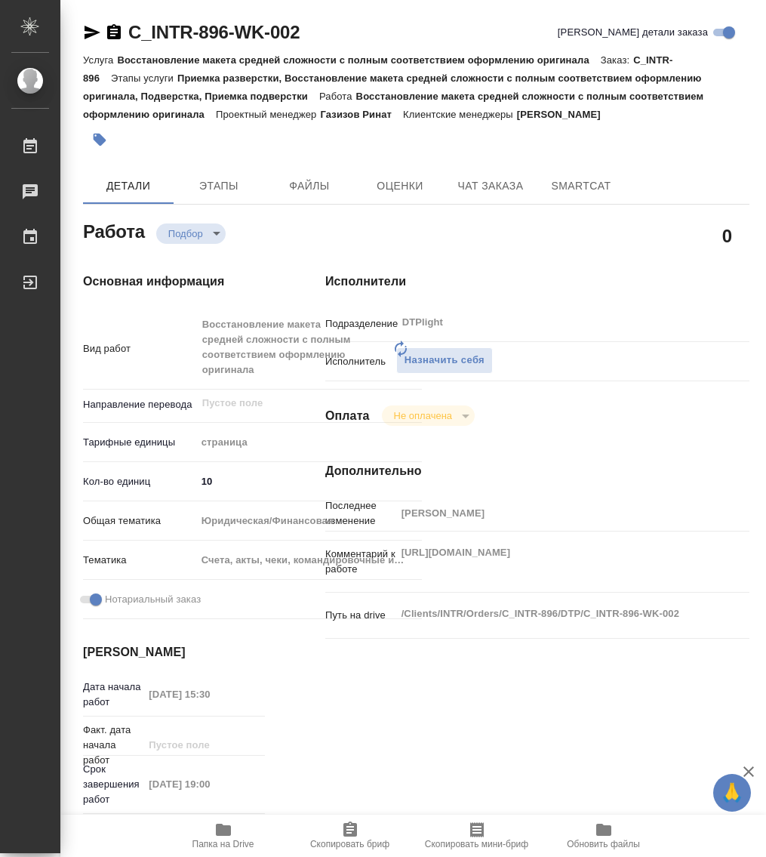
type textarea "x"
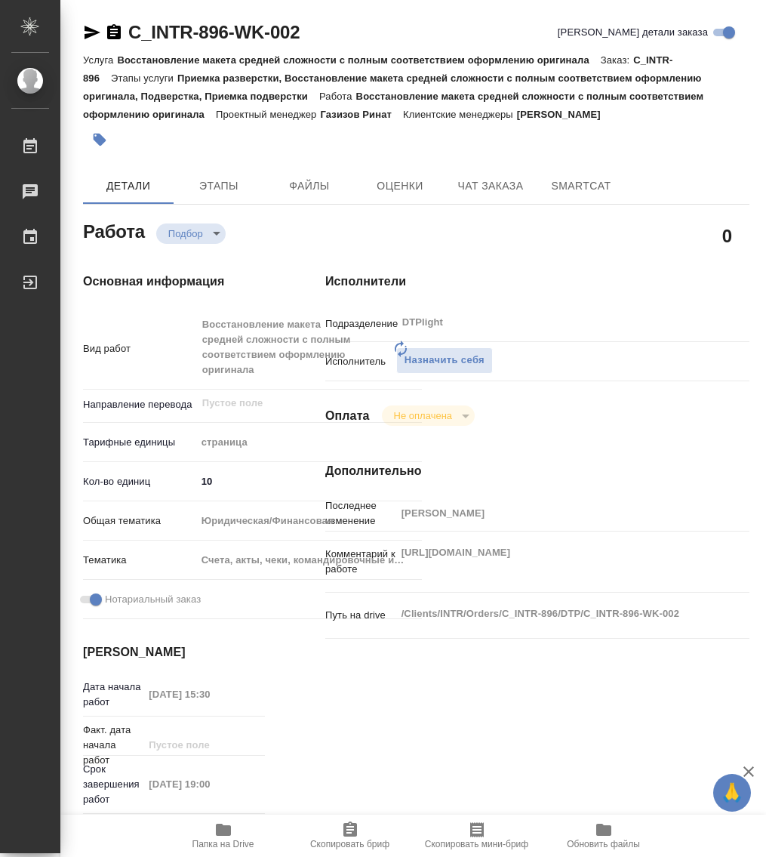
type textarea "x"
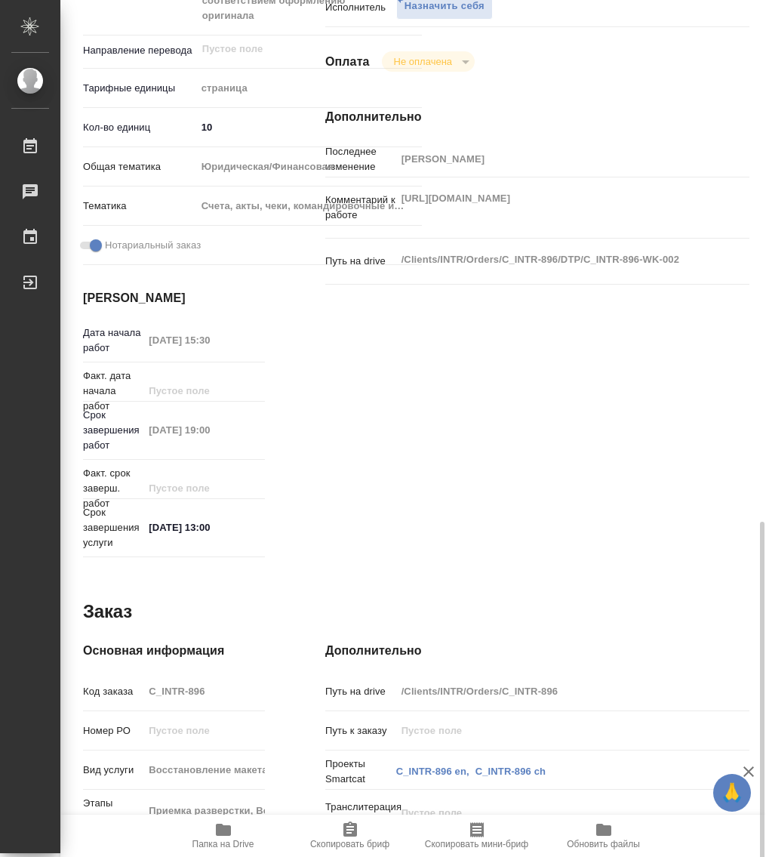
scroll to position [543, 0]
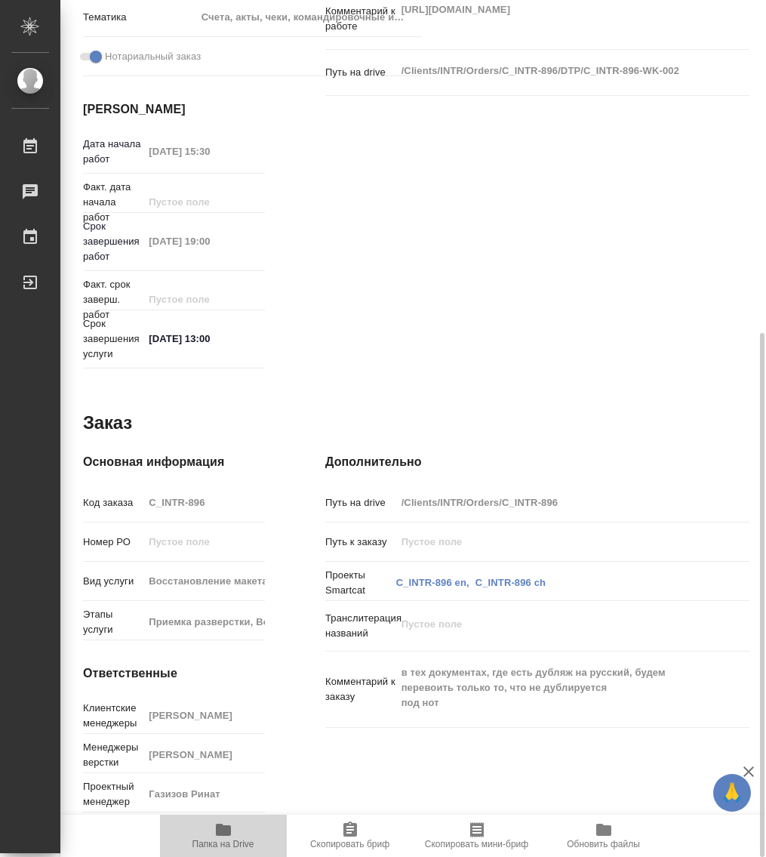
click at [222, 833] on icon "button" at bounding box center [223, 830] width 15 height 12
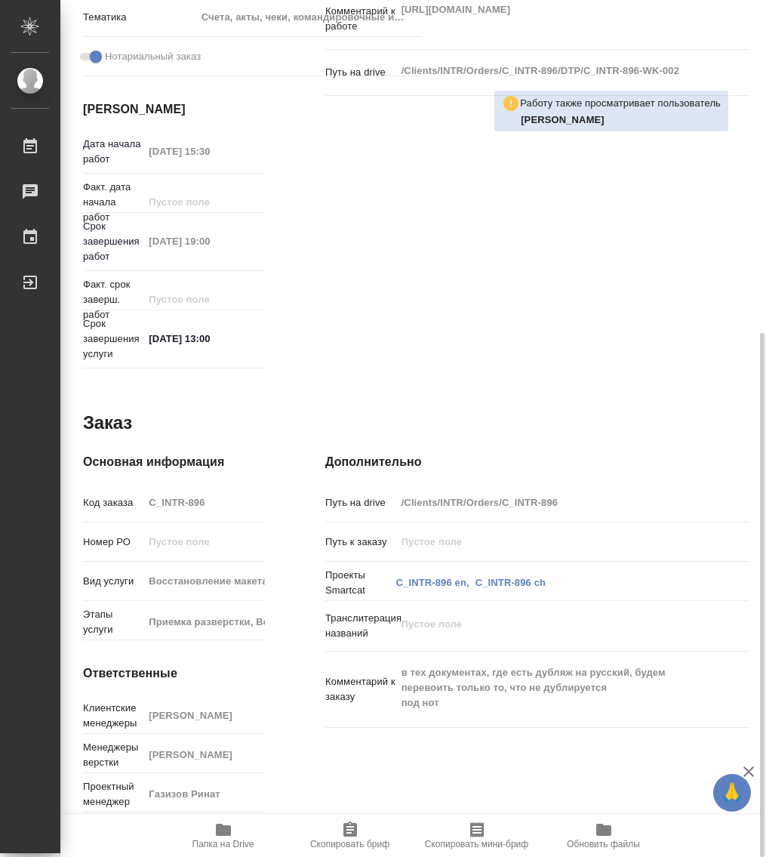
scroll to position [0, 0]
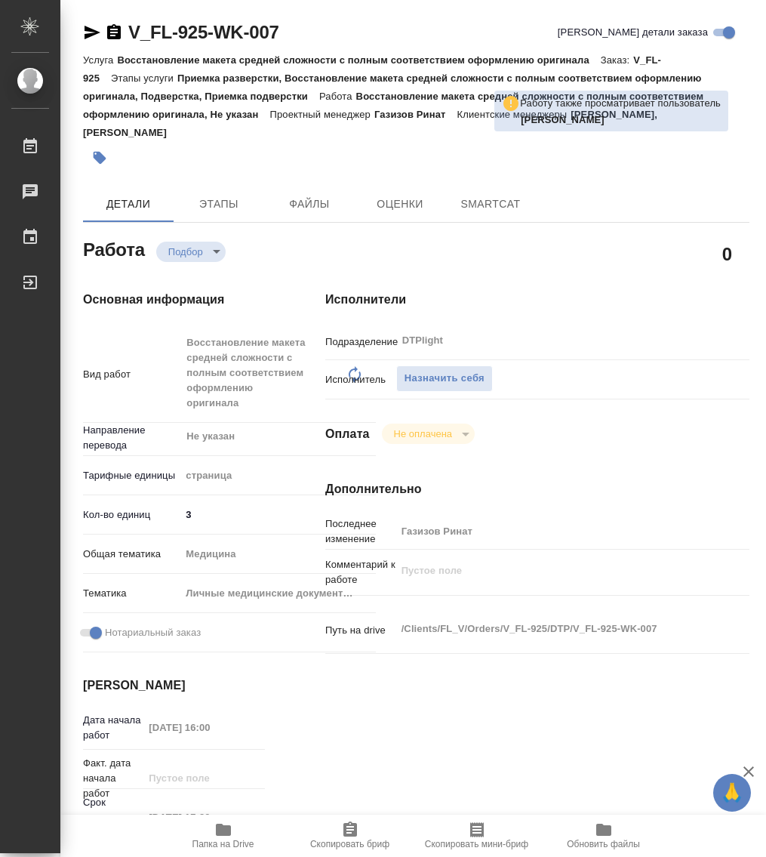
type textarea "x"
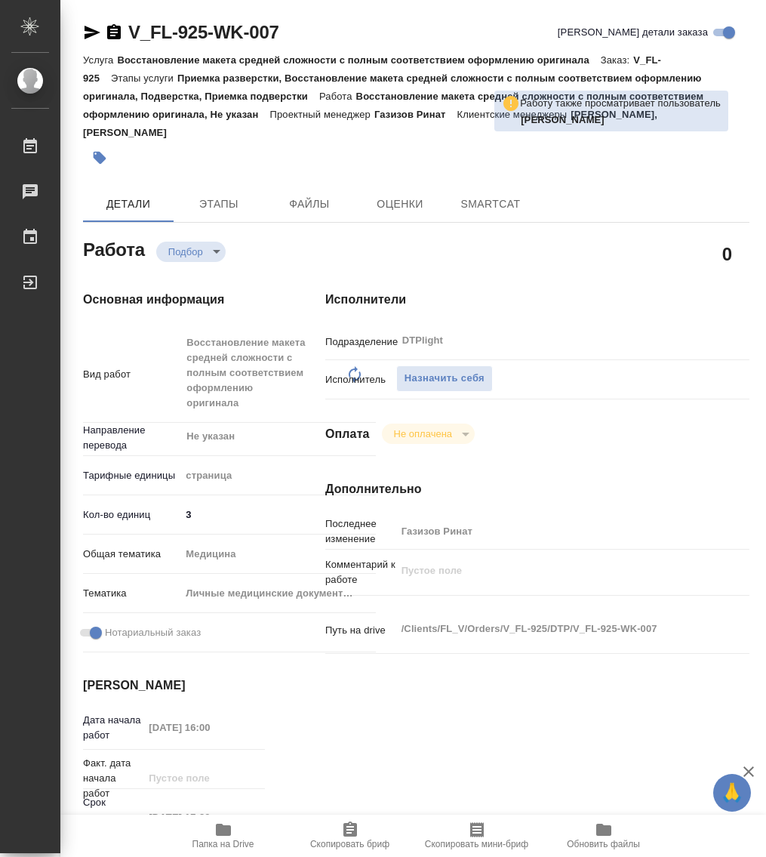
type textarea "x"
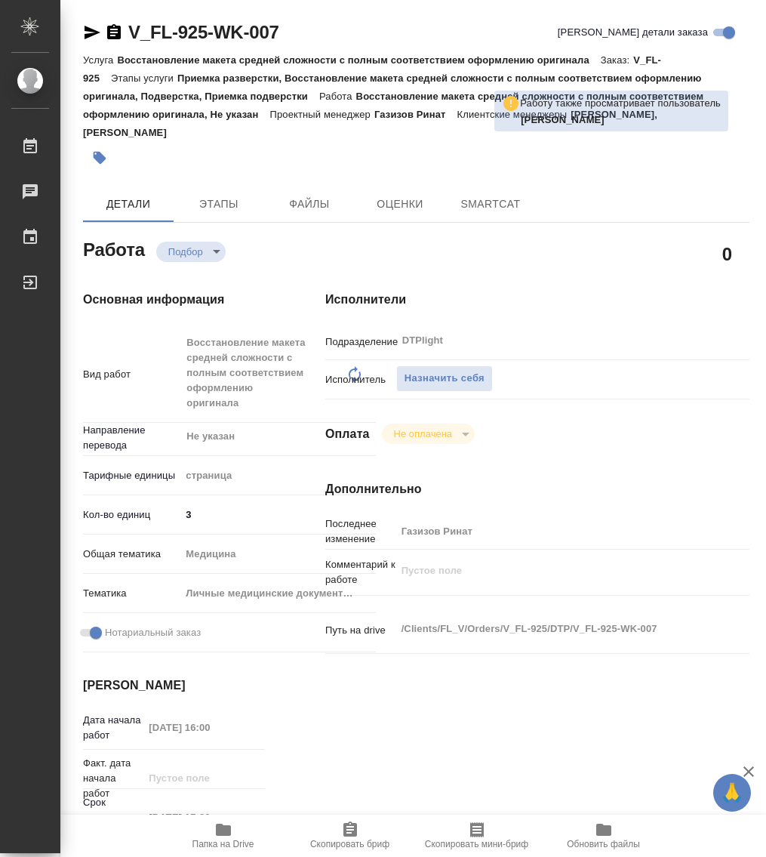
type textarea "x"
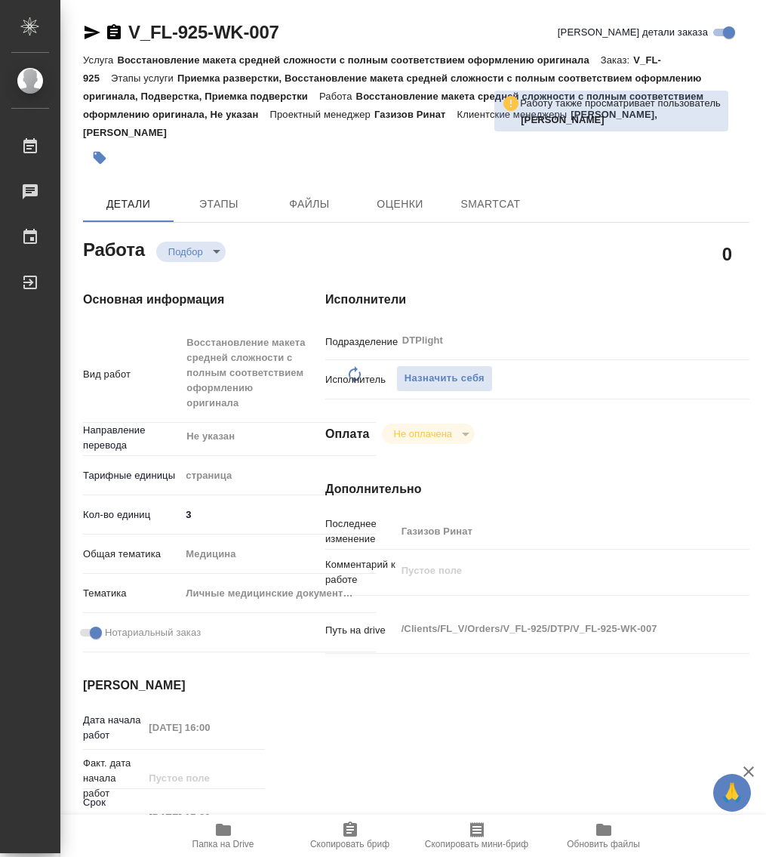
type textarea "x"
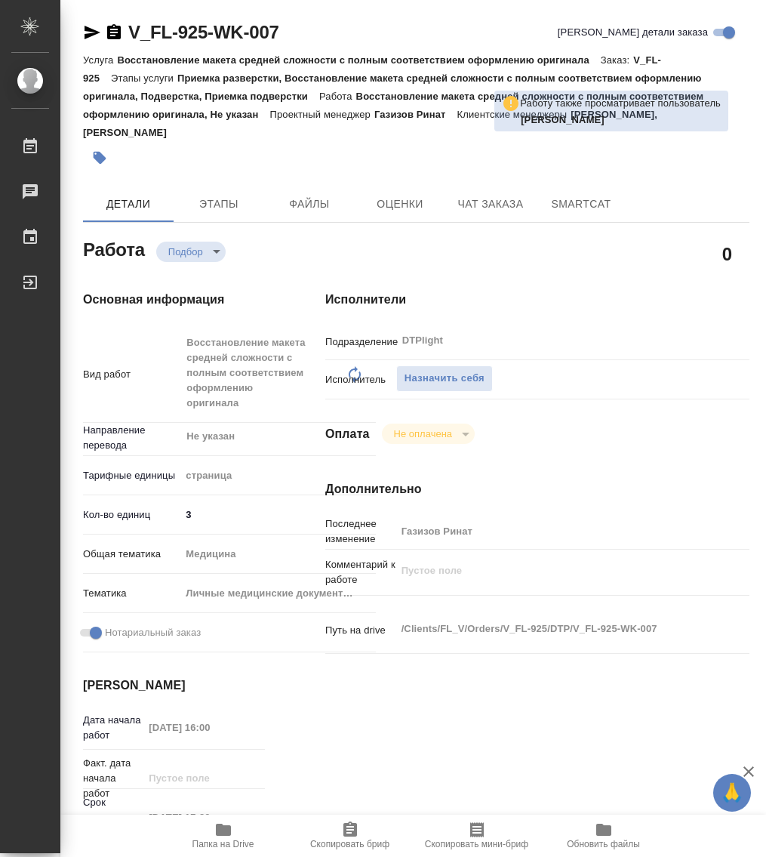
type textarea "x"
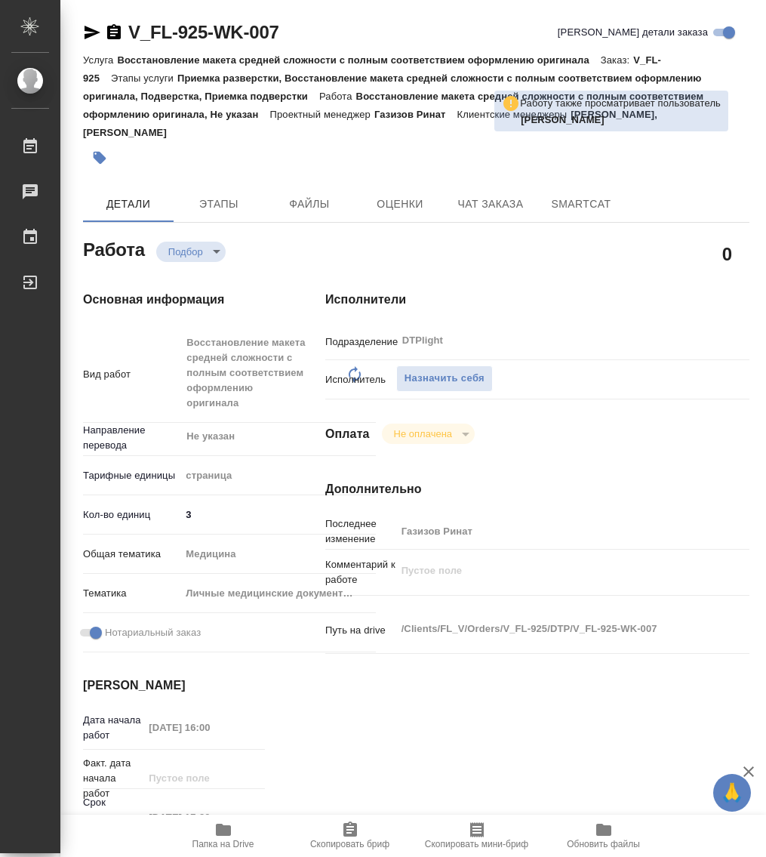
type textarea "x"
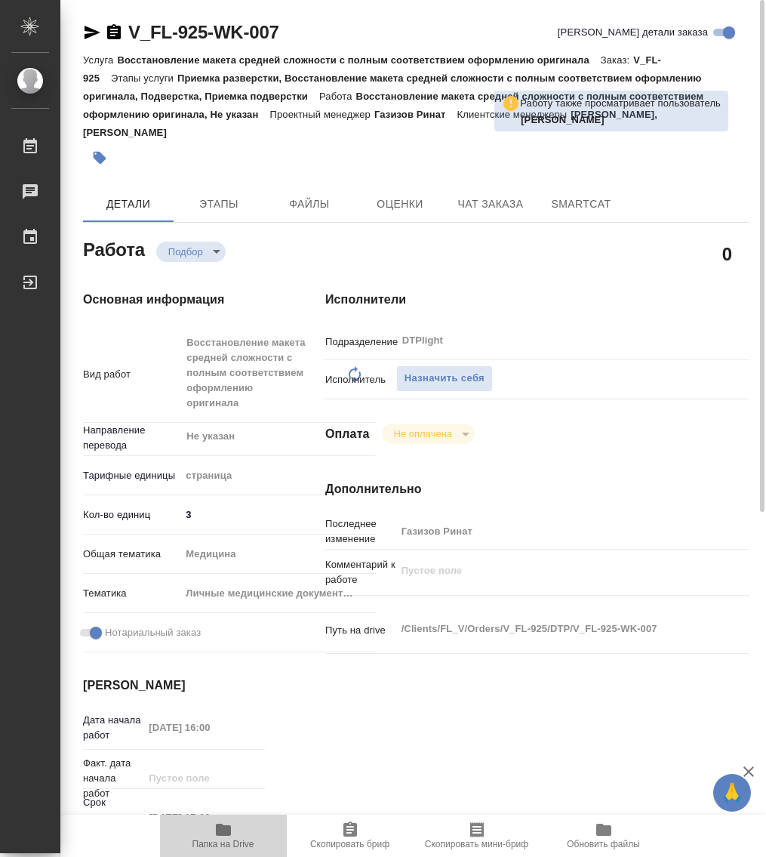
click at [226, 827] on icon "button" at bounding box center [223, 830] width 15 height 12
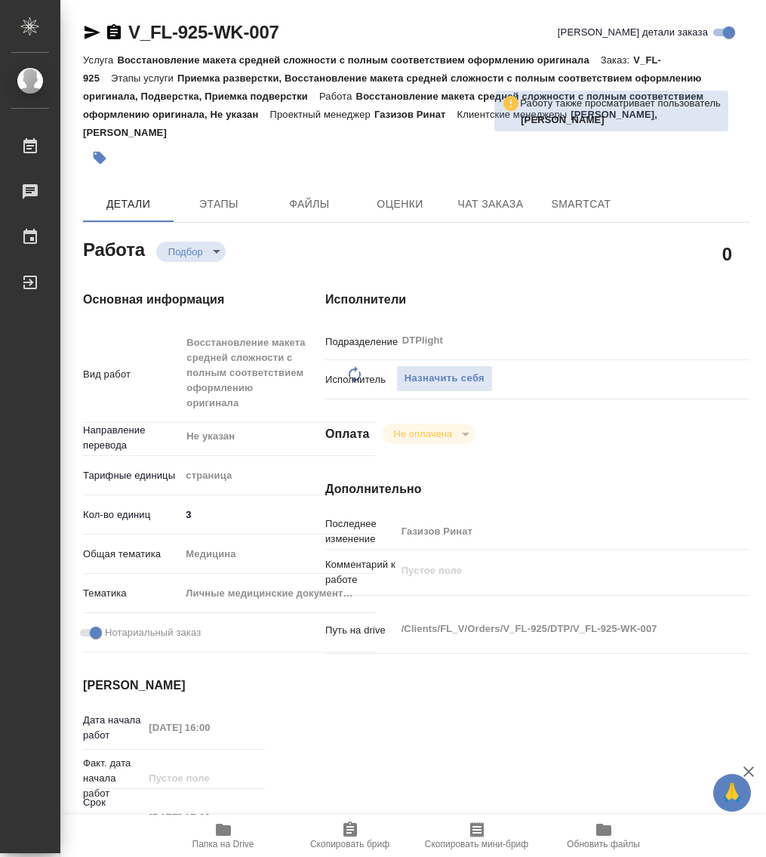
type textarea "x"
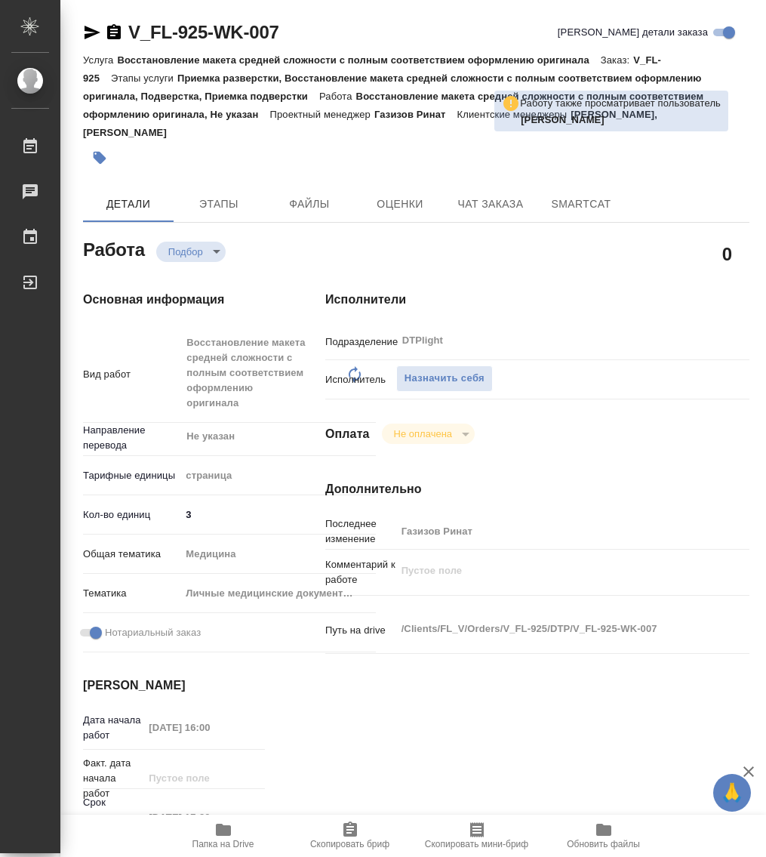
type textarea "x"
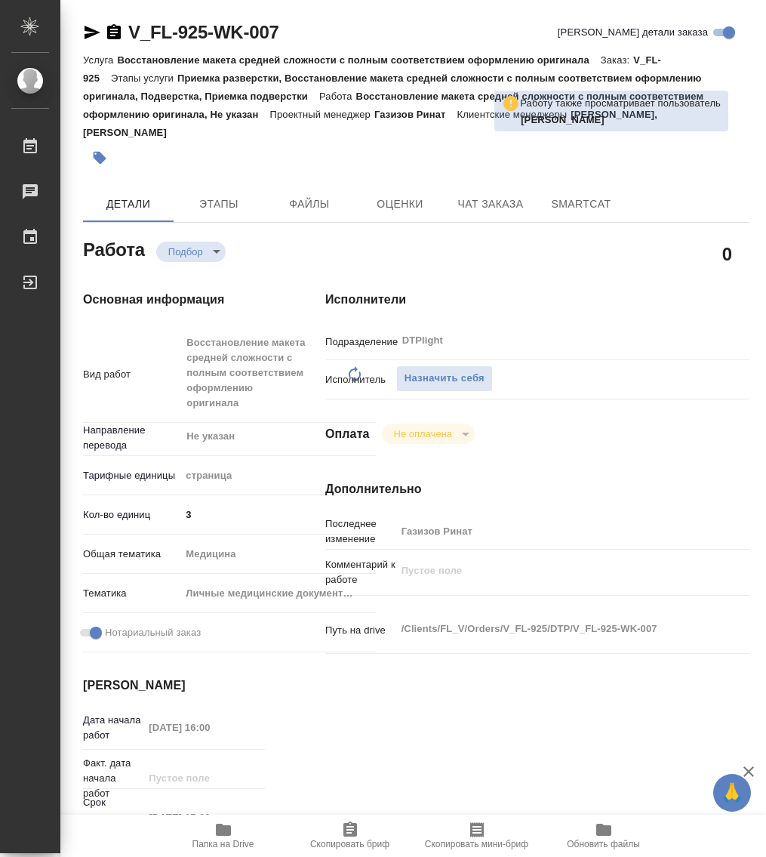
type textarea "x"
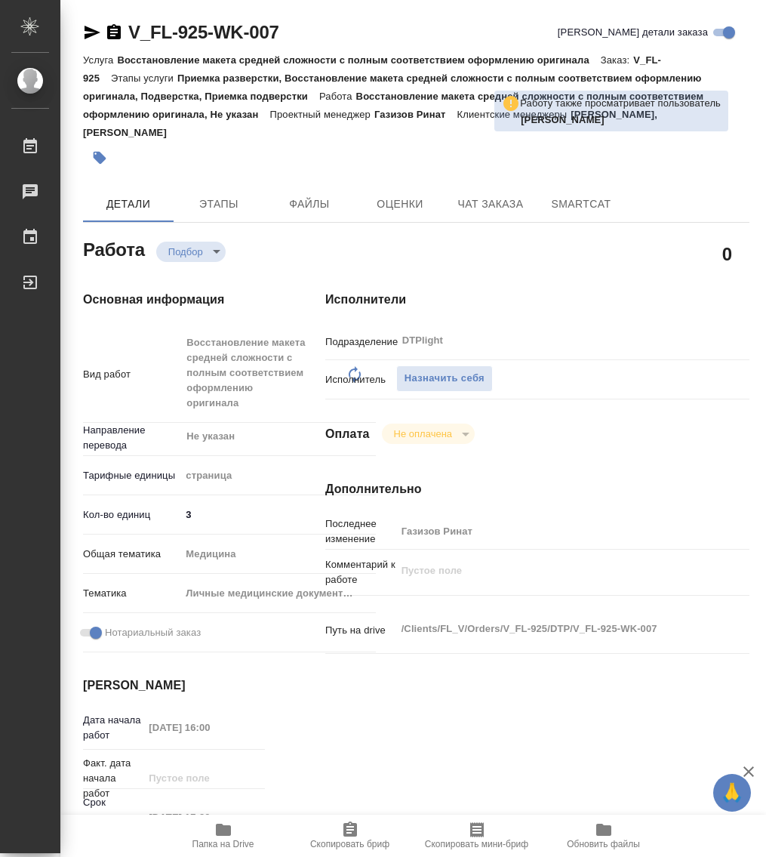
type textarea "x"
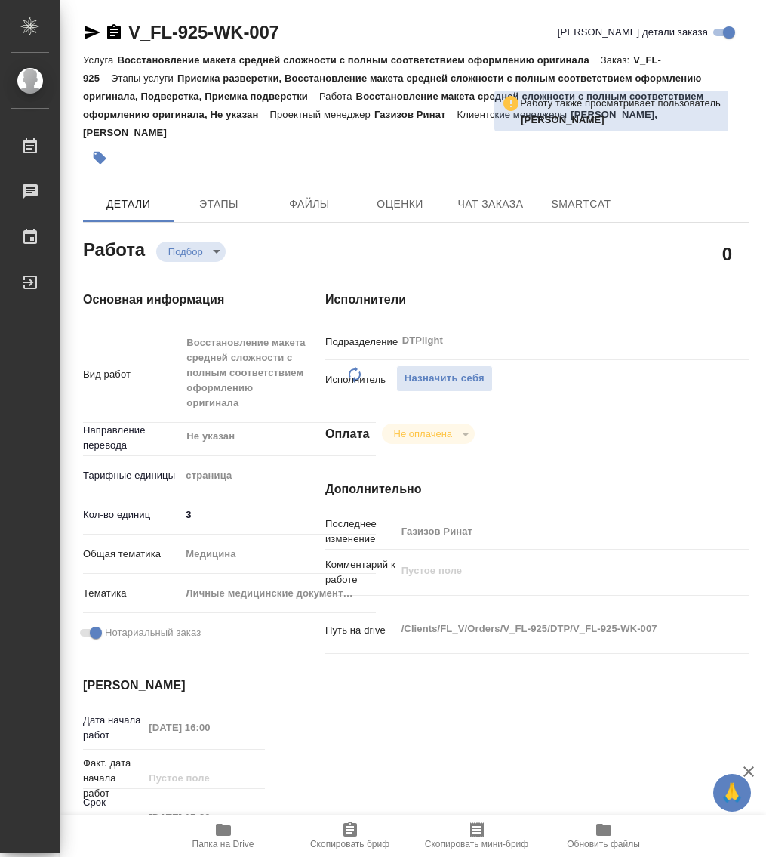
type textarea "x"
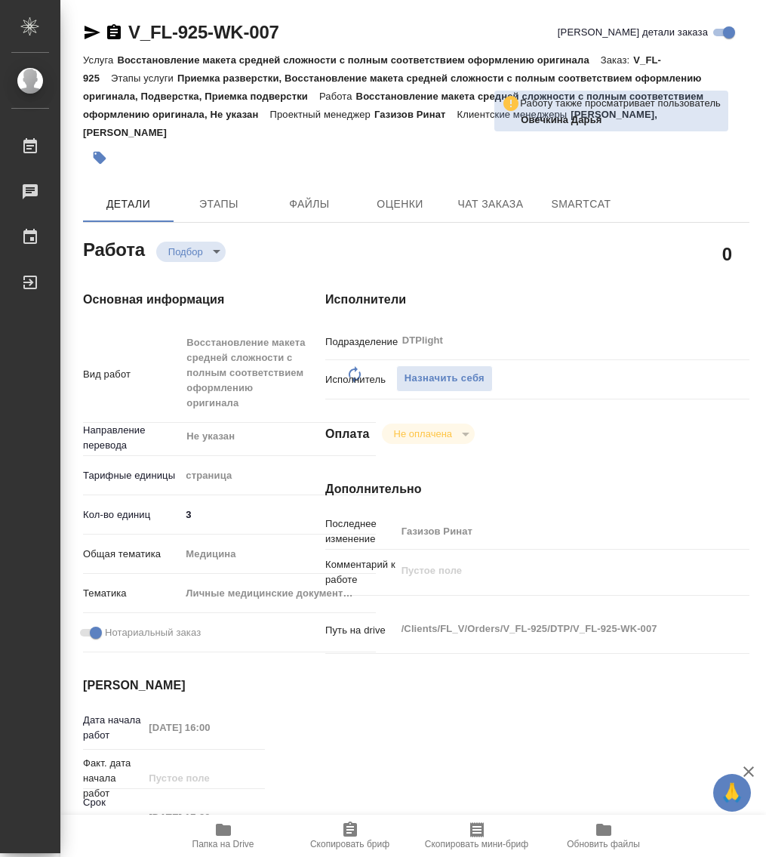
click at [569, 463] on div "Исполнители Подразделение DTPlight ​ Исполнитель Назначить себя Оплата Не оплач…" at bounding box center [537, 620] width 485 height 720
type textarea "x"
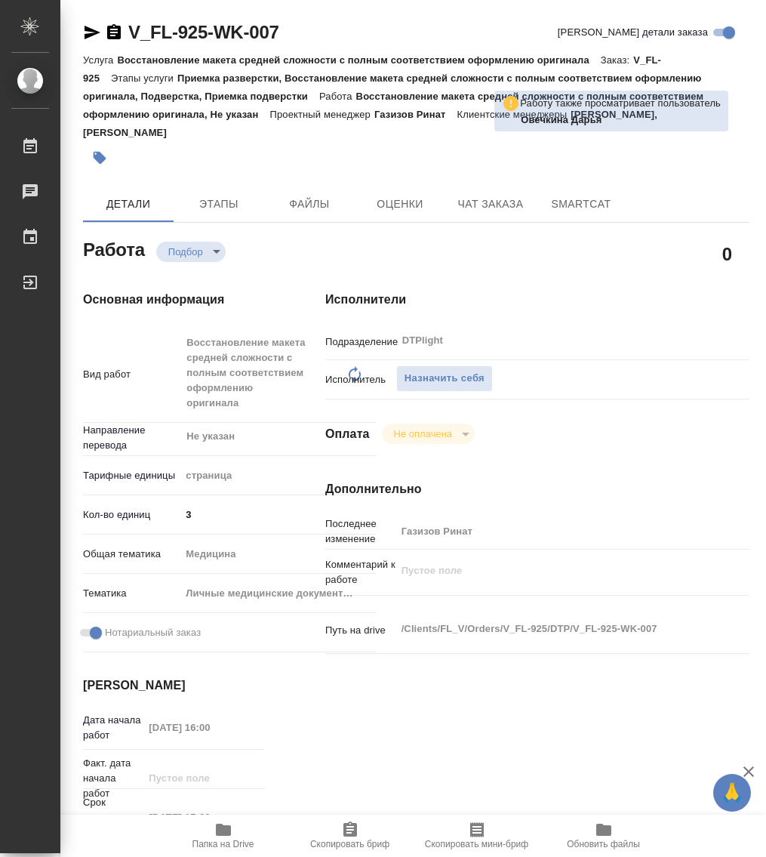
type textarea "x"
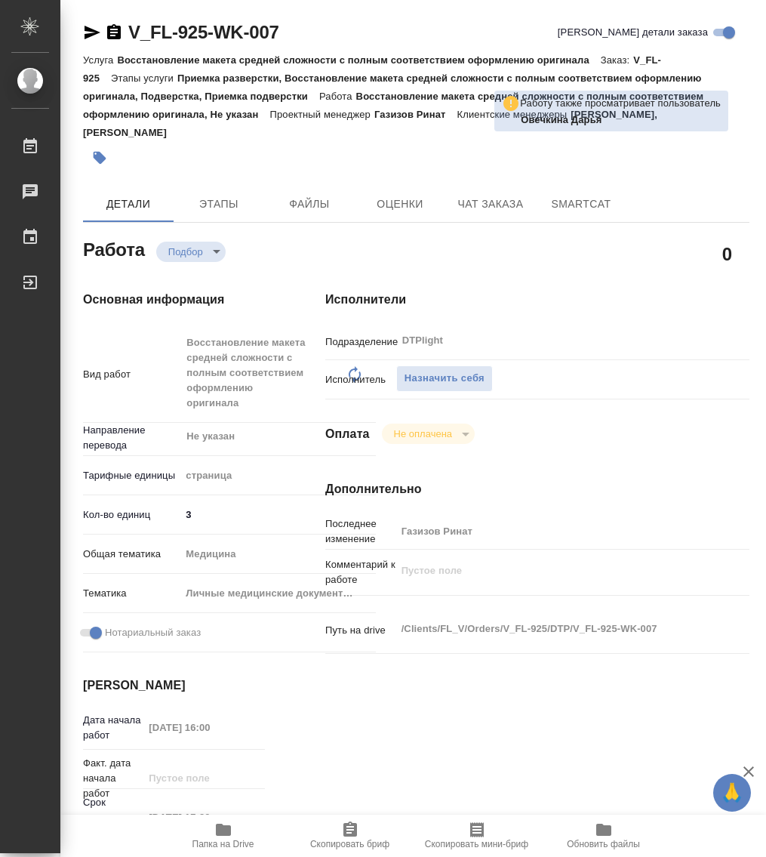
type textarea "x"
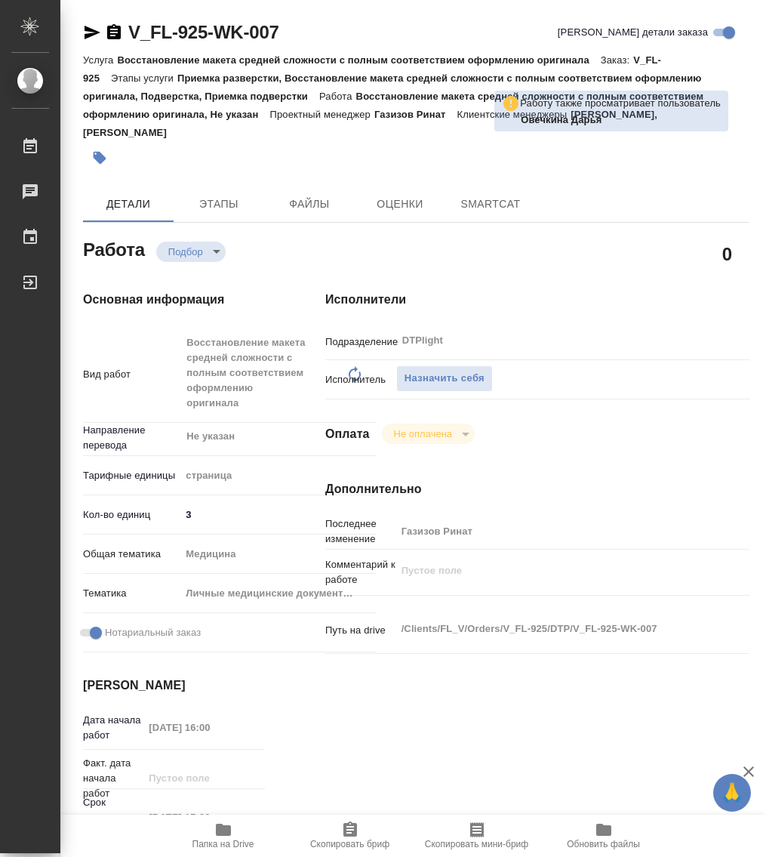
type textarea "x"
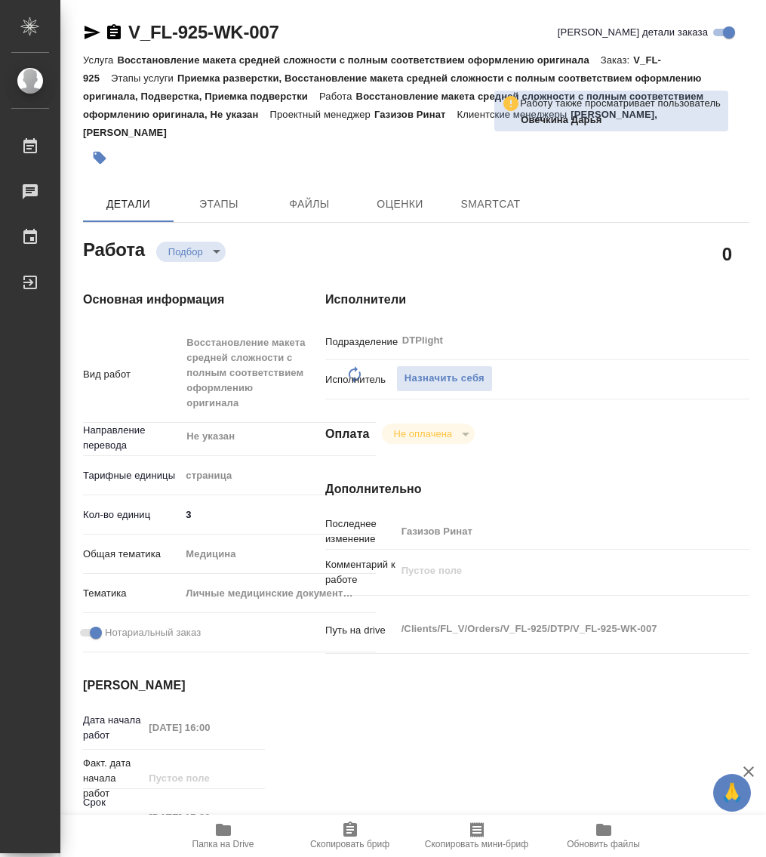
type textarea "x"
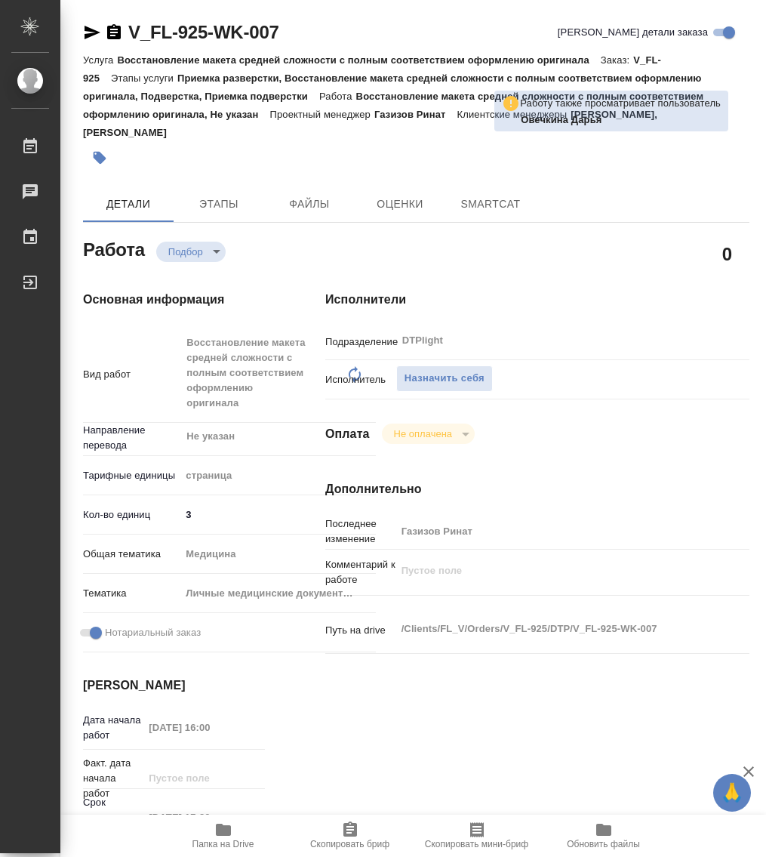
type textarea "x"
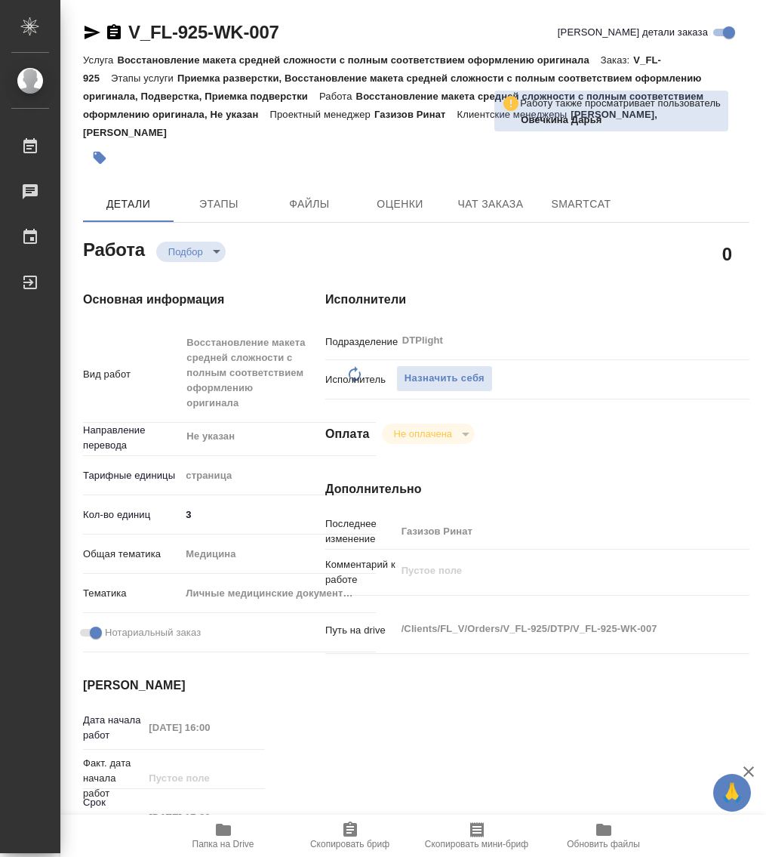
type textarea "x"
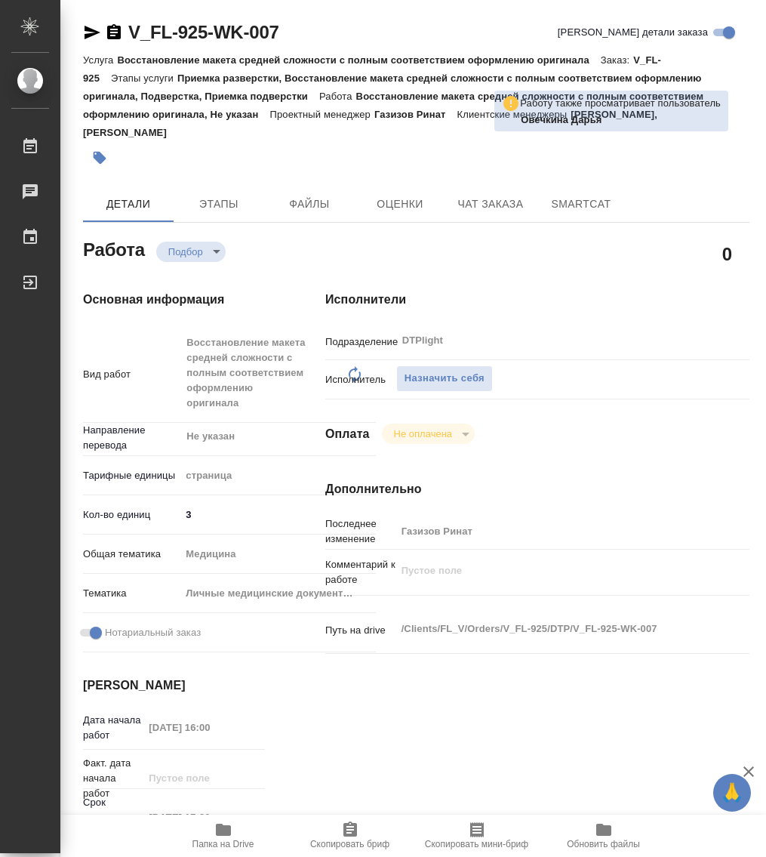
type textarea "x"
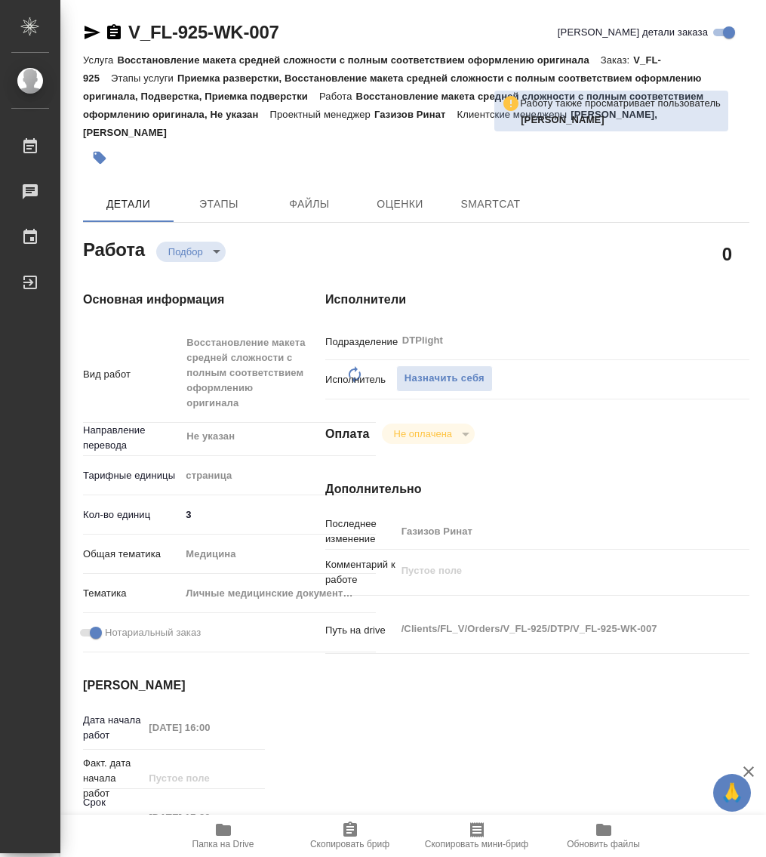
type textarea "x"
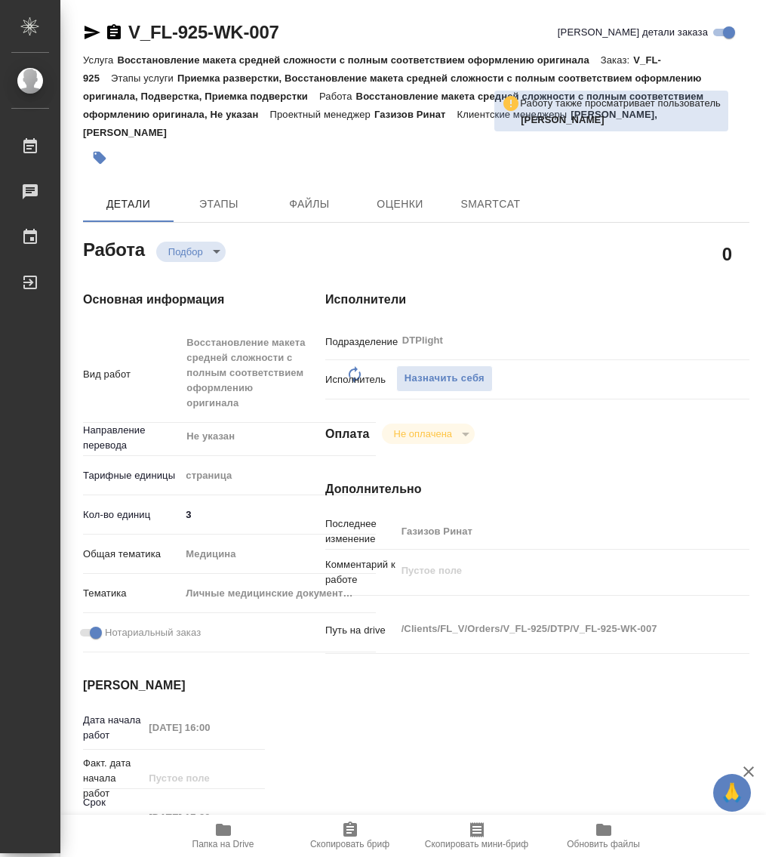
type textarea "x"
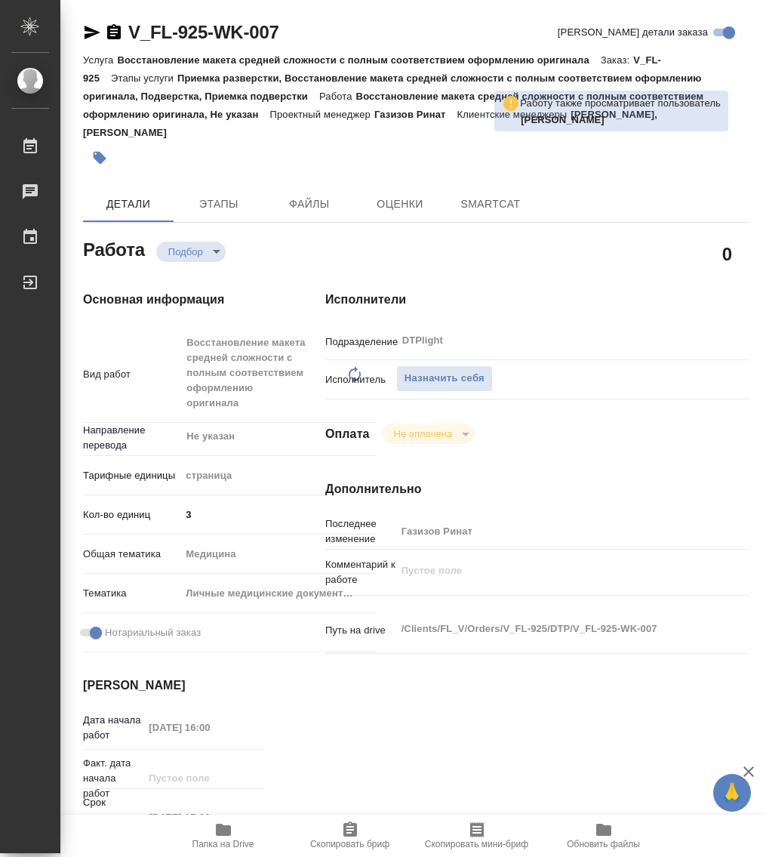
type textarea "x"
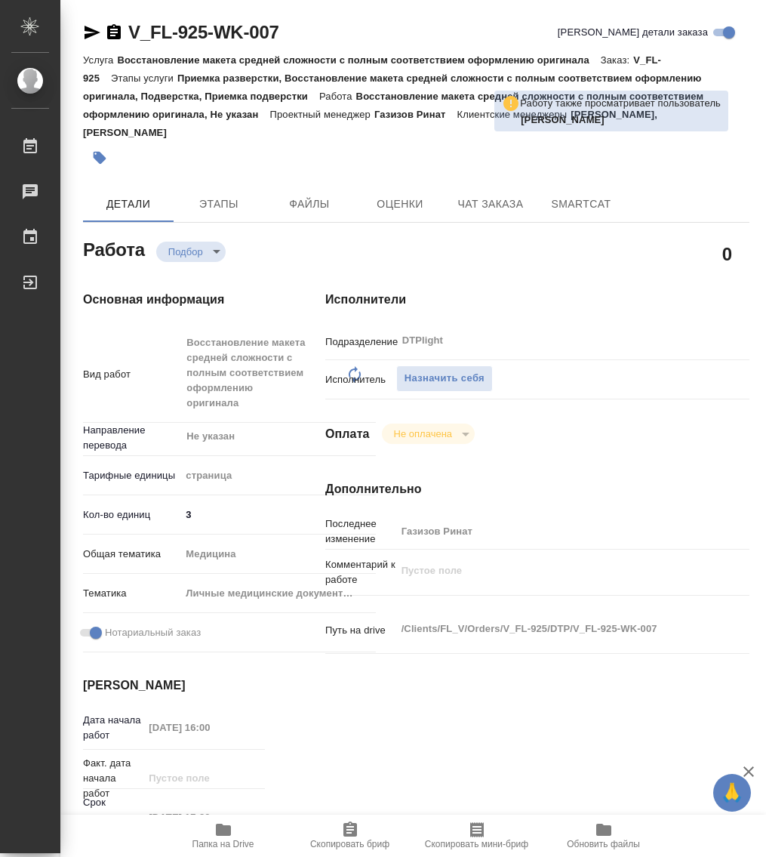
type textarea "x"
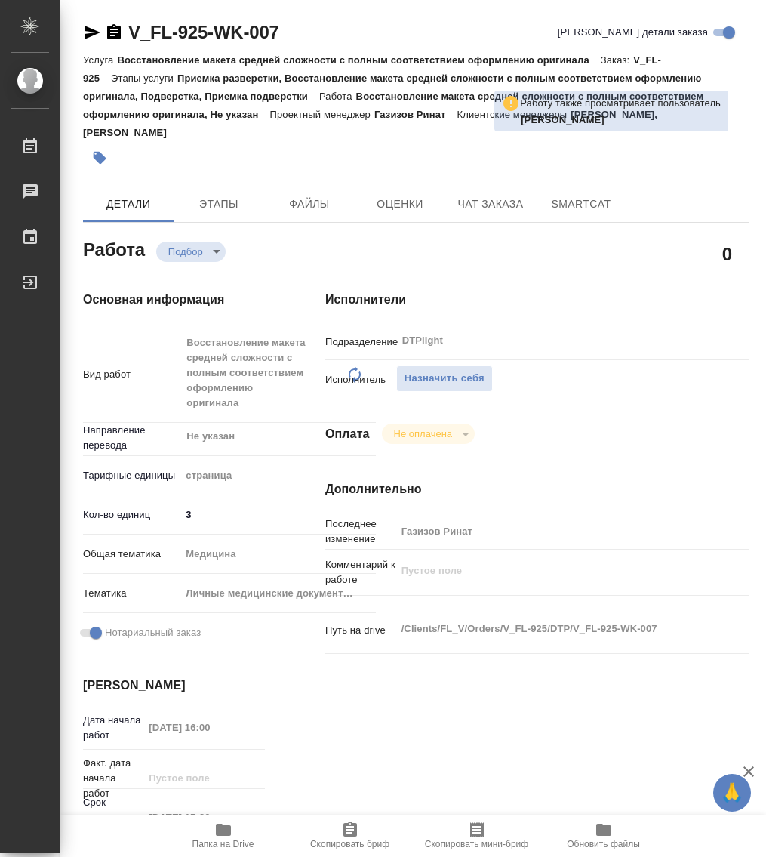
type textarea "x"
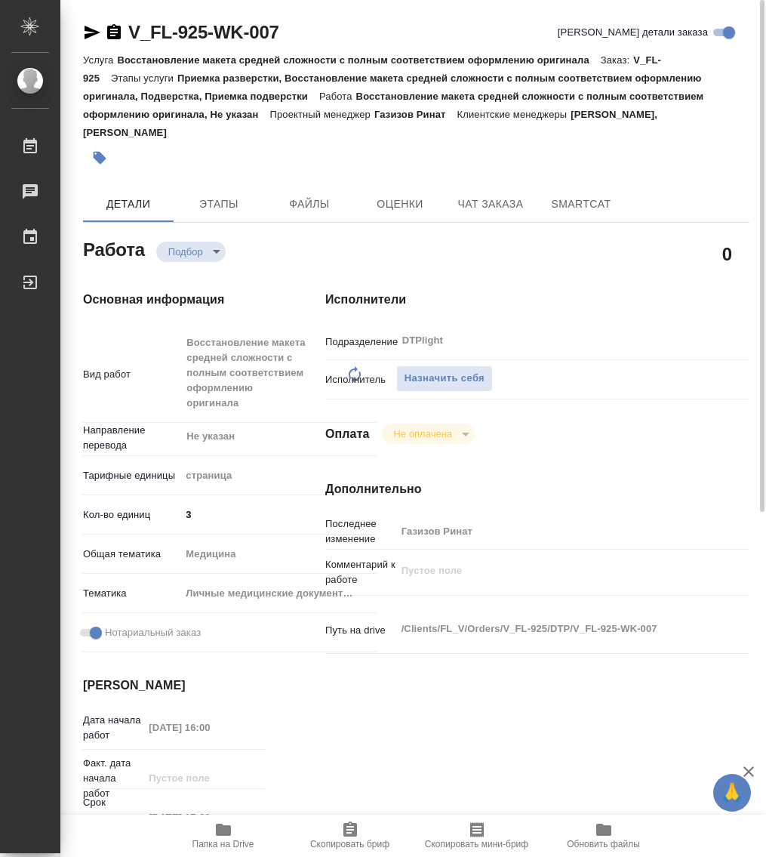
type textarea "x"
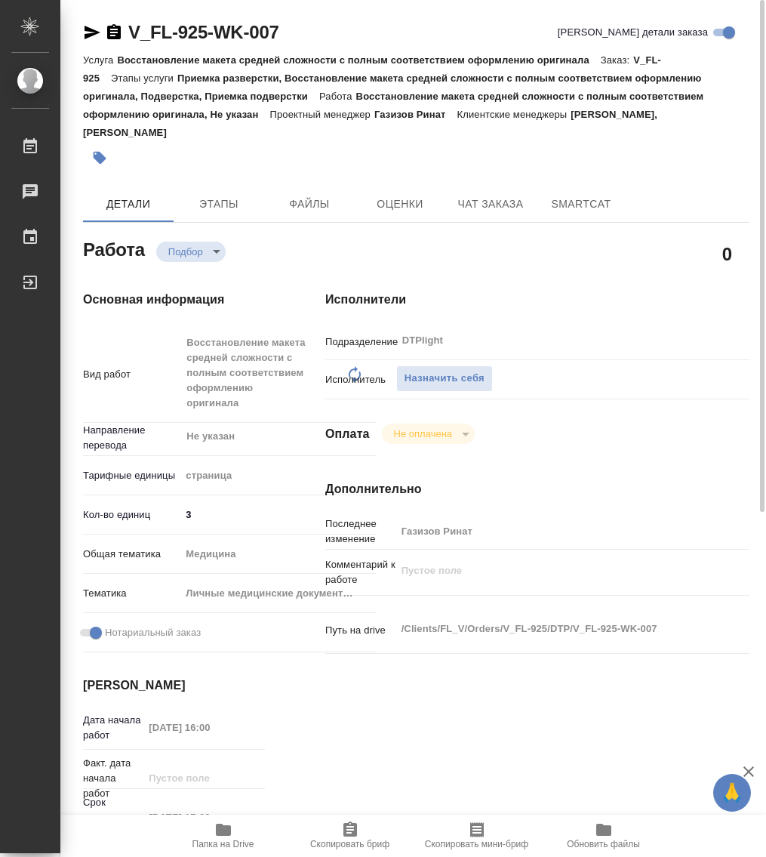
type textarea "x"
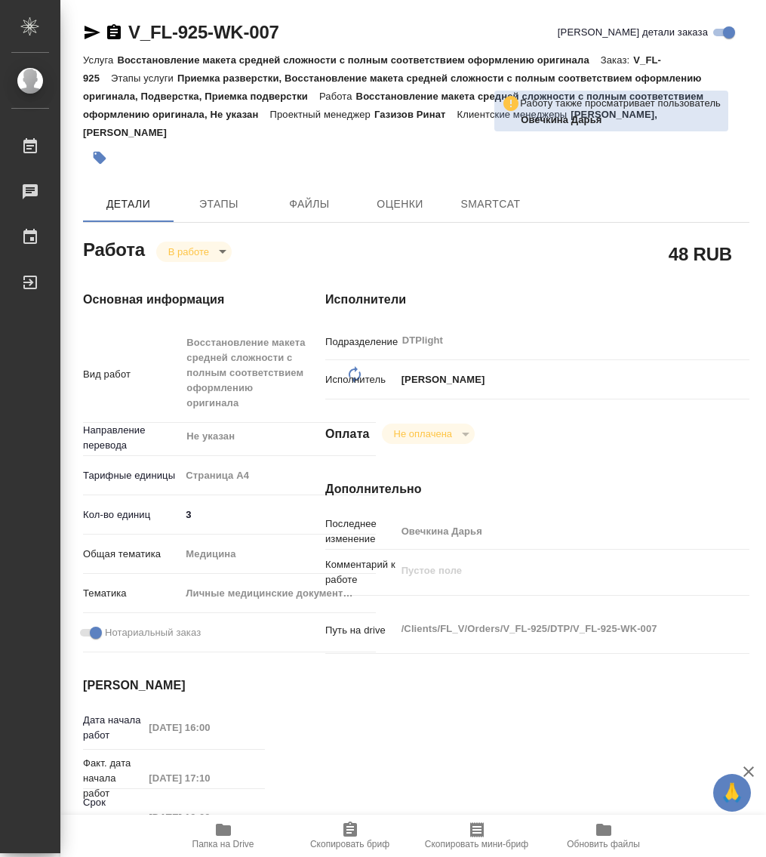
type textarea "x"
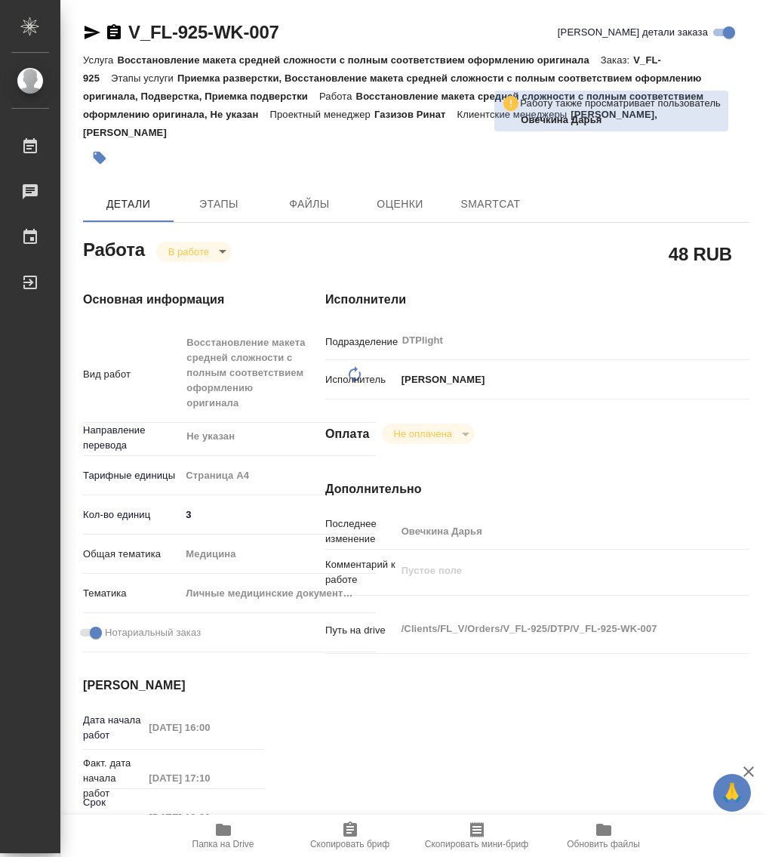
type textarea "x"
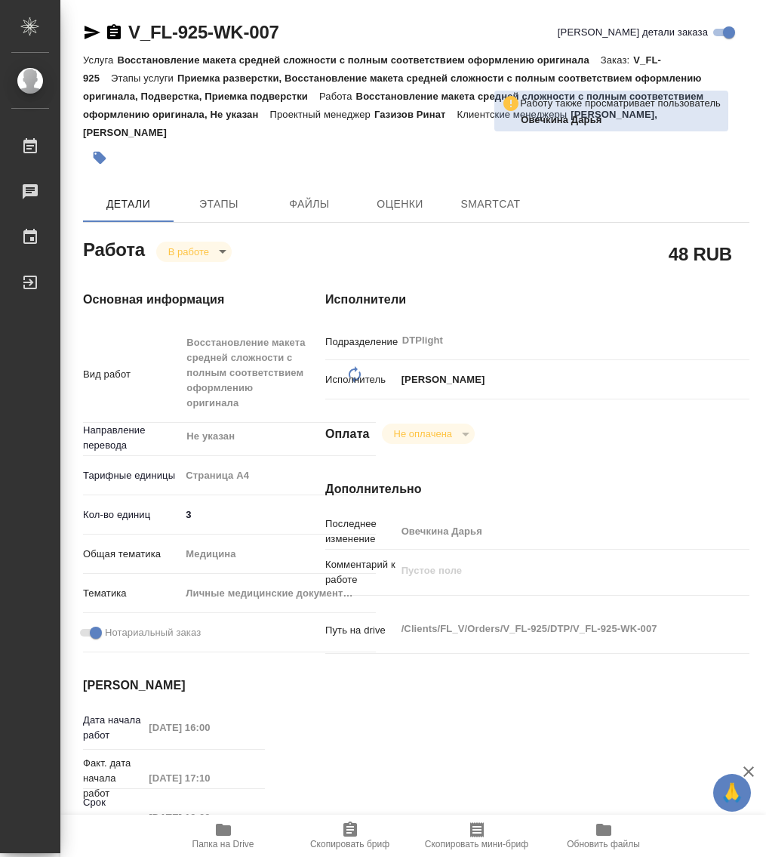
type textarea "x"
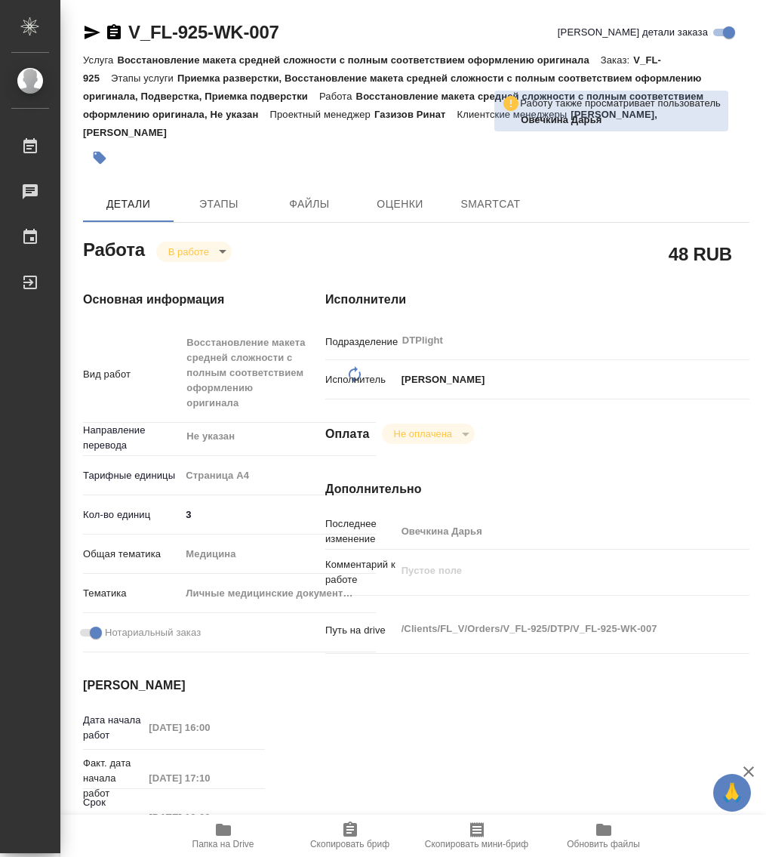
type textarea "x"
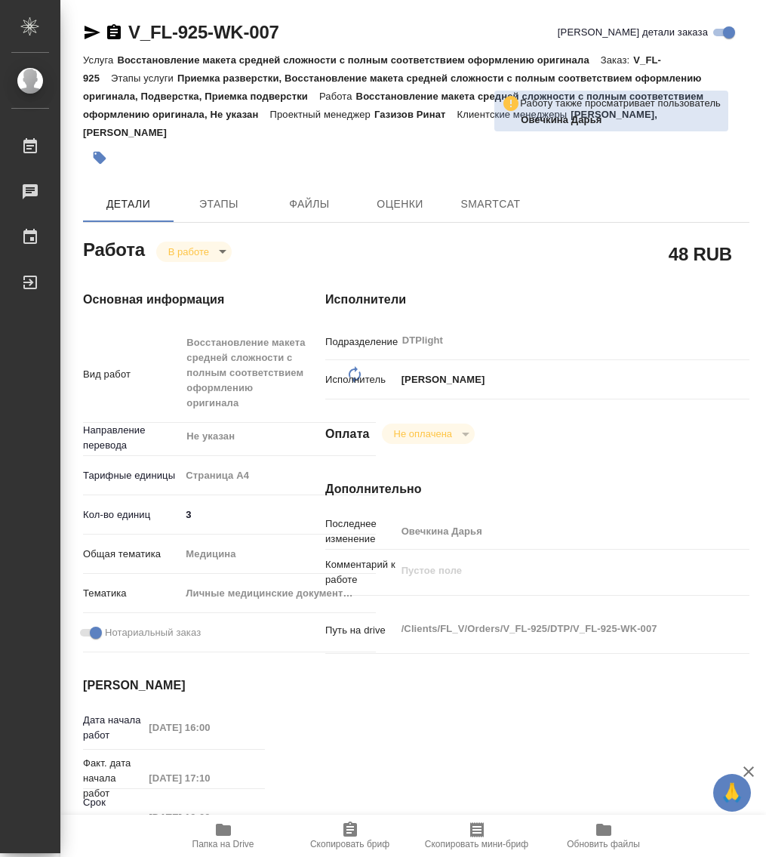
type textarea "x"
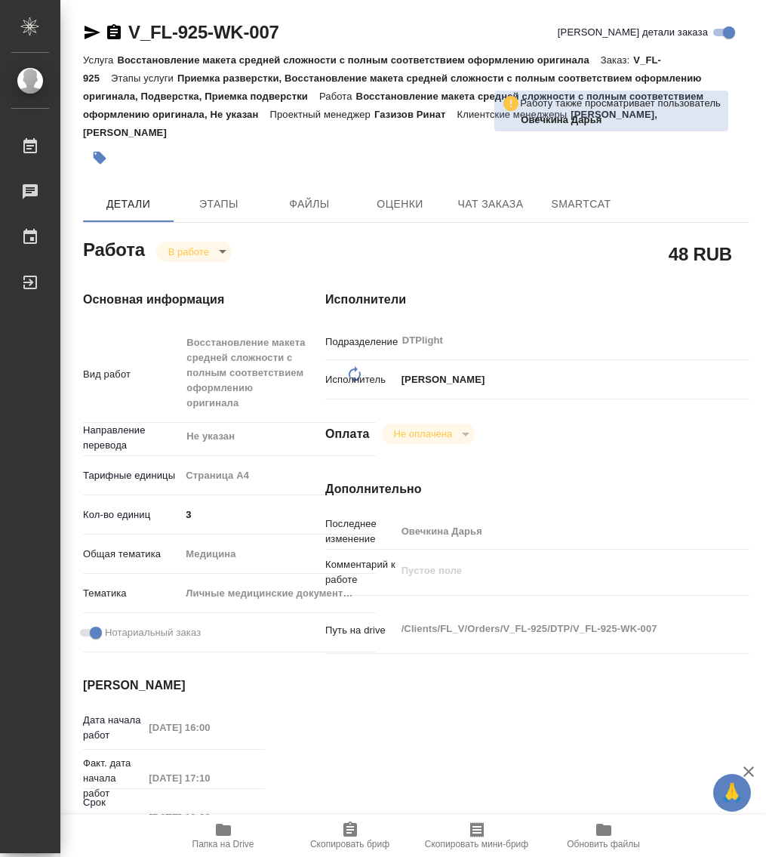
type textarea "x"
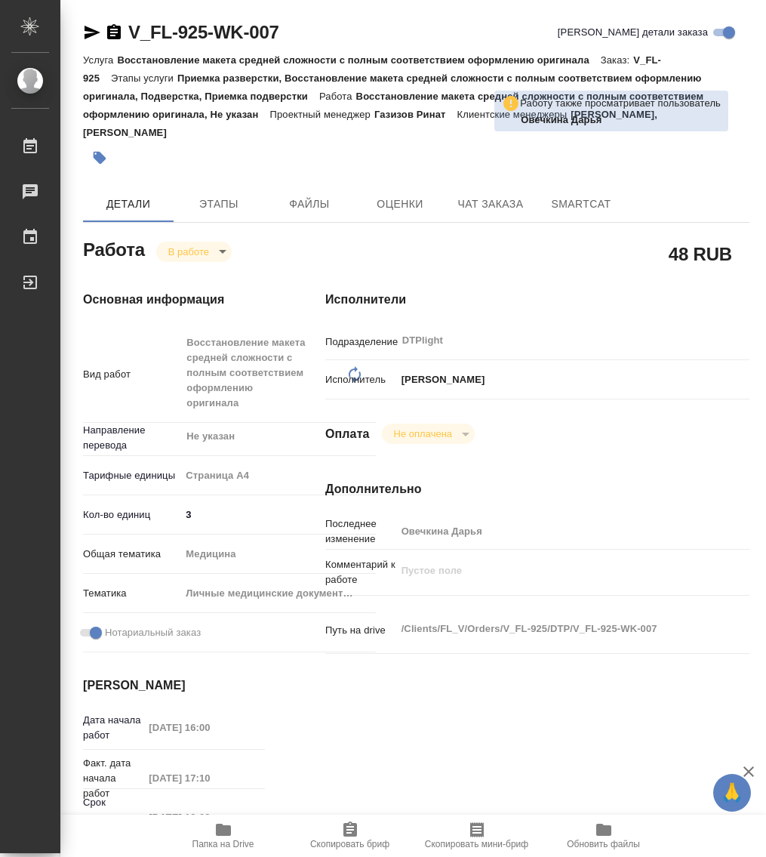
type textarea "x"
